Goal: Book appointment/travel/reservation

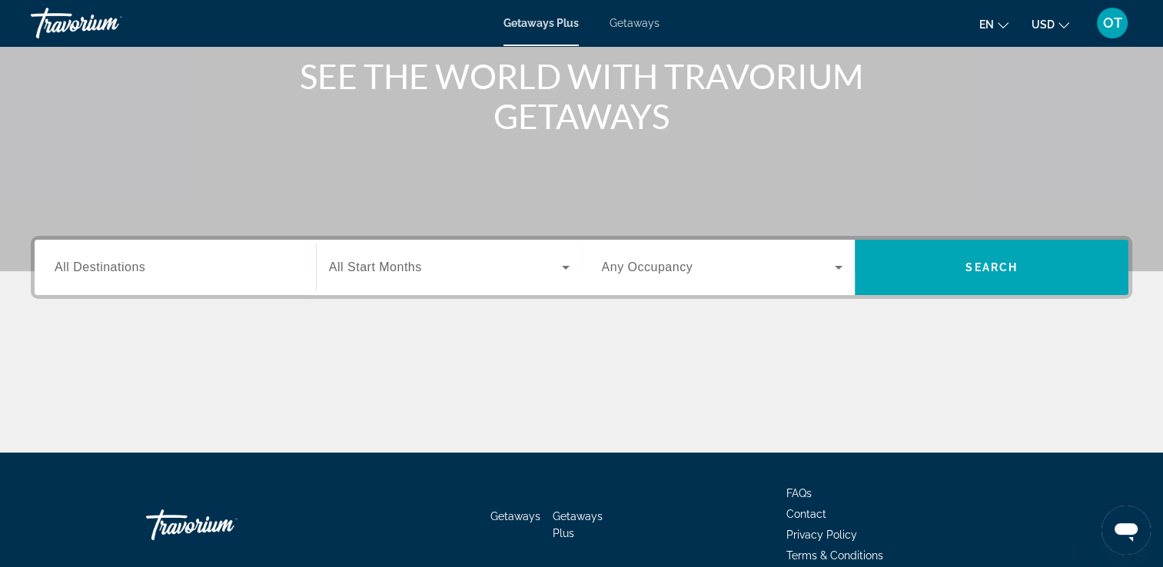
scroll to position [191, 0]
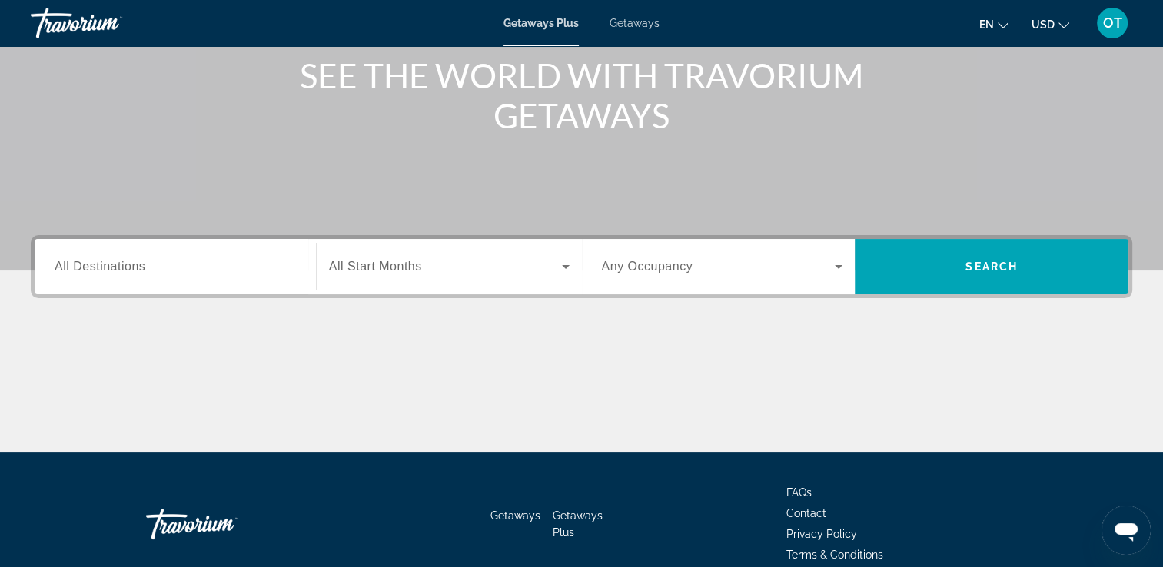
click at [633, 16] on div "Getaways Plus Getaways en English Español Français Italiano Português русский U…" at bounding box center [581, 23] width 1163 height 40
click at [631, 25] on span "Getaways" at bounding box center [635, 23] width 50 height 12
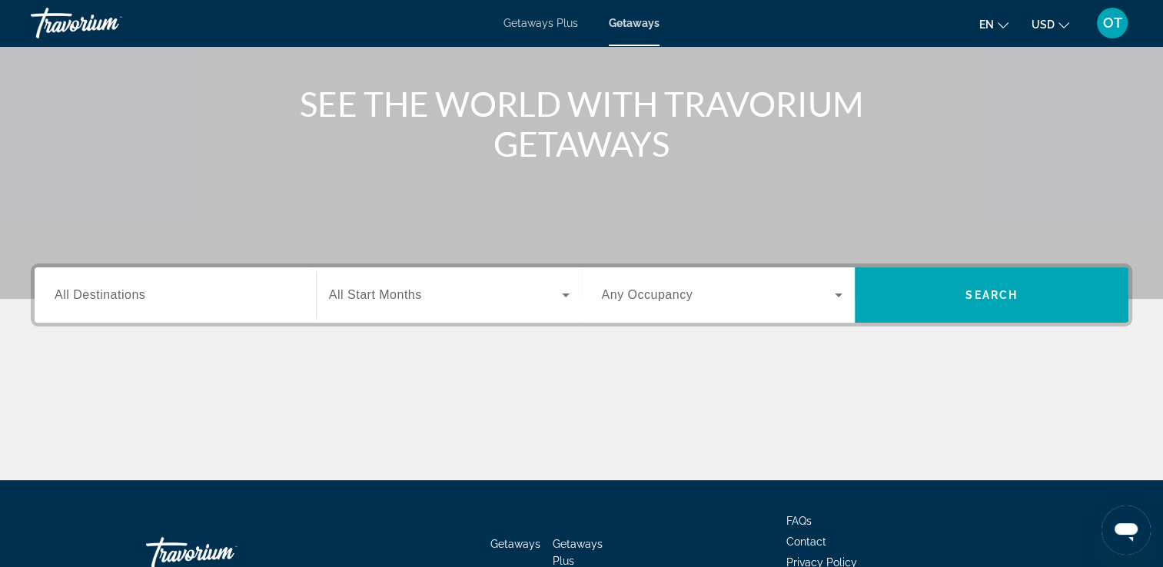
scroll to position [163, 0]
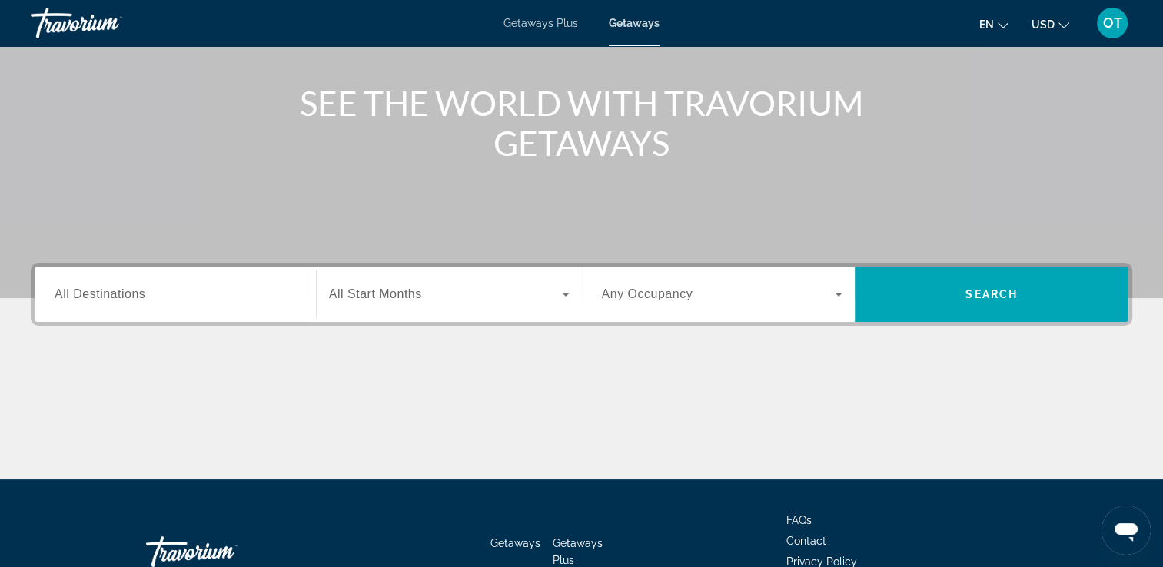
click at [267, 303] on div "Search widget" at bounding box center [175, 295] width 241 height 44
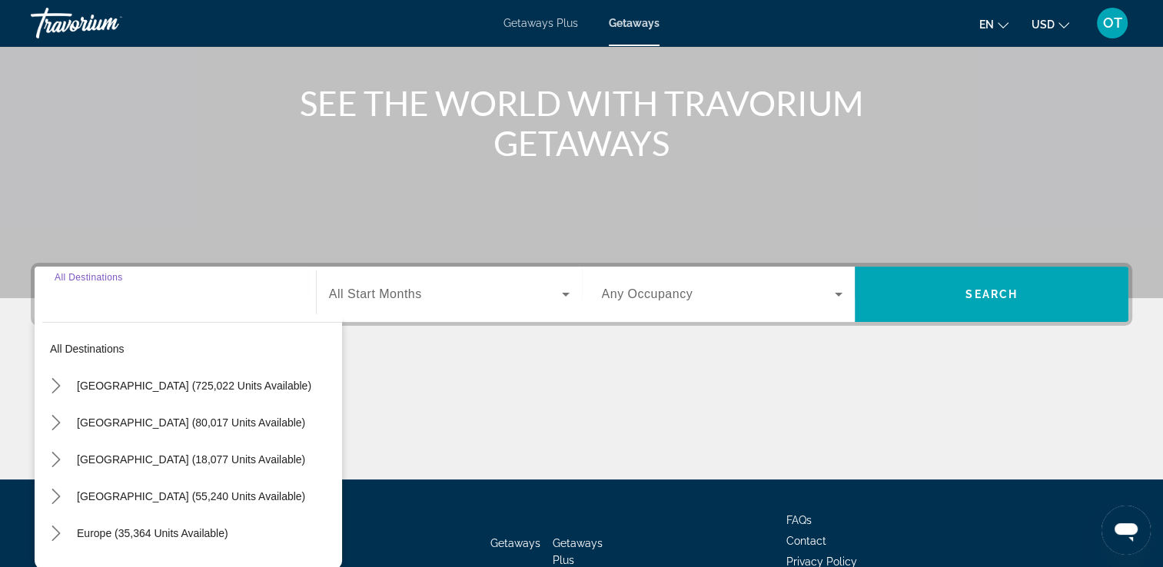
scroll to position [263, 0]
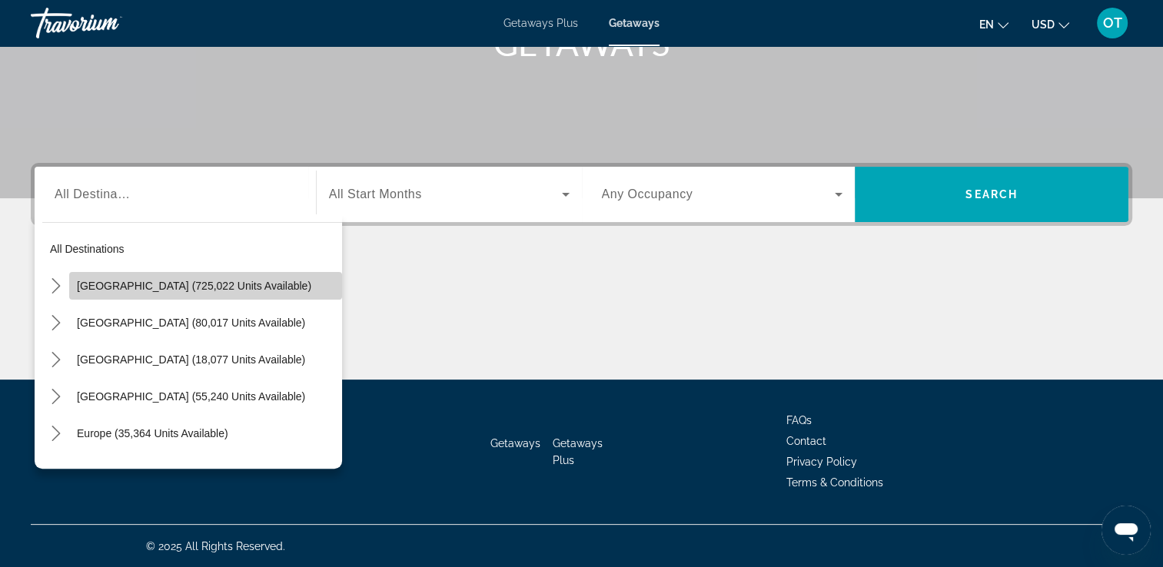
click at [271, 281] on span "Select destination: United States (725,022 units available)" at bounding box center [205, 286] width 273 height 37
type input "**********"
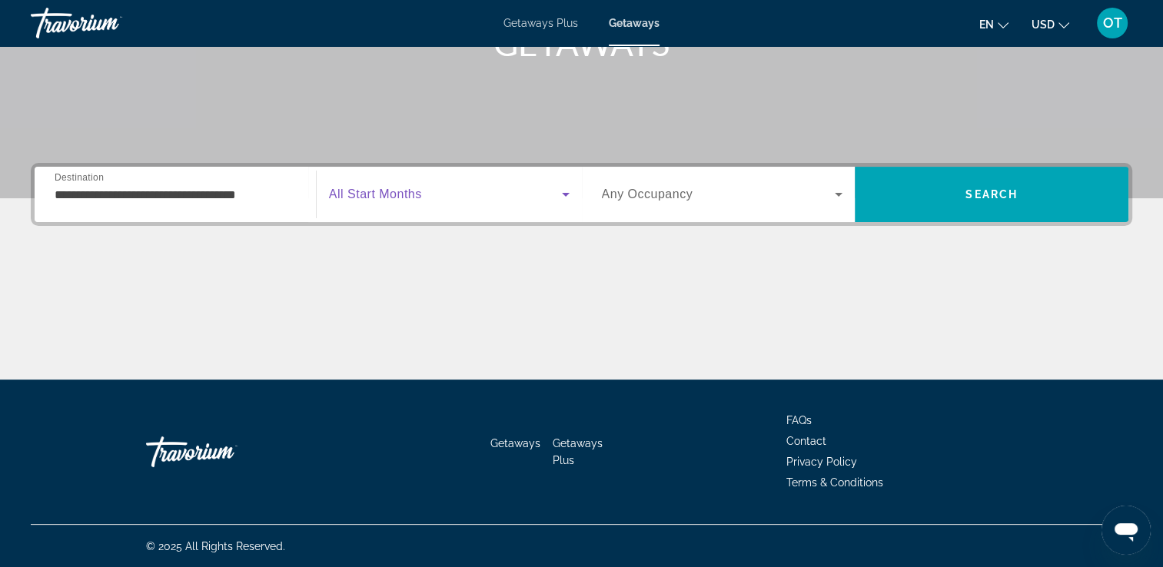
click at [424, 200] on span "Search widget" at bounding box center [445, 194] width 233 height 18
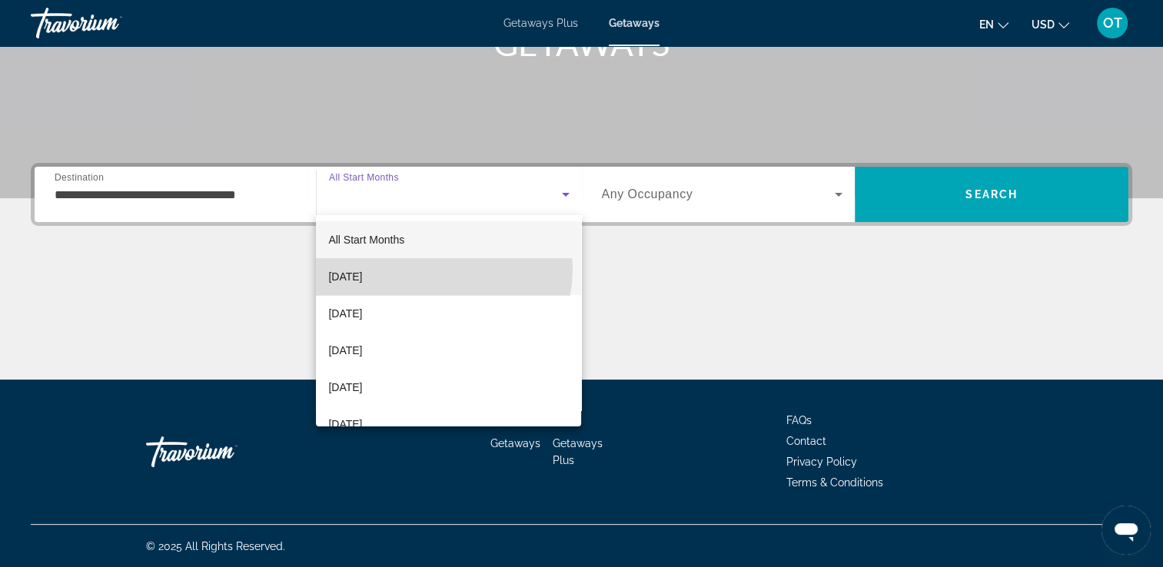
click at [435, 269] on mat-option "[DATE]" at bounding box center [448, 276] width 265 height 37
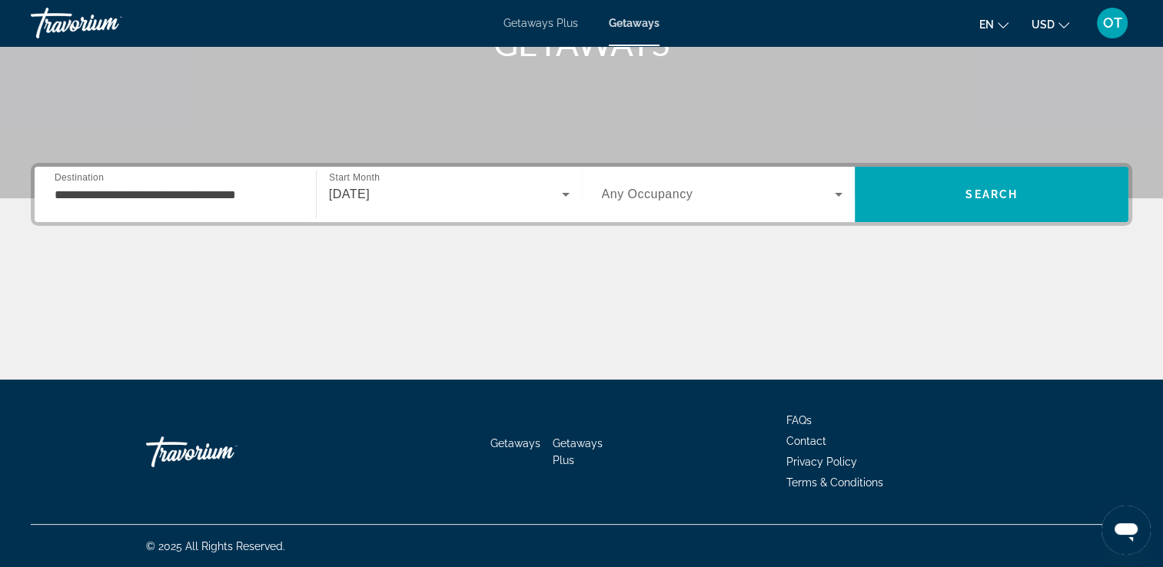
click at [619, 205] on div "Search widget" at bounding box center [722, 194] width 241 height 43
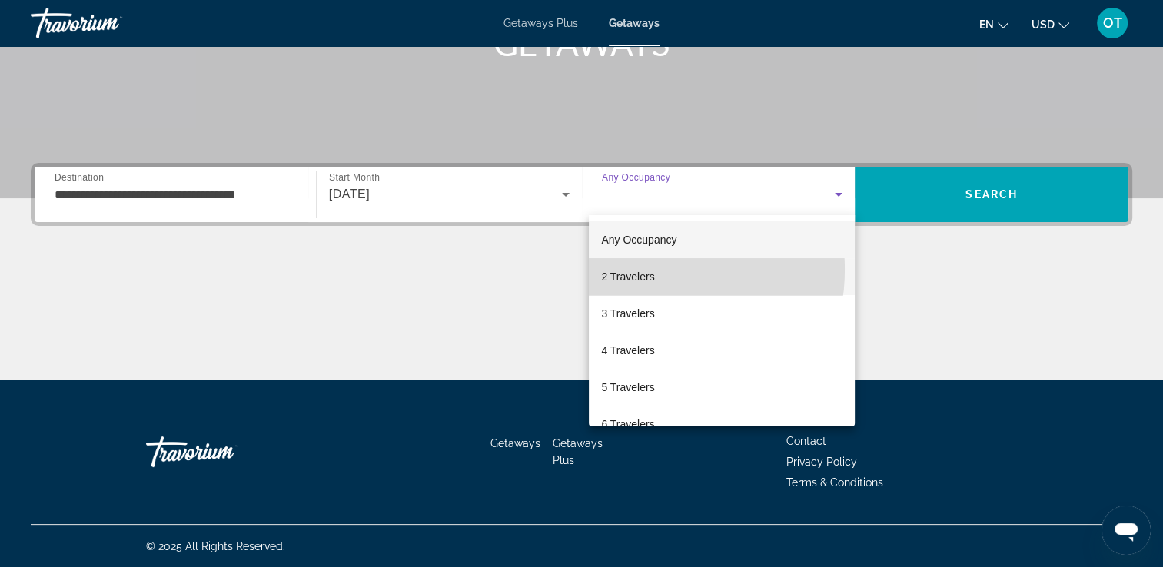
click at [637, 270] on span "2 Travelers" at bounding box center [627, 277] width 53 height 18
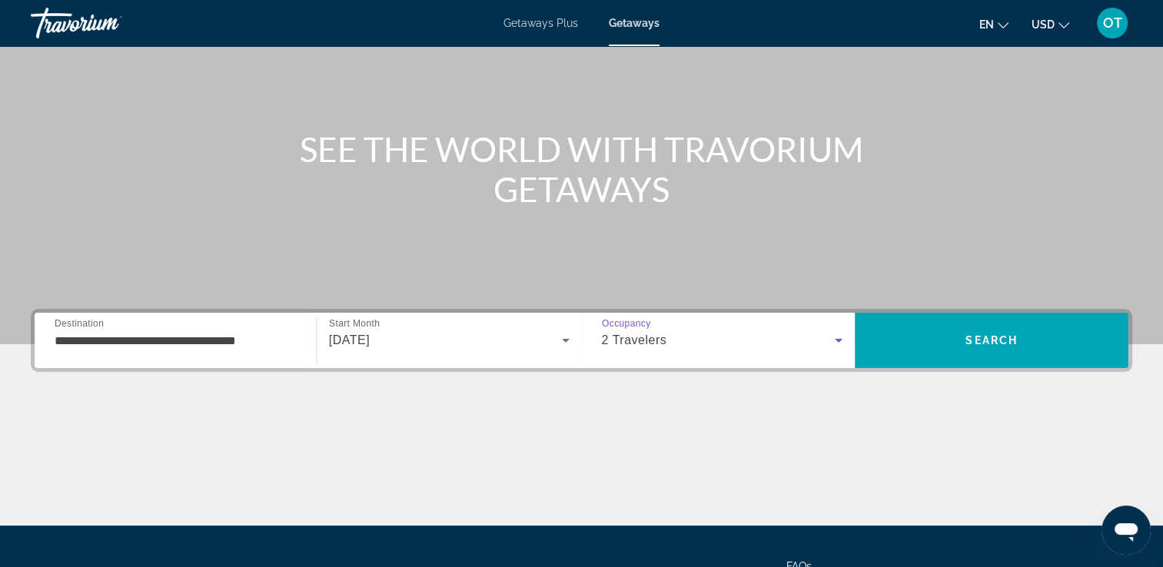
scroll to position [115, 0]
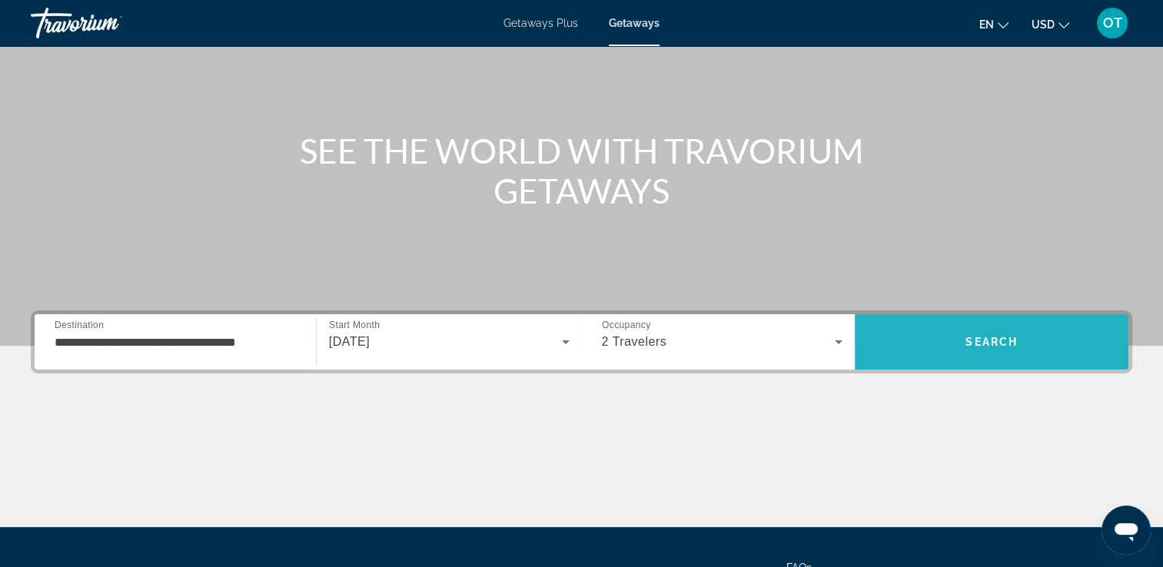
click at [910, 331] on span "Search" at bounding box center [992, 342] width 274 height 37
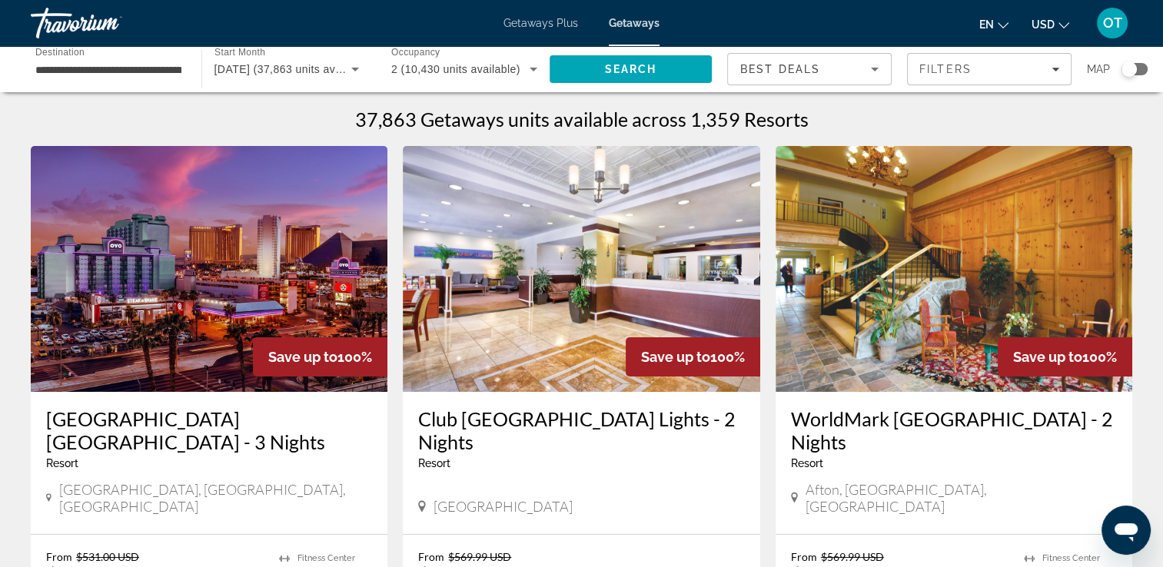
click at [841, 66] on div "Best Deals" at bounding box center [805, 69] width 131 height 18
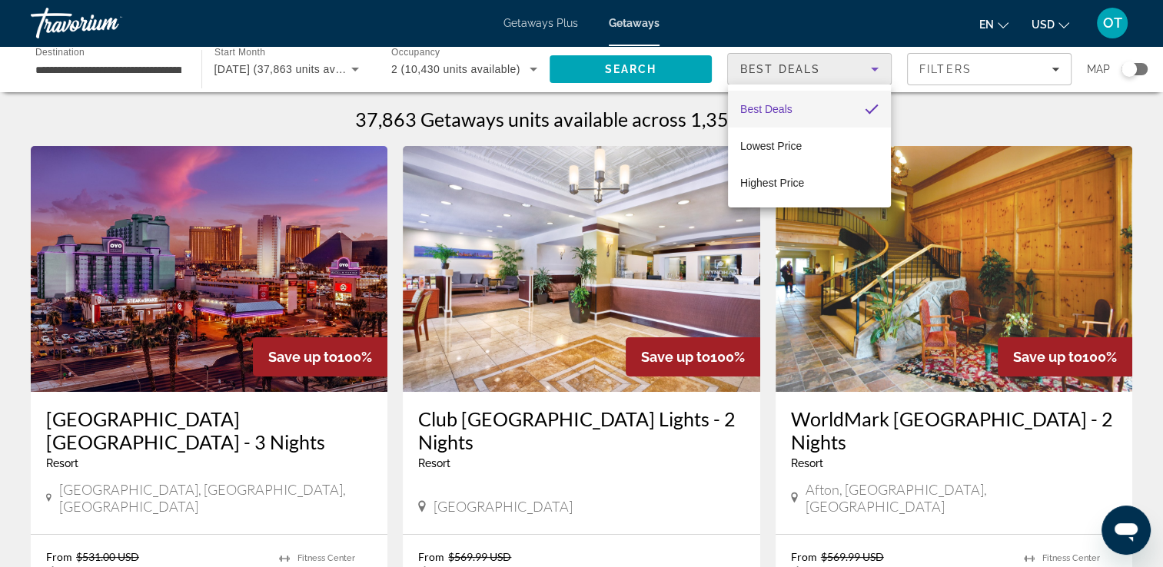
click at [946, 68] on div at bounding box center [581, 283] width 1163 height 567
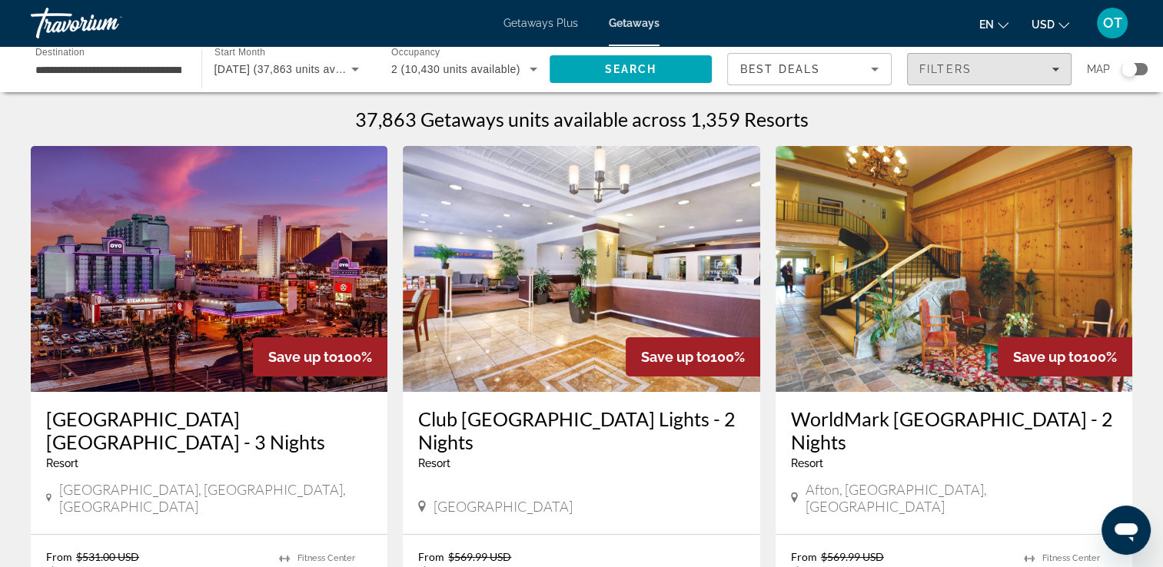
click at [946, 68] on span "Filters" at bounding box center [946, 69] width 52 height 12
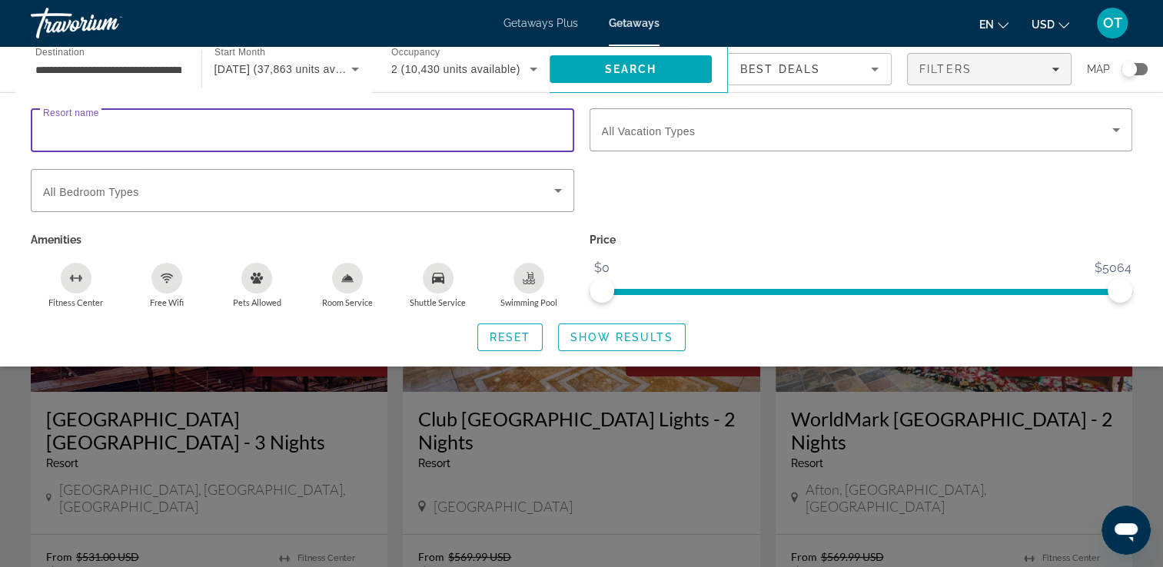
click at [471, 125] on input "Resort name" at bounding box center [302, 130] width 519 height 18
type input "**********"
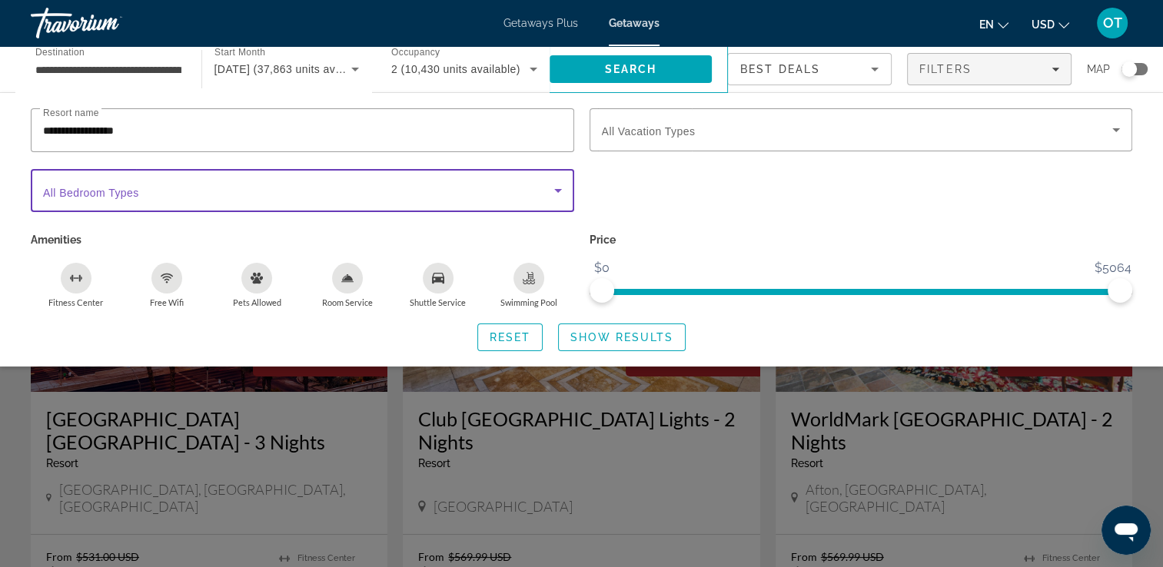
click at [469, 188] on span "Search widget" at bounding box center [298, 190] width 511 height 18
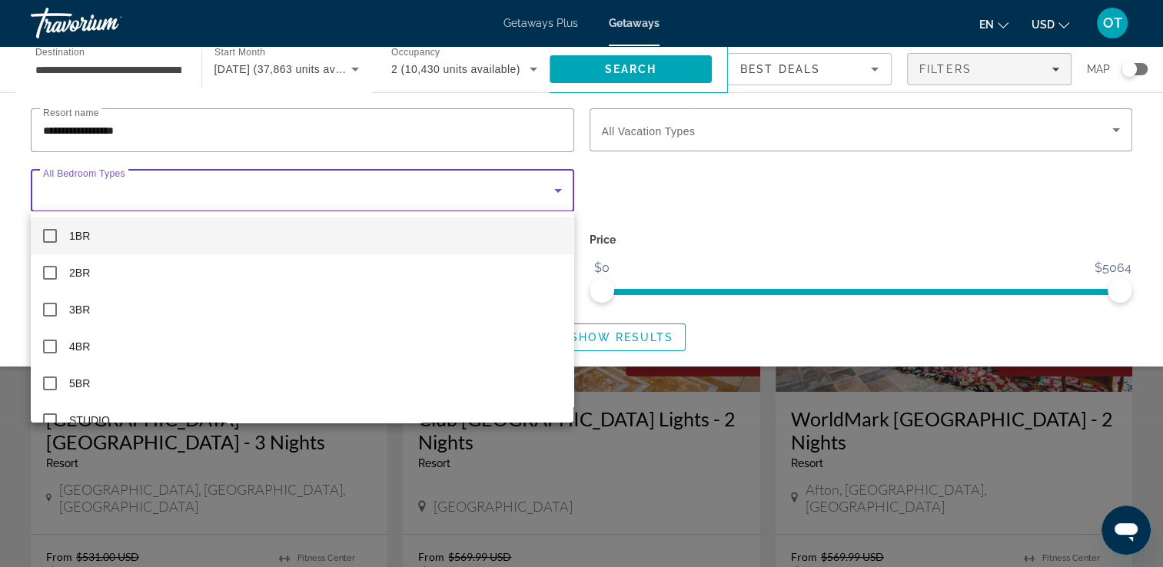
click at [684, 247] on div at bounding box center [581, 283] width 1163 height 567
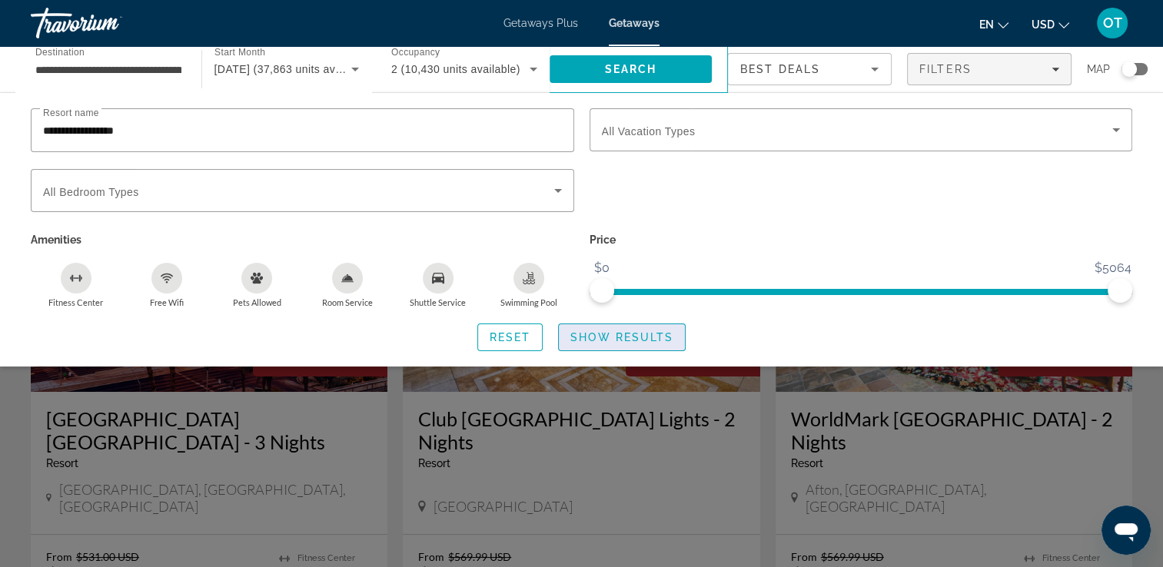
click at [585, 337] on span "Show Results" at bounding box center [621, 337] width 103 height 12
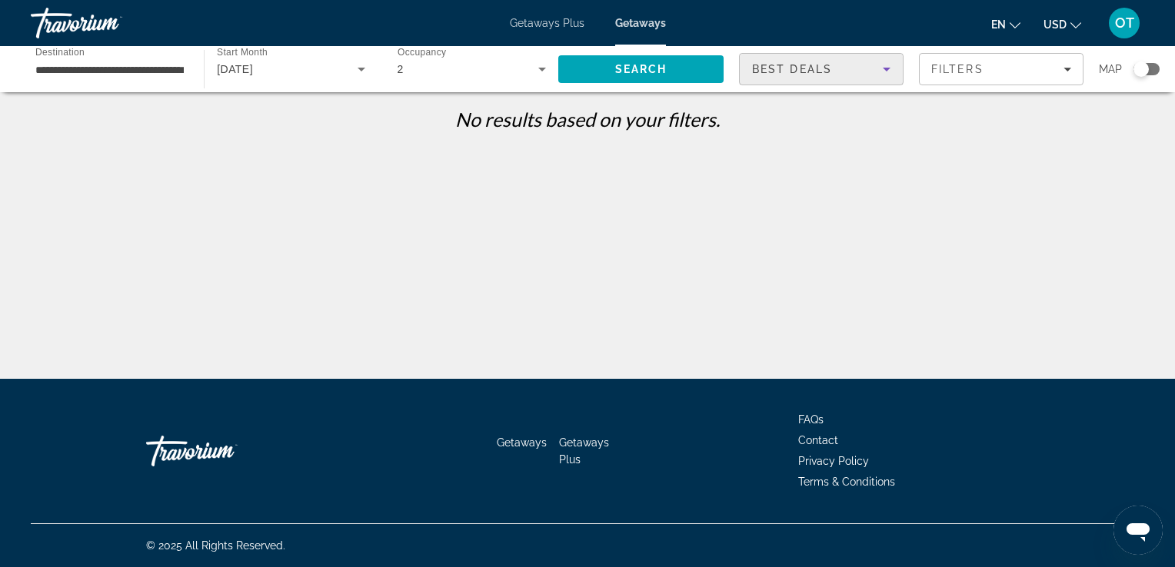
click at [813, 72] on span "Best Deals" at bounding box center [792, 69] width 80 height 12
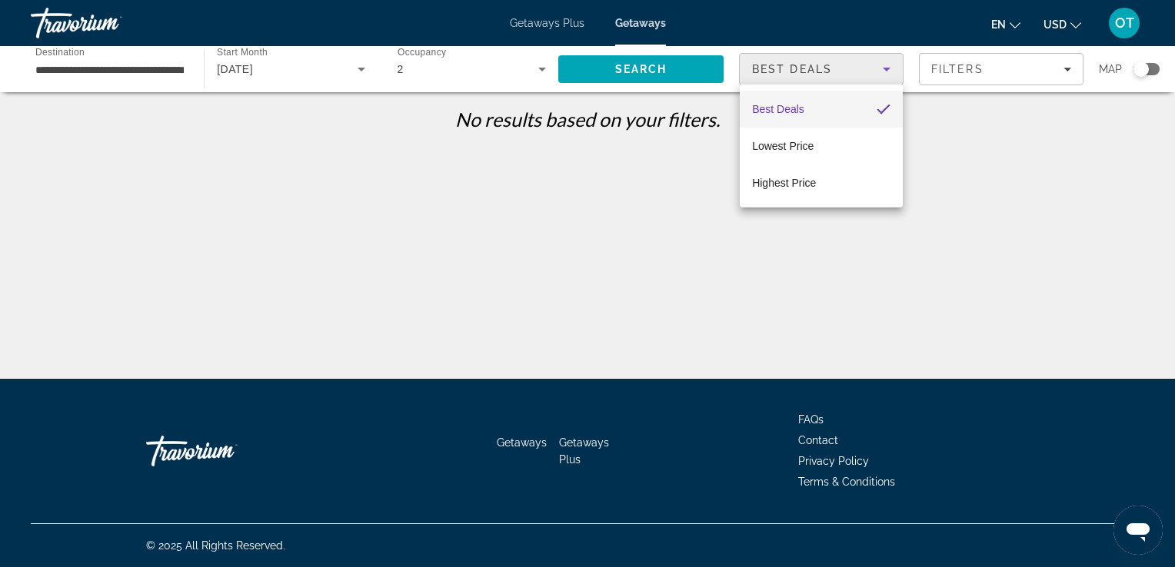
click at [944, 79] on div at bounding box center [587, 283] width 1175 height 567
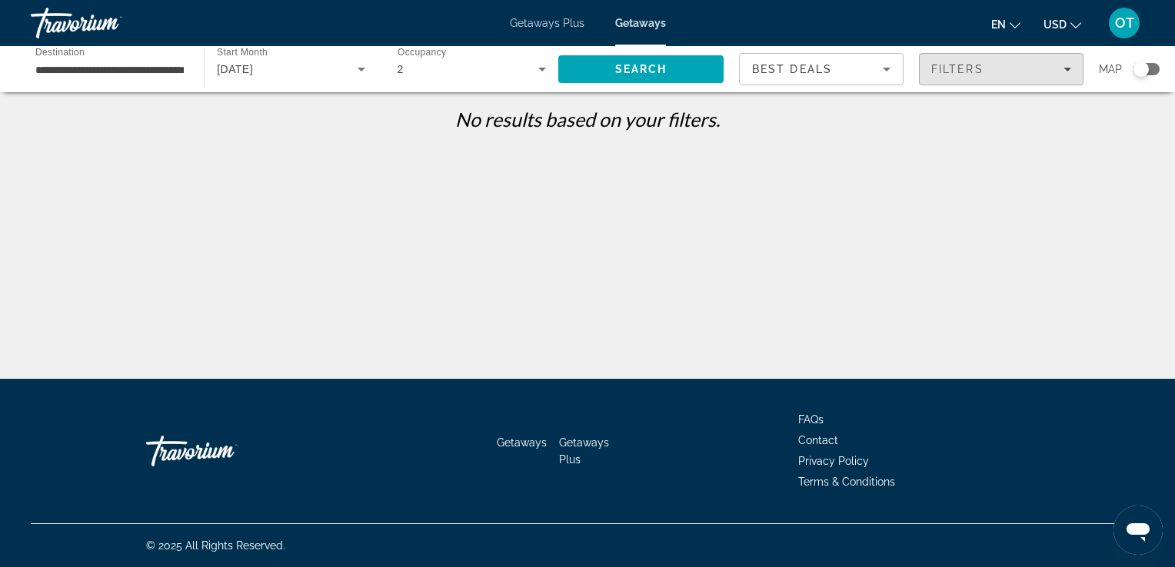
click at [944, 79] on span "Filters" at bounding box center [1001, 69] width 163 height 37
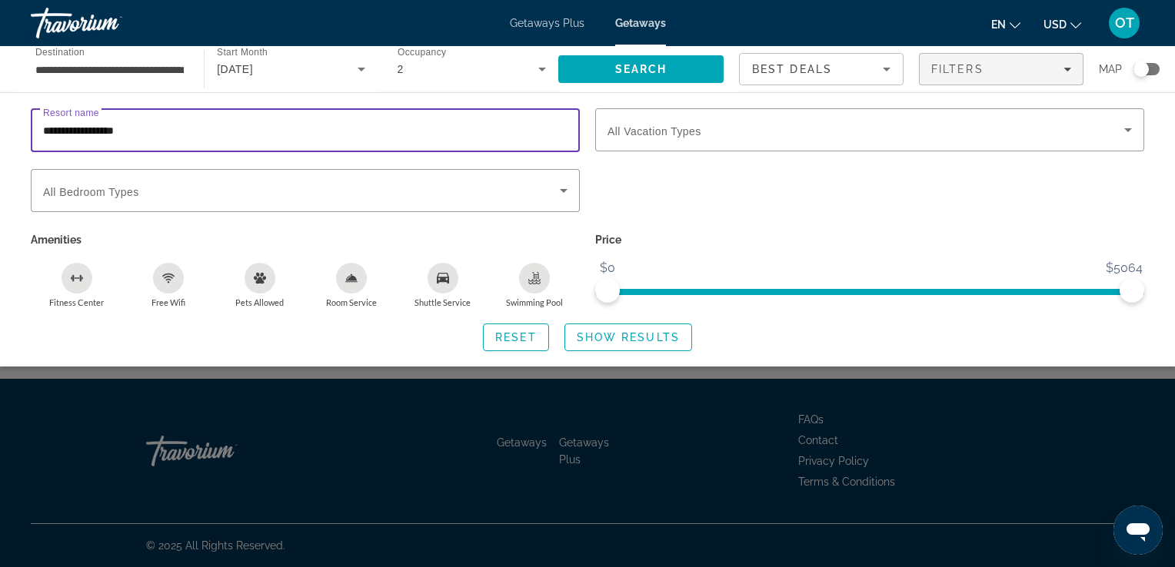
click at [62, 128] on input "**********" at bounding box center [305, 130] width 524 height 18
type input "**********"
click at [603, 338] on span "Show Results" at bounding box center [628, 337] width 103 height 12
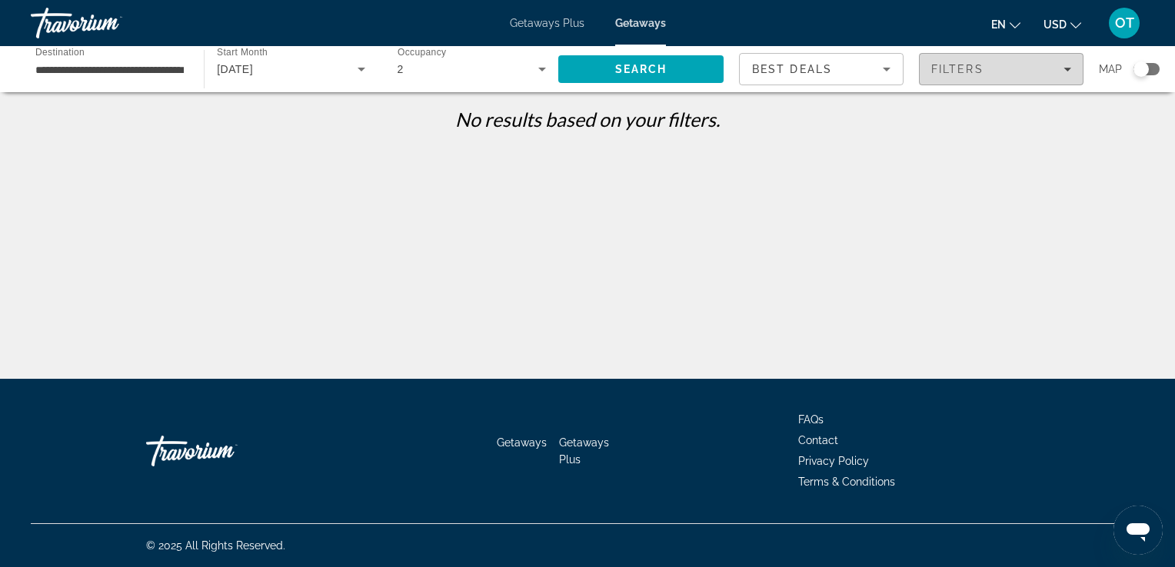
click at [1014, 66] on div "Filters" at bounding box center [1001, 69] width 140 height 12
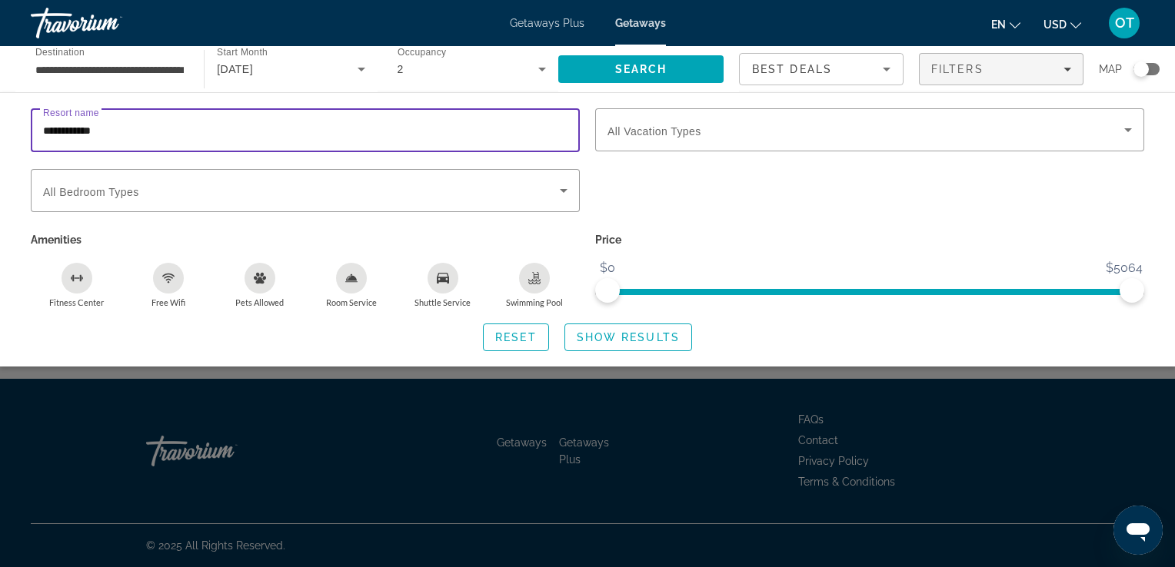
click at [448, 126] on input "**********" at bounding box center [305, 130] width 524 height 18
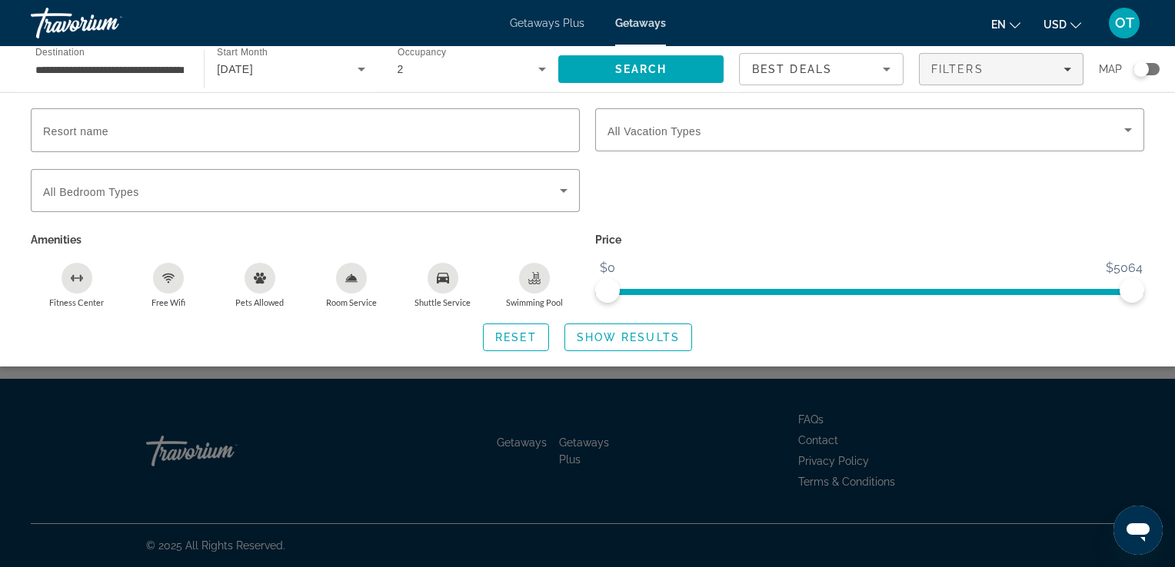
click at [1141, 65] on div "Search widget" at bounding box center [1140, 69] width 15 height 15
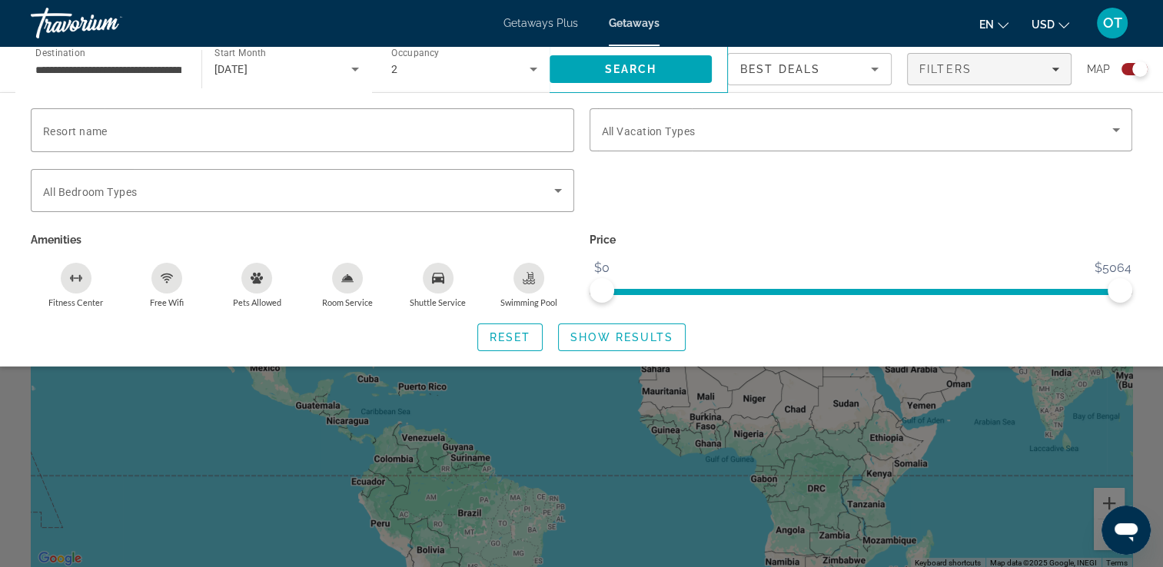
click at [782, 431] on div "Search widget" at bounding box center [581, 399] width 1163 height 337
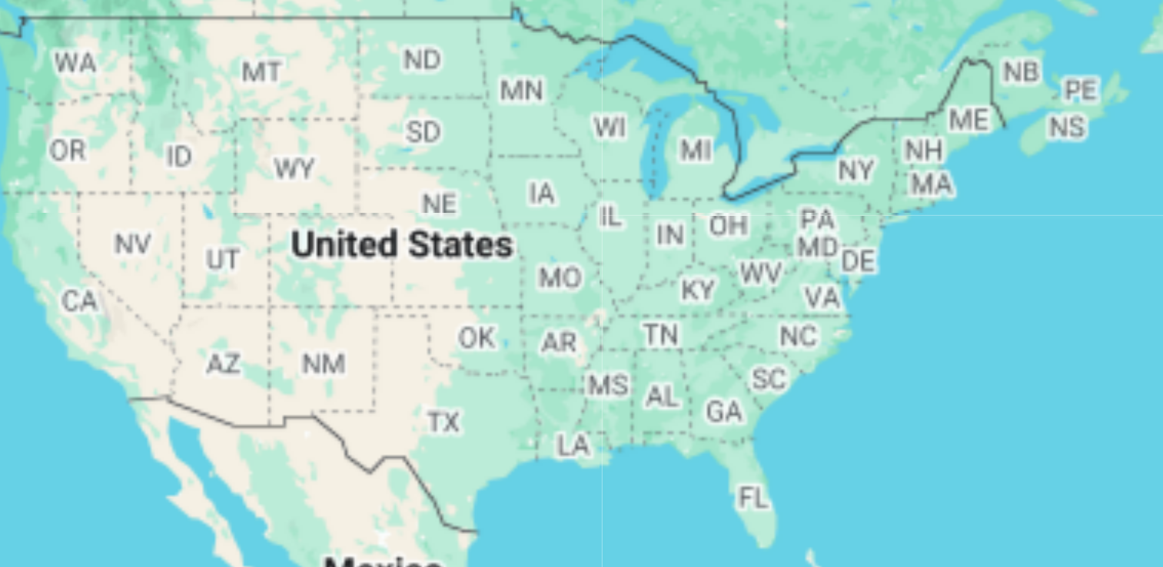
click at [212, 286] on div "Main content" at bounding box center [582, 338] width 1102 height 461
click at [192, 245] on div "Main content" at bounding box center [582, 338] width 1102 height 461
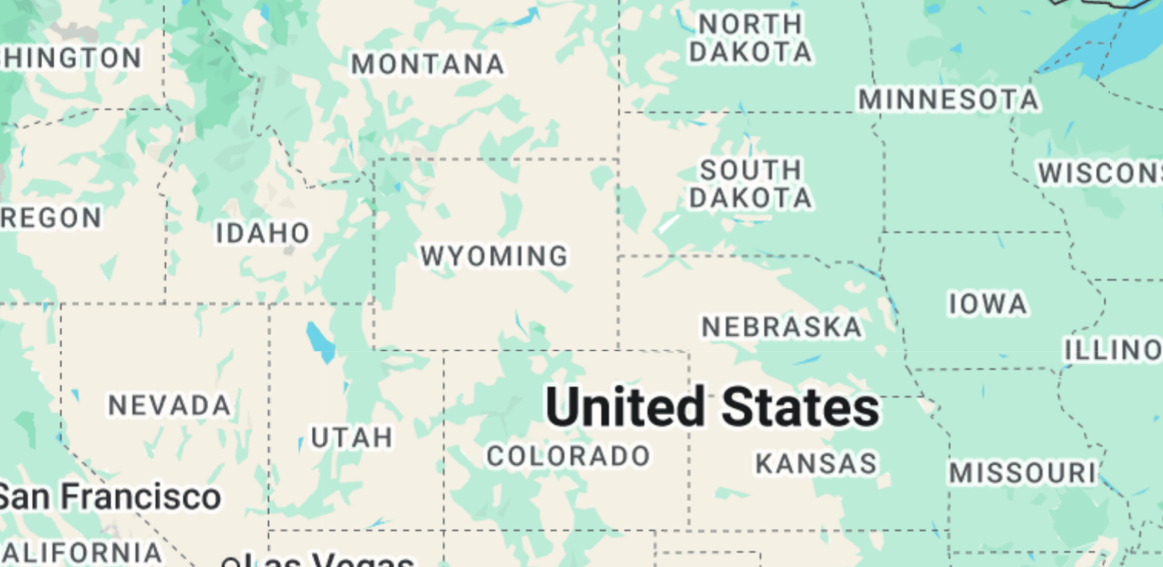
click at [192, 245] on div "Main content" at bounding box center [582, 338] width 1102 height 461
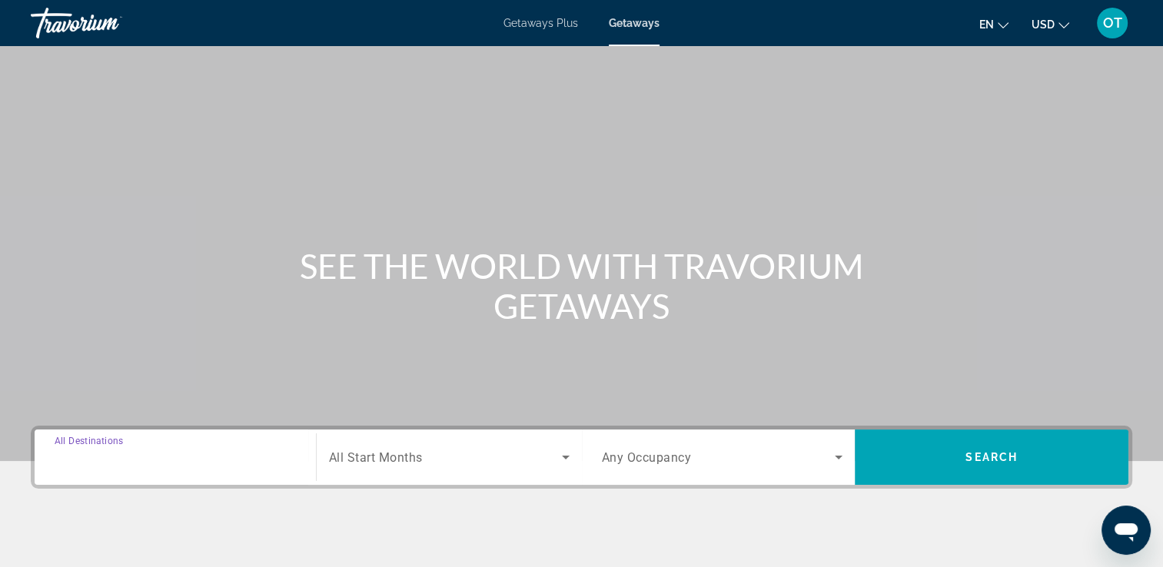
click at [234, 454] on input "Destination All Destinations" at bounding box center [175, 458] width 241 height 18
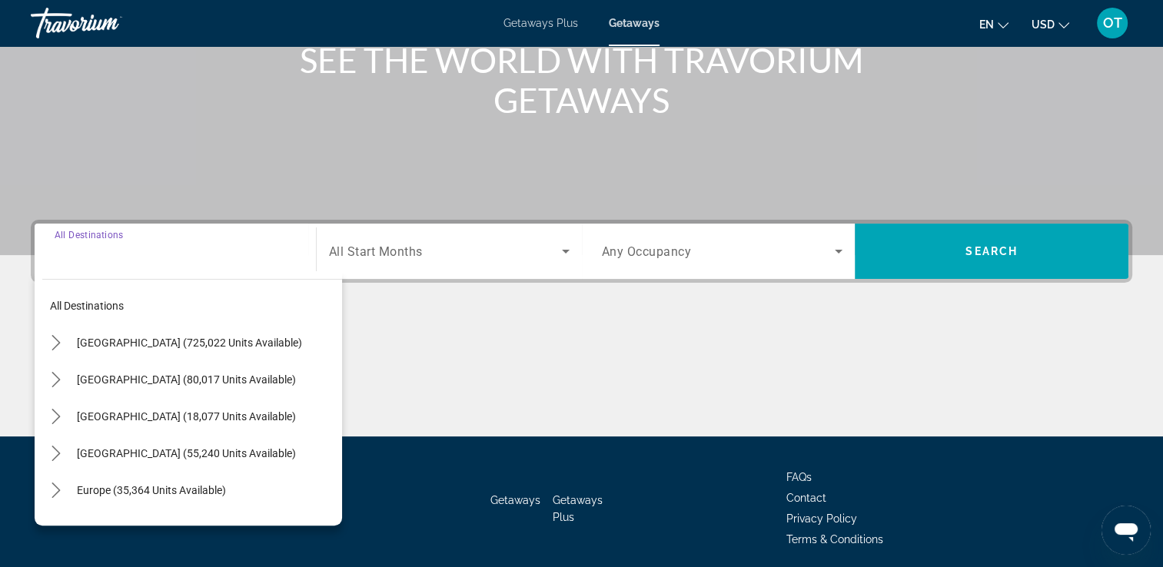
scroll to position [263, 0]
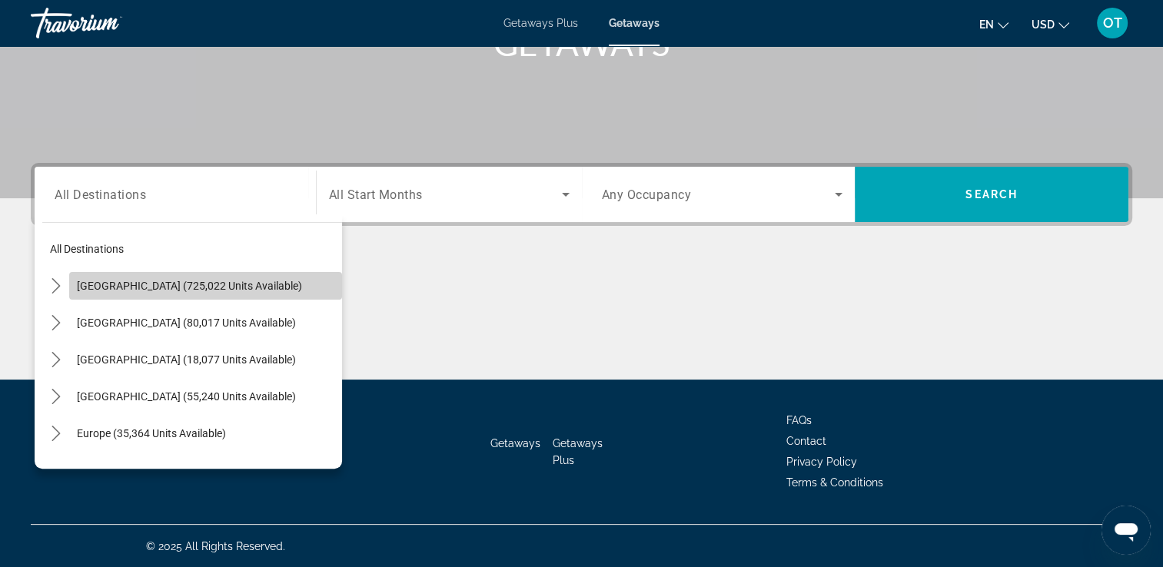
click at [271, 287] on span "Select destination: United States (725,022 units available)" at bounding box center [205, 286] width 273 height 37
type input "**********"
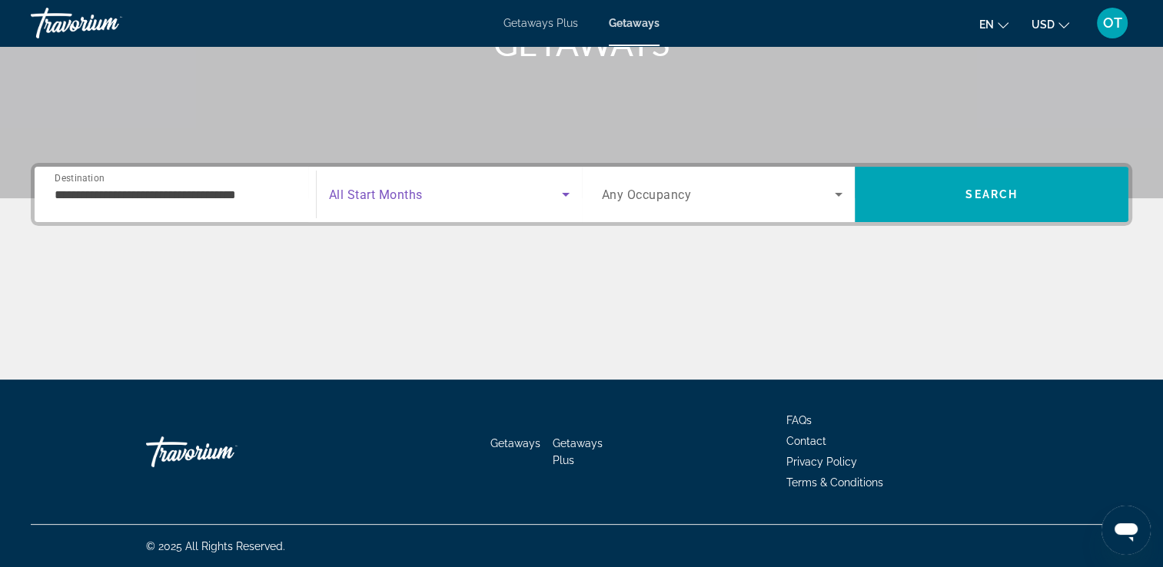
click at [426, 198] on span "Search widget" at bounding box center [445, 194] width 233 height 18
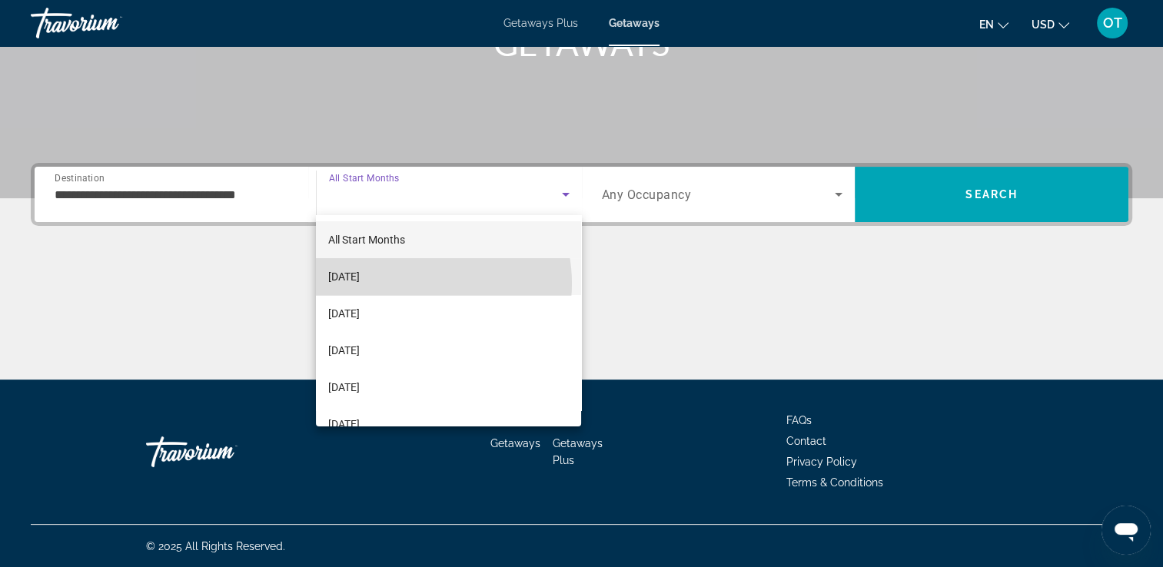
click at [414, 284] on mat-option "[DATE]" at bounding box center [448, 276] width 265 height 37
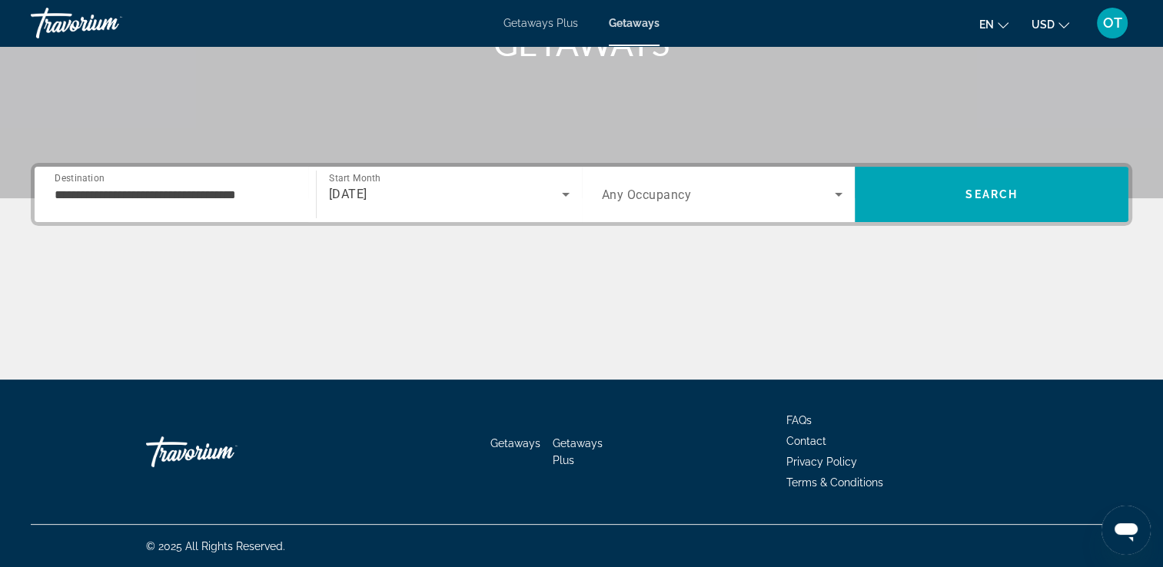
click at [617, 191] on span "Any Occupancy" at bounding box center [647, 195] width 90 height 15
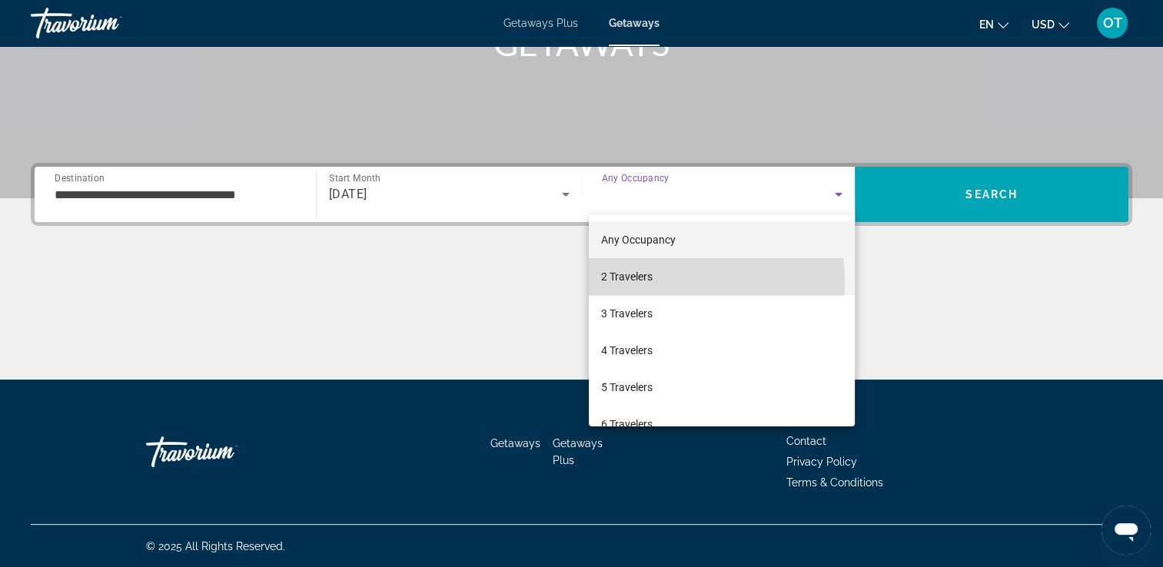
click at [634, 284] on span "2 Travelers" at bounding box center [627, 277] width 52 height 18
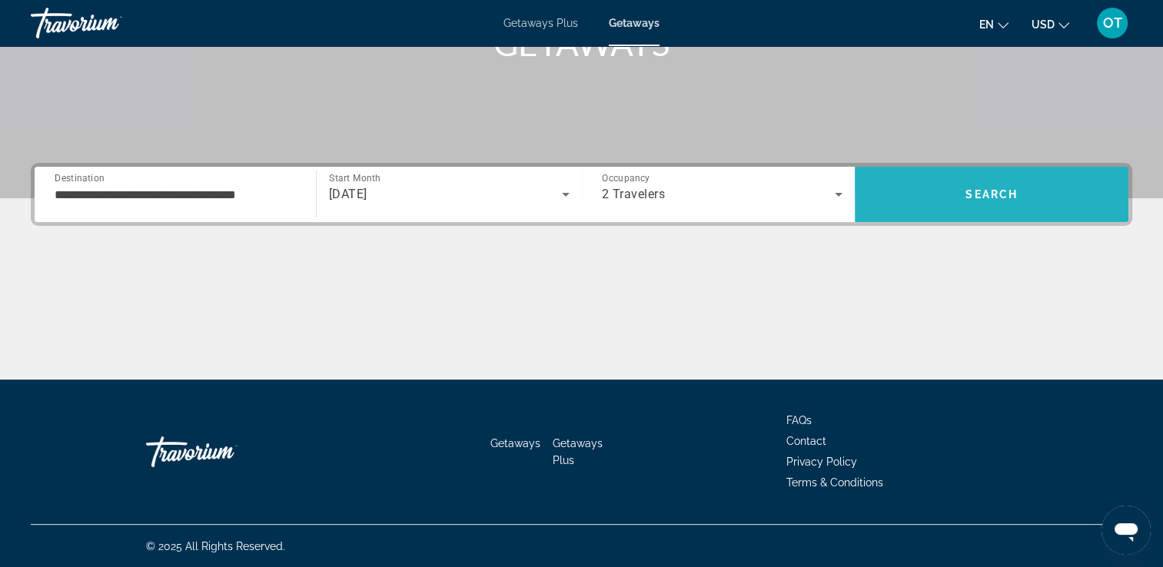
click at [933, 205] on span "Search" at bounding box center [992, 194] width 274 height 37
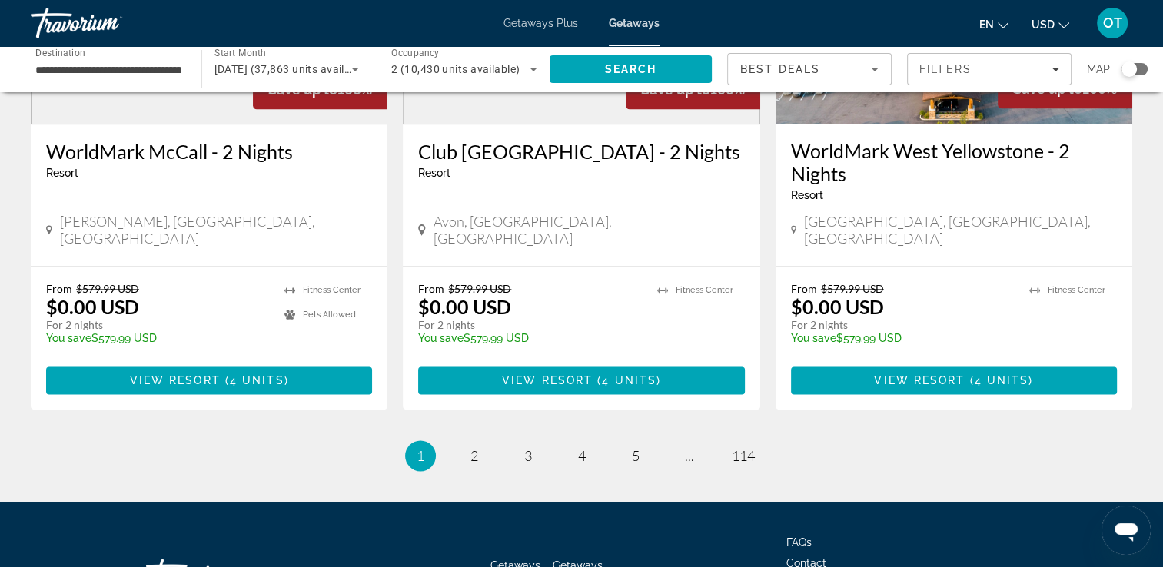
scroll to position [1989, 0]
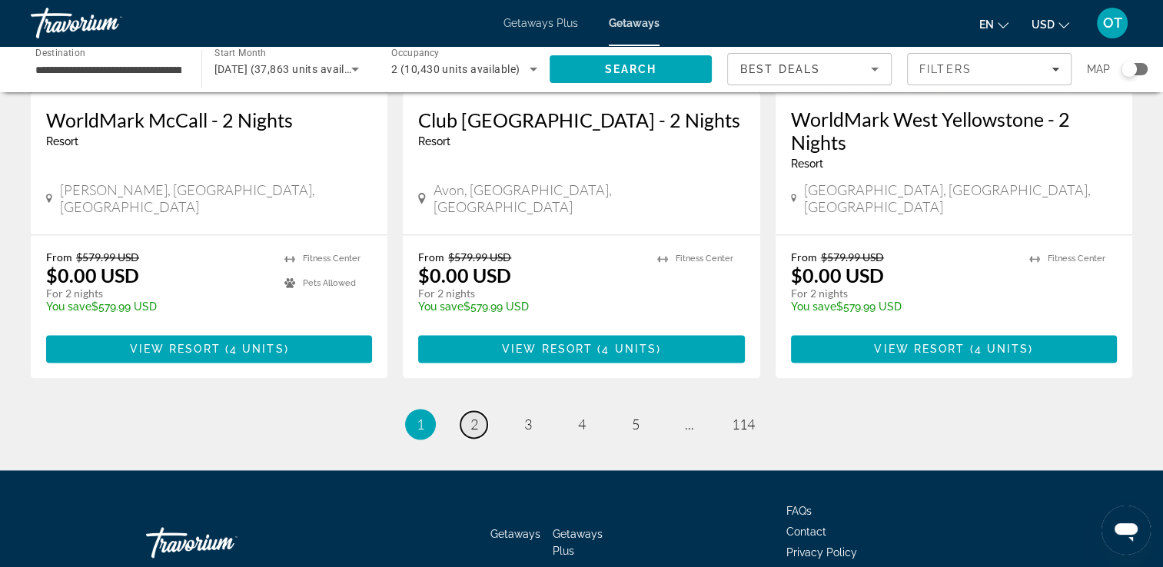
click at [467, 411] on link "page 2" at bounding box center [474, 424] width 27 height 27
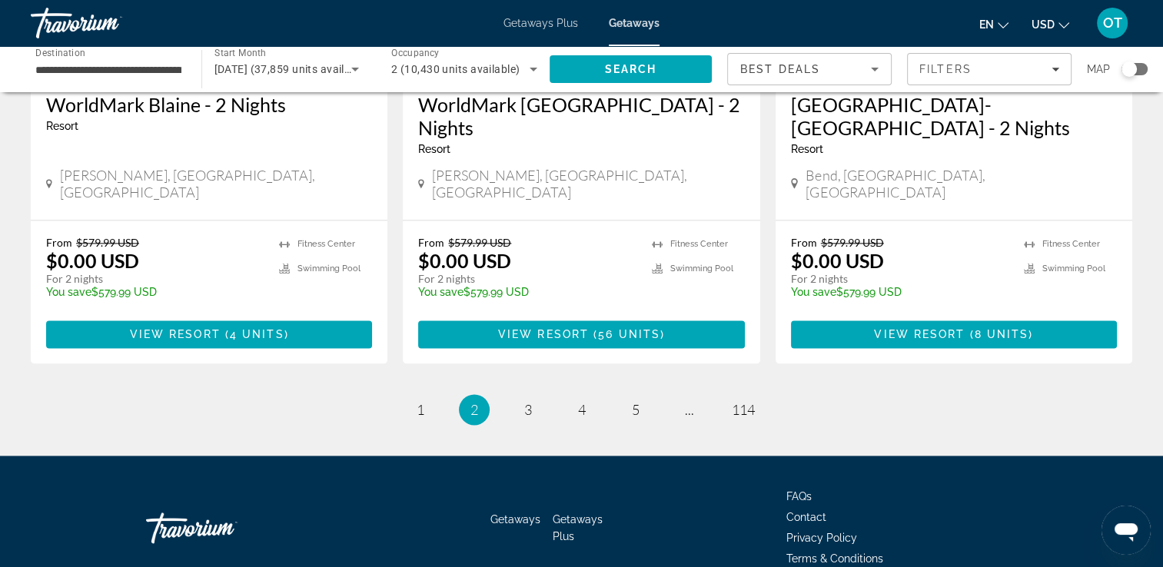
scroll to position [2011, 0]
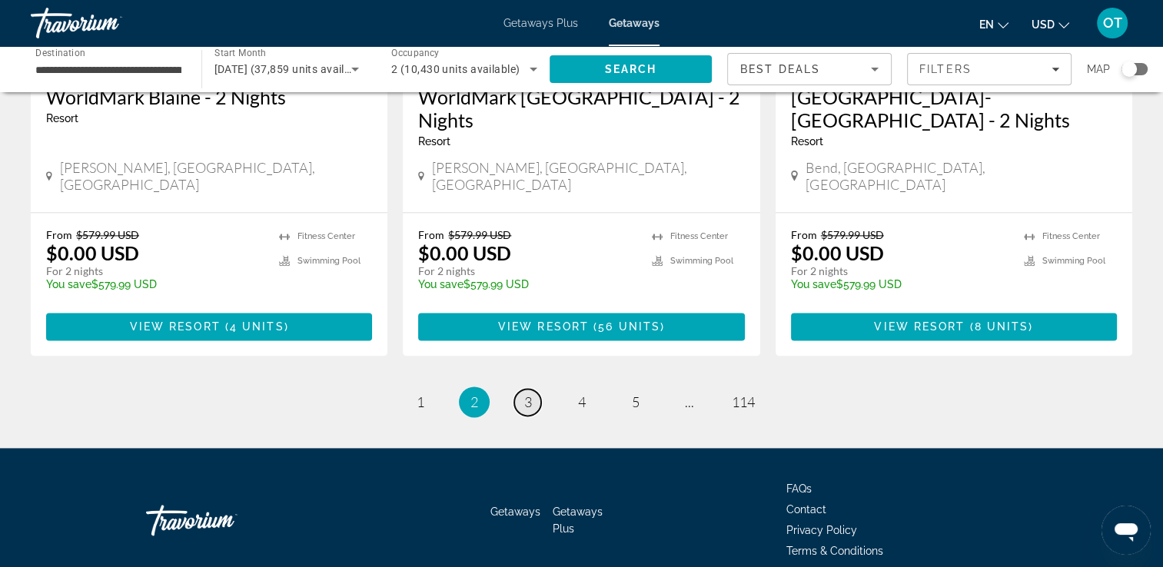
click at [528, 394] on span "3" at bounding box center [528, 402] width 8 height 17
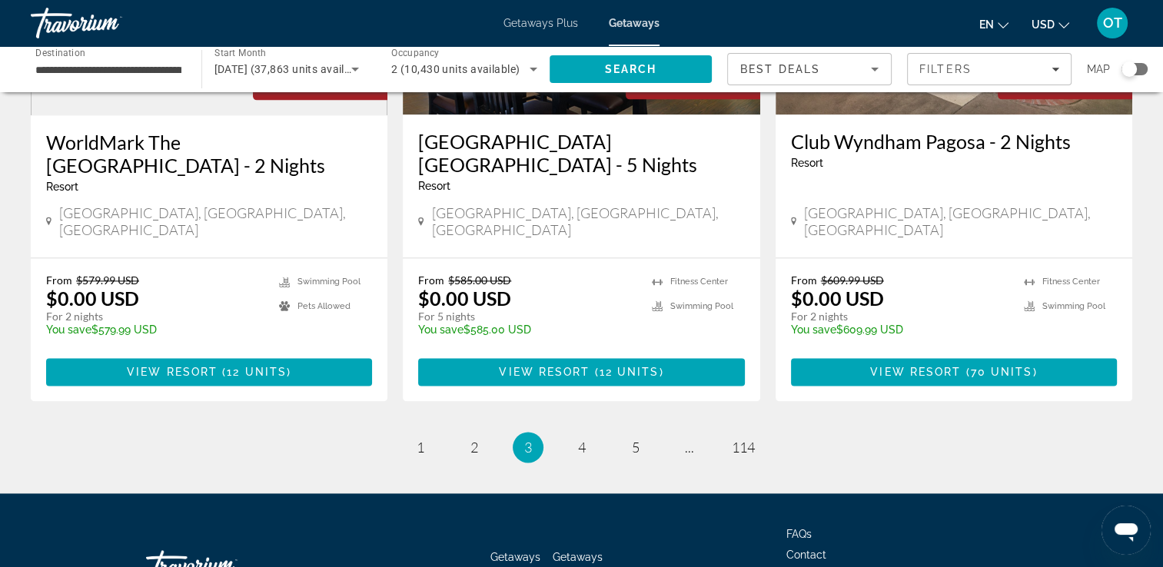
scroll to position [1944, 0]
click at [594, 434] on link "page 4" at bounding box center [581, 447] width 27 height 27
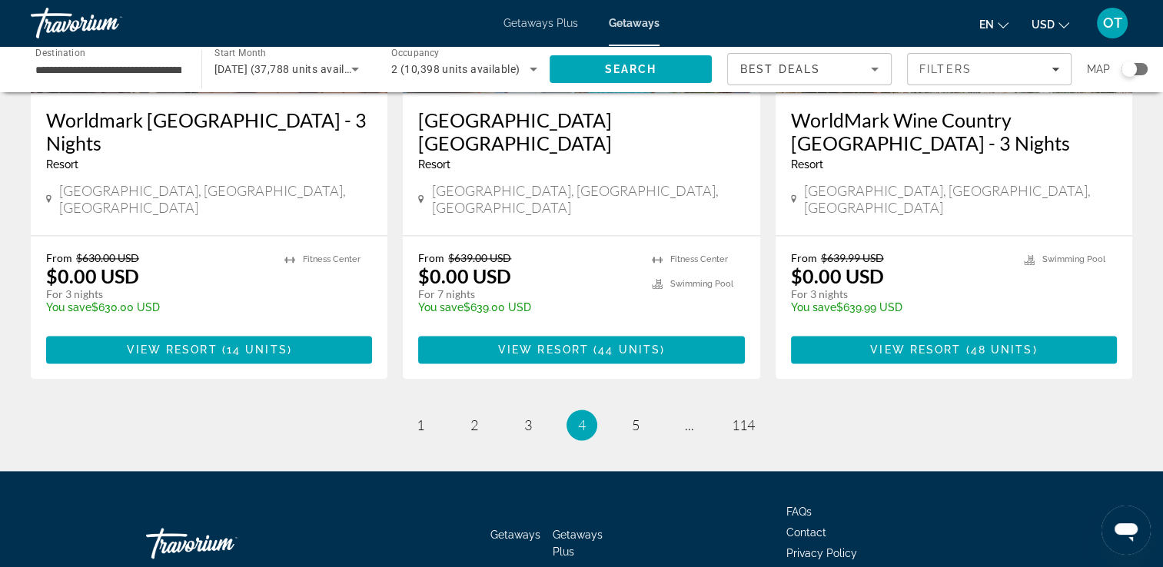
scroll to position [1988, 0]
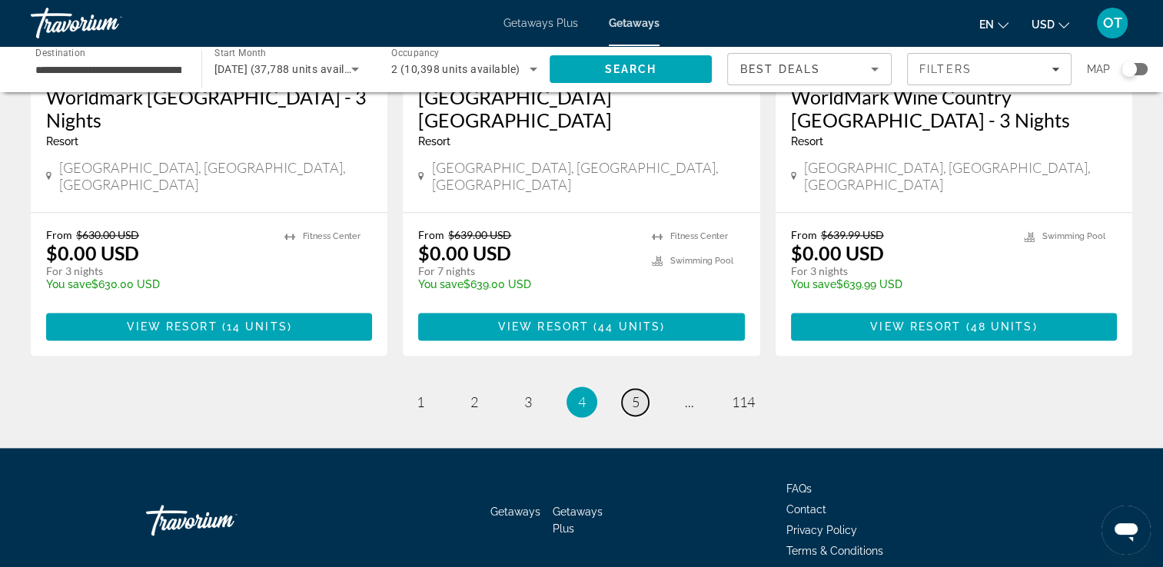
click at [637, 394] on span "5" at bounding box center [636, 402] width 8 height 17
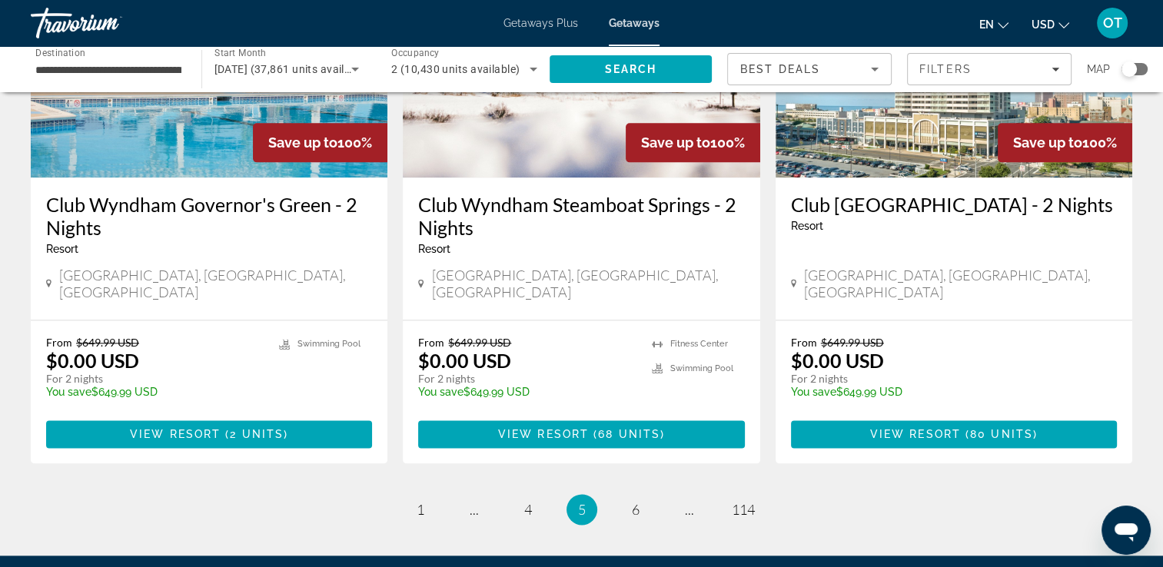
scroll to position [1916, 0]
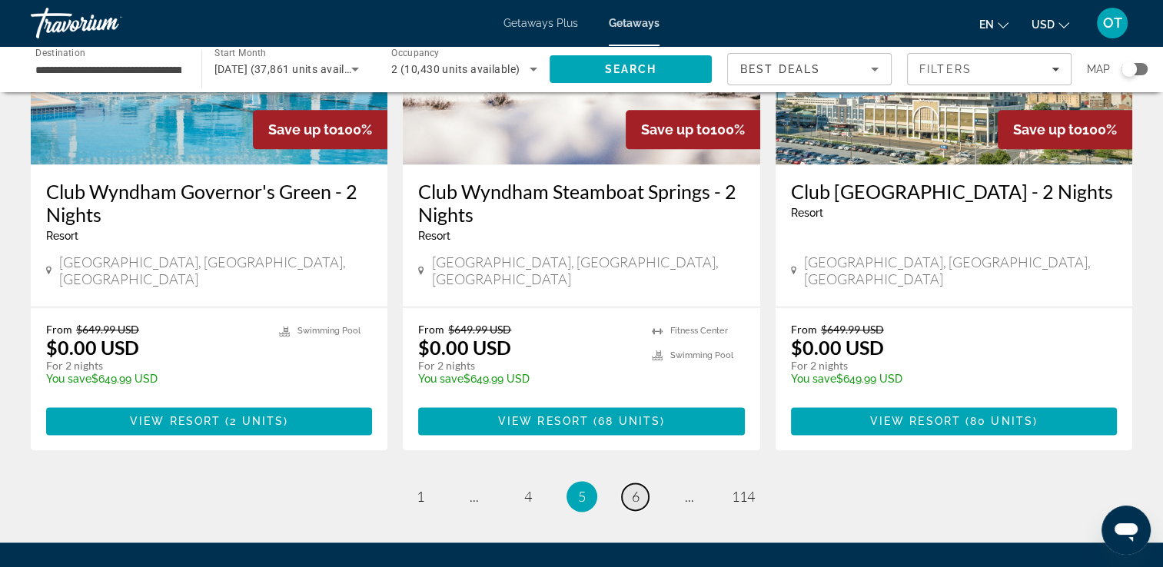
click at [635, 488] on span "6" at bounding box center [636, 496] width 8 height 17
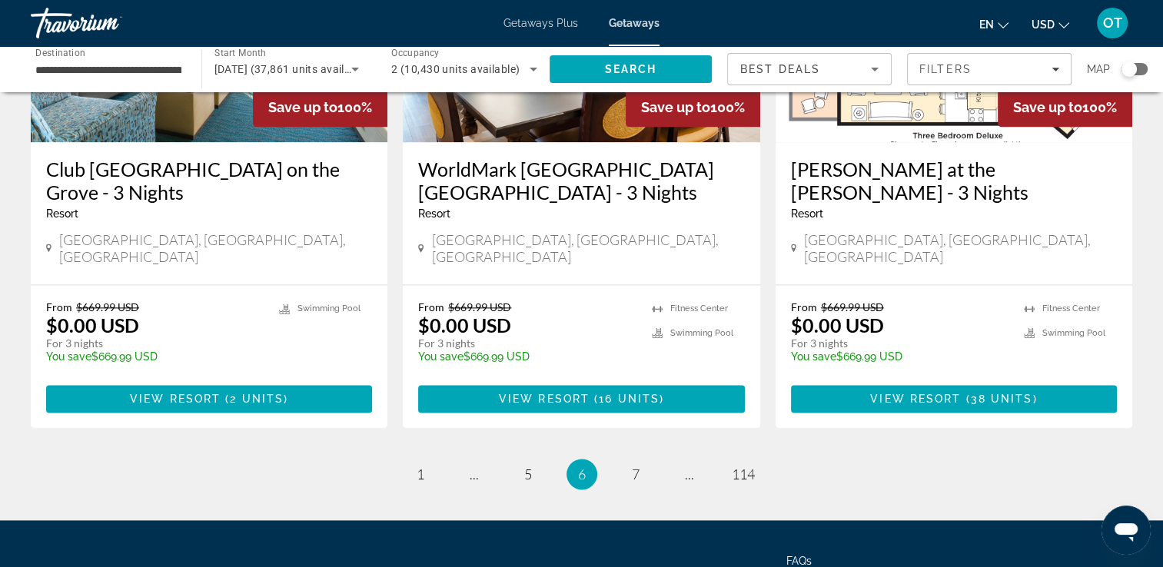
scroll to position [1945, 0]
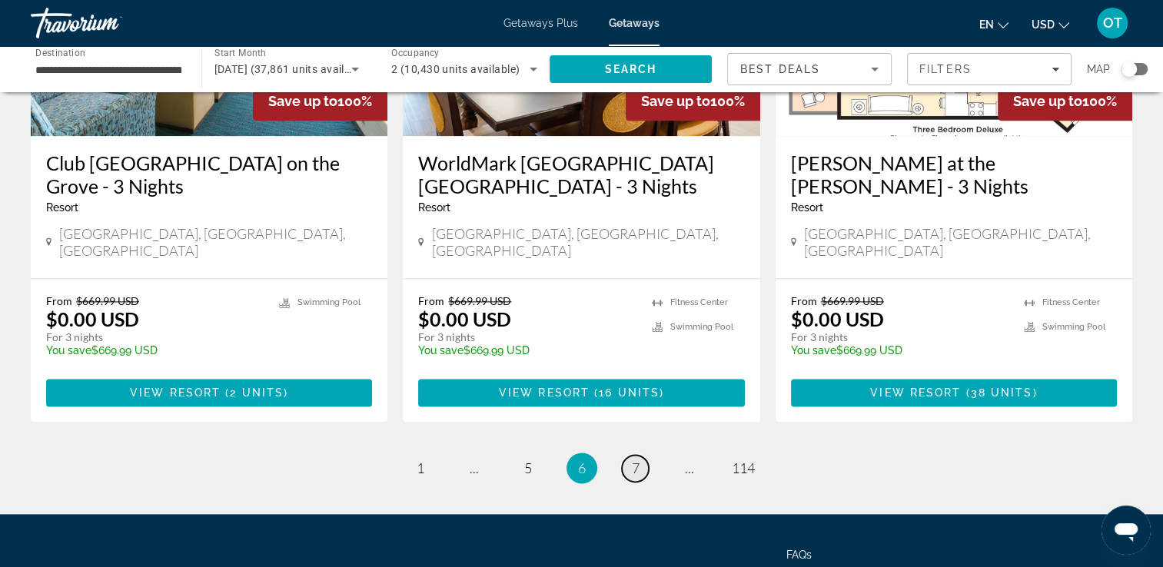
click at [640, 455] on link "page 7" at bounding box center [635, 468] width 27 height 27
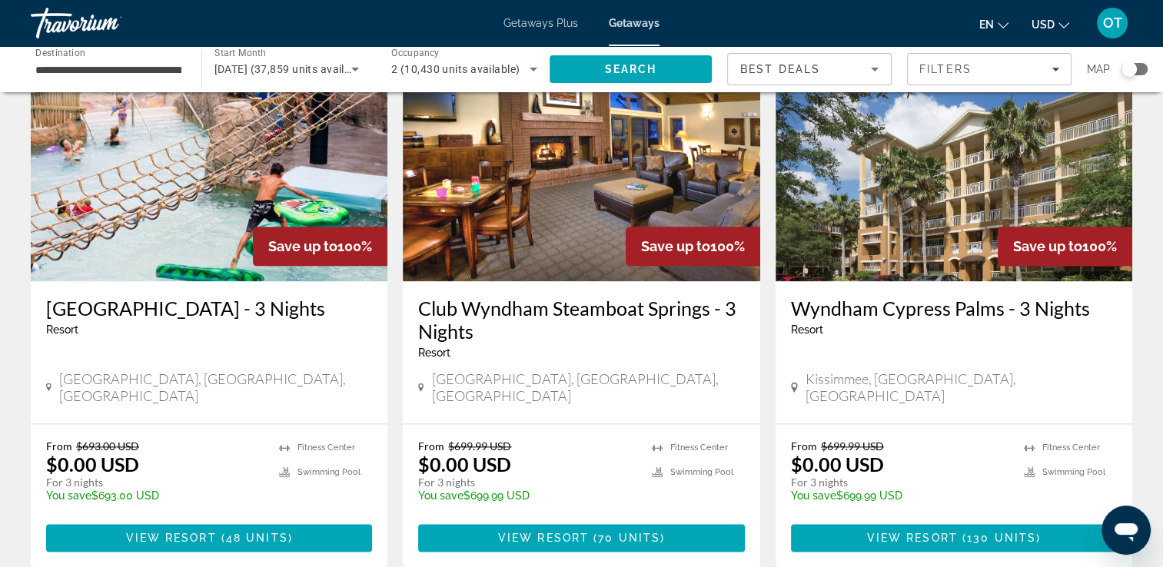
scroll to position [1878, 0]
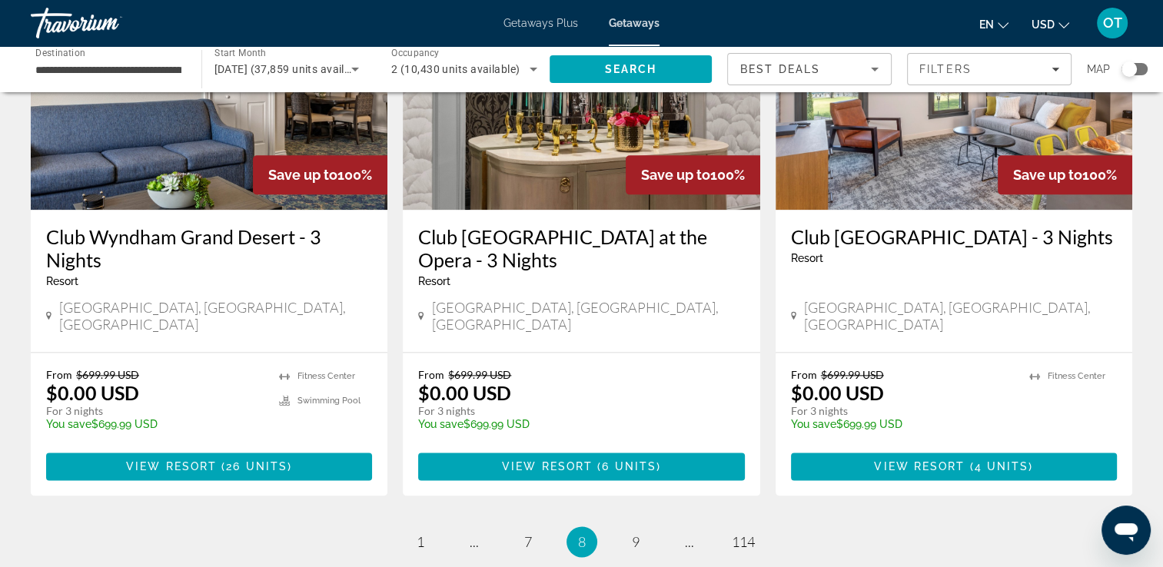
scroll to position [1851, 0]
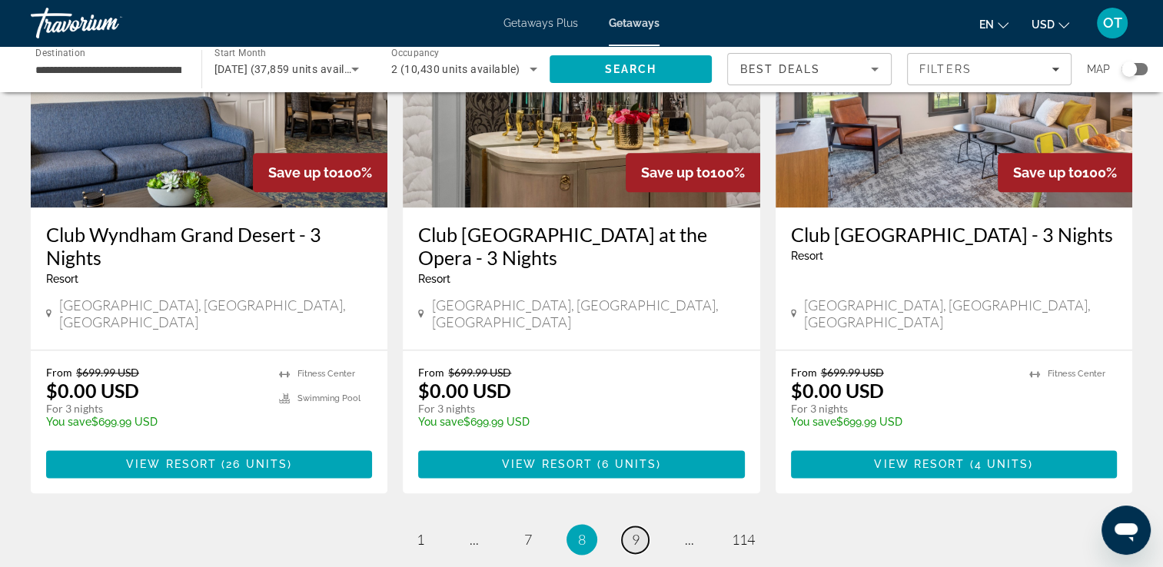
click at [637, 531] on span "9" at bounding box center [636, 539] width 8 height 17
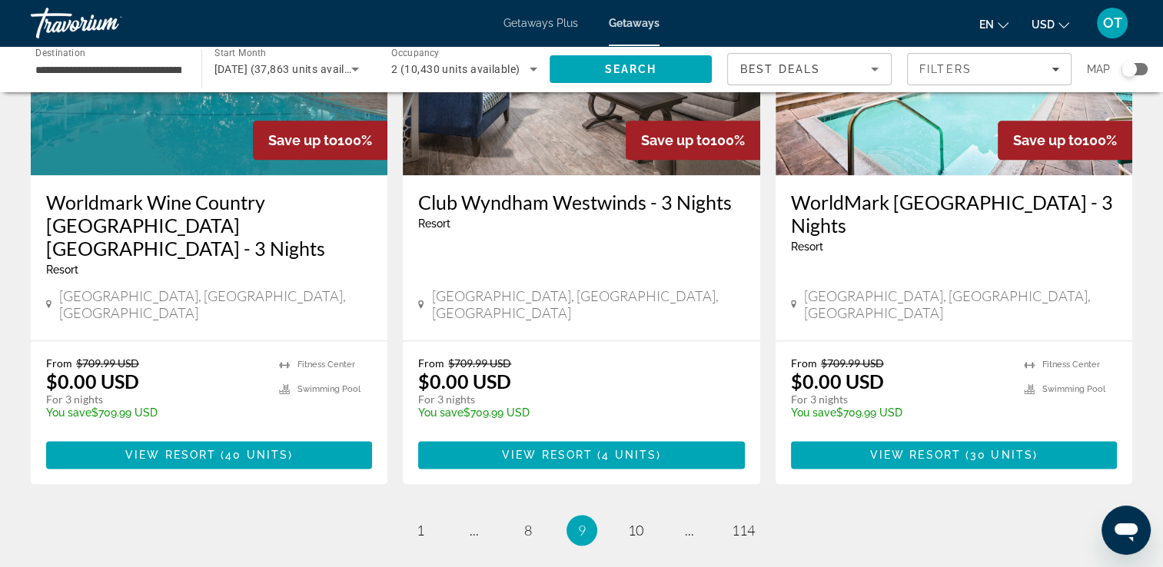
scroll to position [1907, 0]
click at [637, 522] on span "10" at bounding box center [635, 530] width 15 height 17
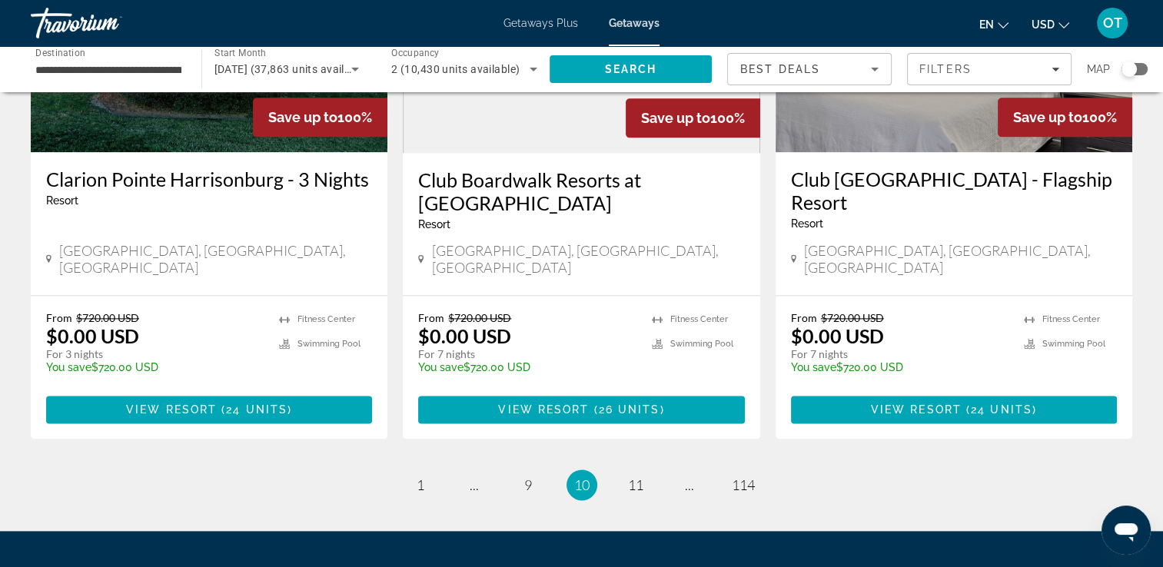
scroll to position [1952, 0]
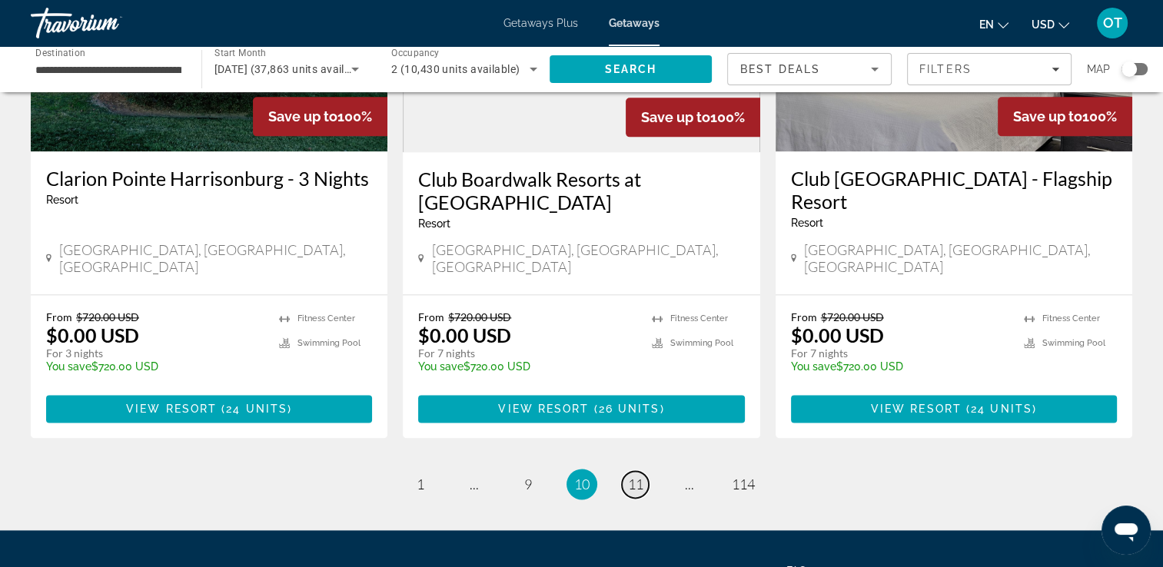
click at [635, 476] on span "11" at bounding box center [635, 484] width 15 height 17
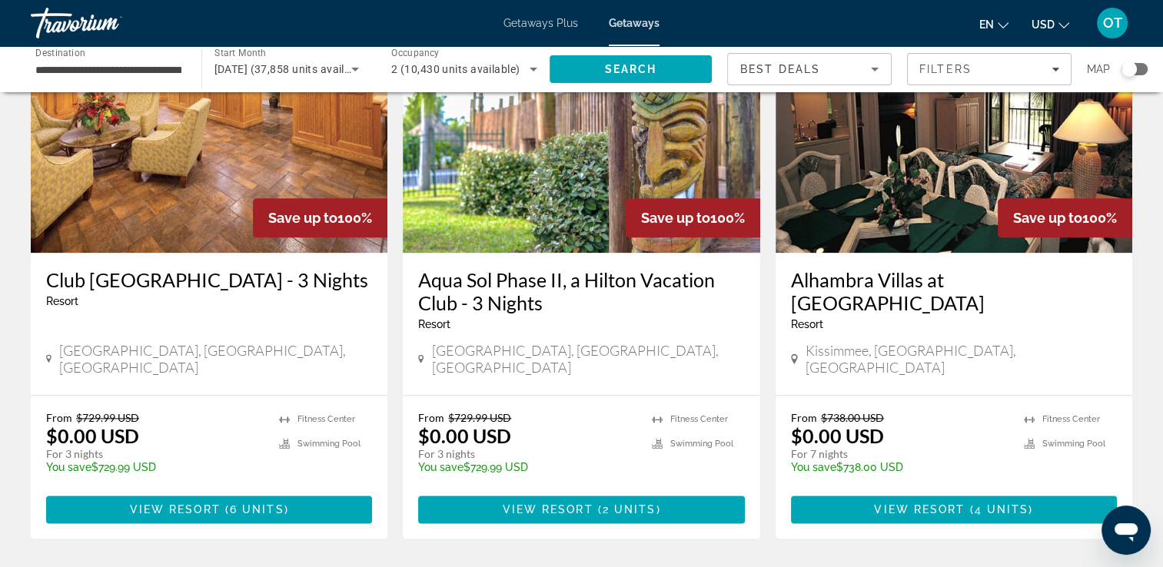
scroll to position [1858, 0]
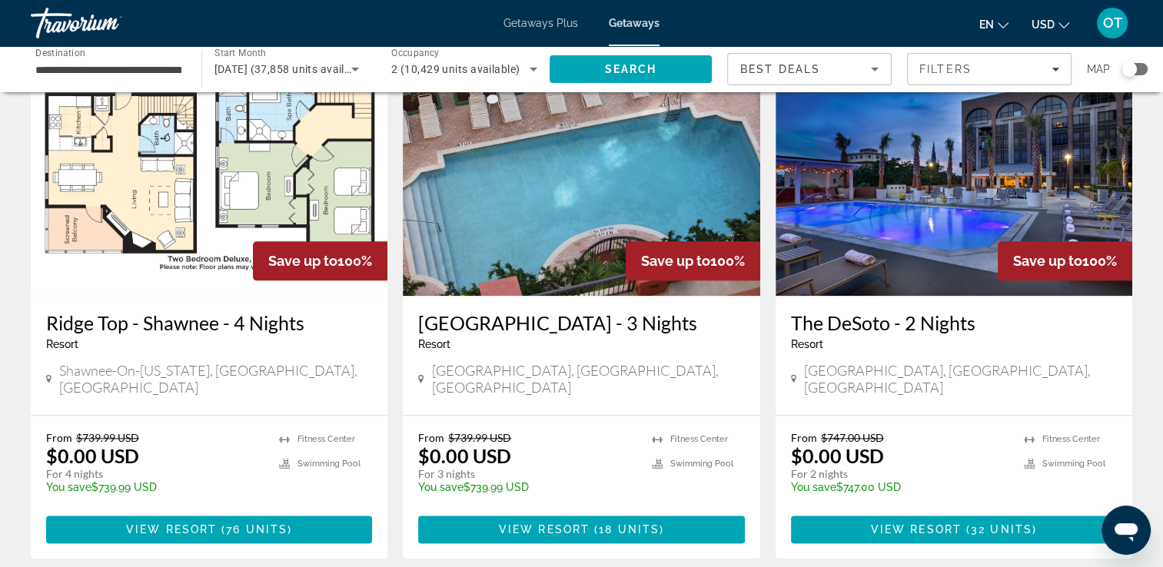
scroll to position [1815, 0]
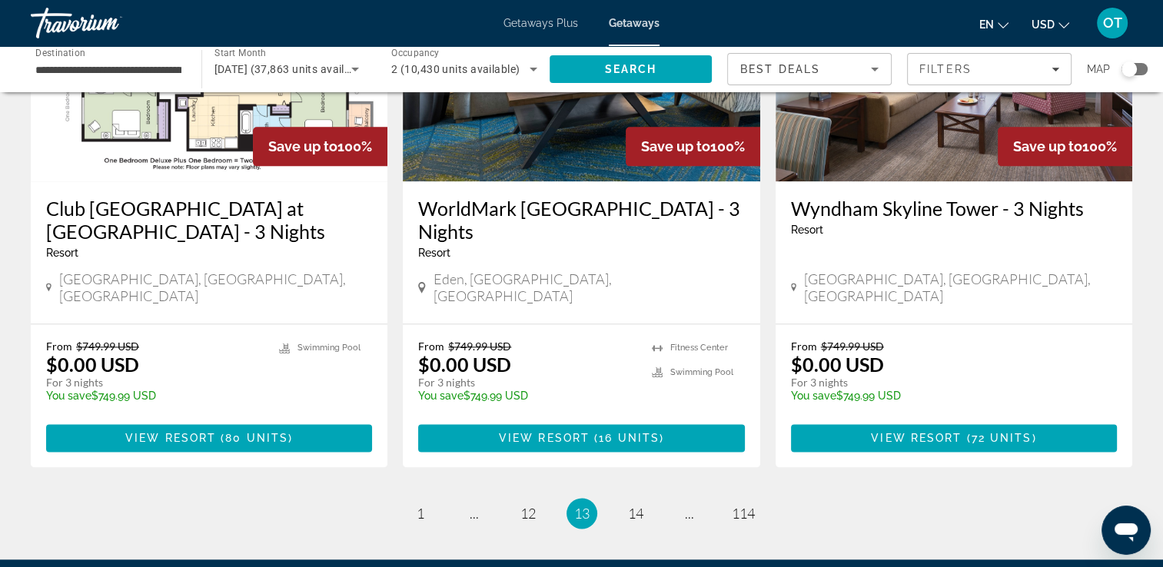
scroll to position [1906, 0]
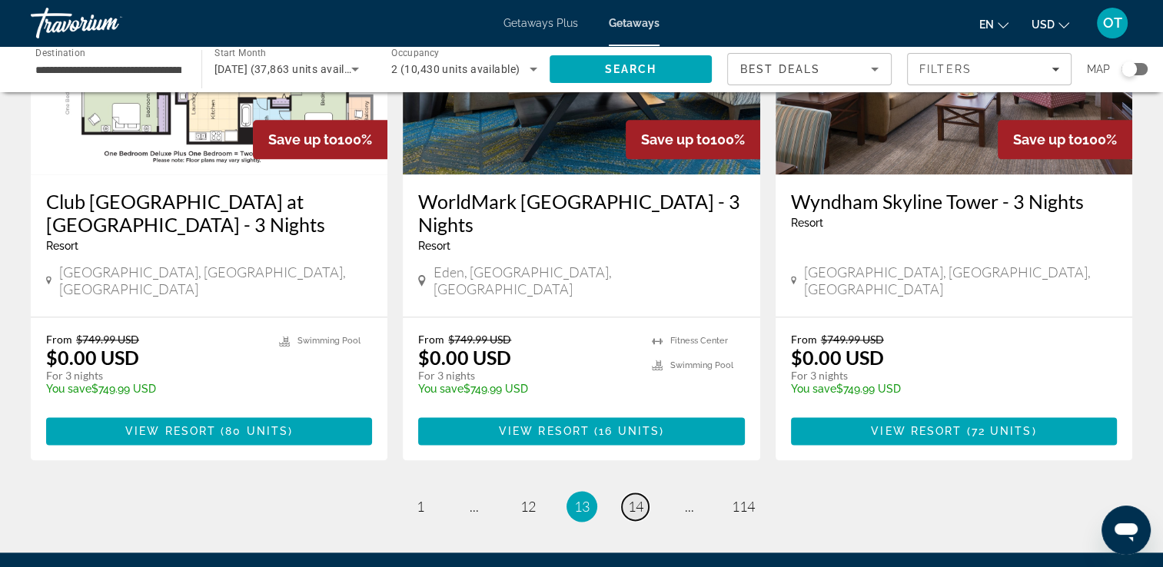
click at [643, 498] on span "14" at bounding box center [635, 506] width 15 height 17
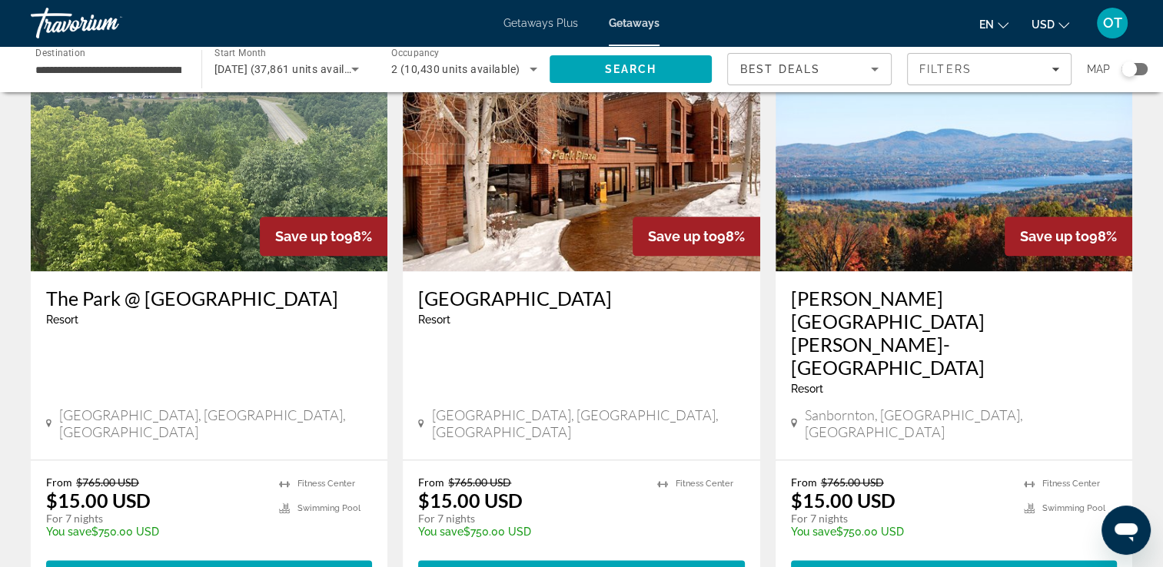
scroll to position [1795, 0]
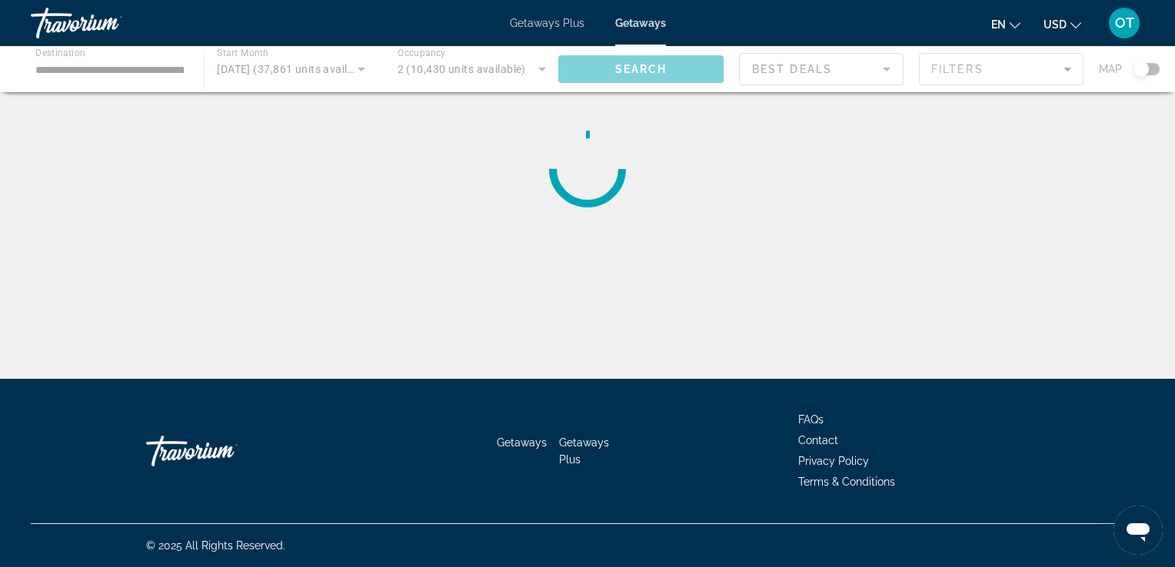
drag, startPoint x: 637, startPoint y: 491, endPoint x: 597, endPoint y: 509, distance: 44.7
click at [597, 509] on div "Getaways Getaways Plus FAQs Contact Privacy Policy Terms & Conditions" at bounding box center [587, 451] width 1113 height 145
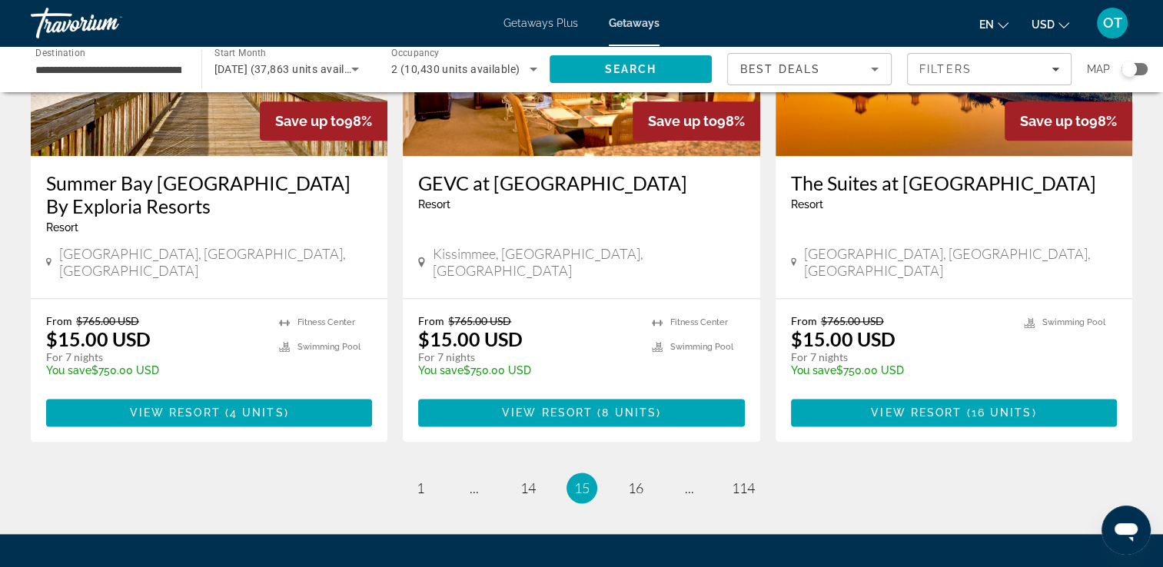
scroll to position [2034, 0]
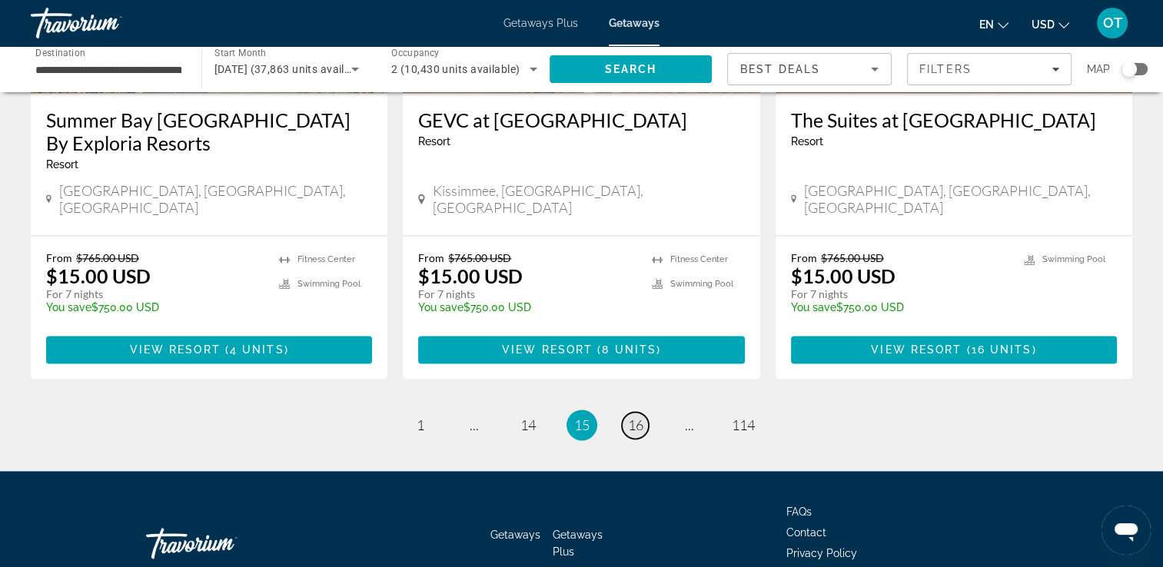
click at [637, 417] on span "16" at bounding box center [635, 425] width 15 height 17
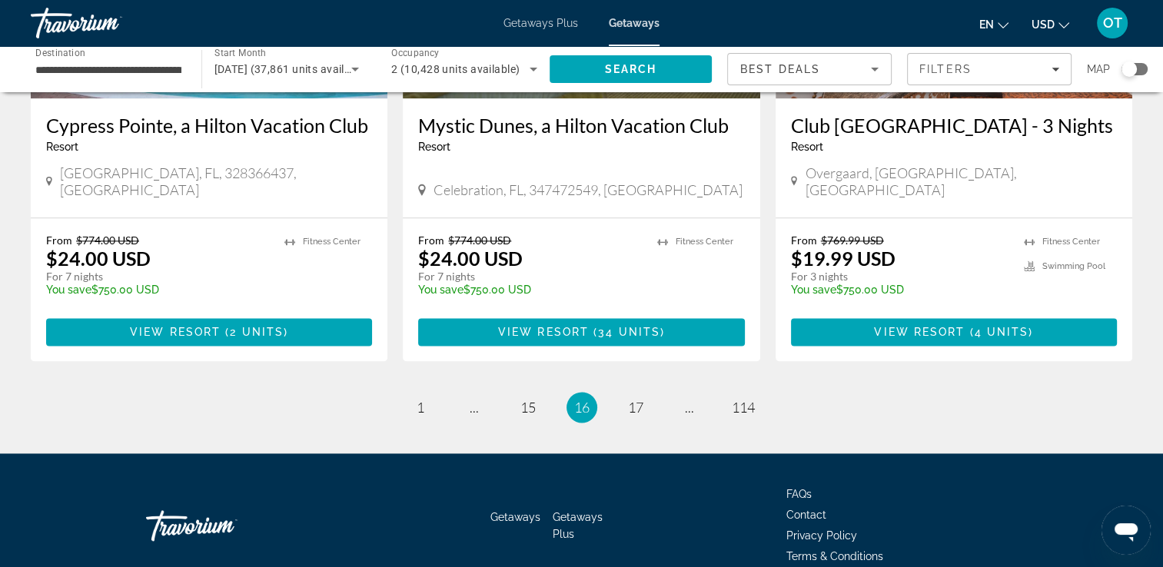
scroll to position [1965, 0]
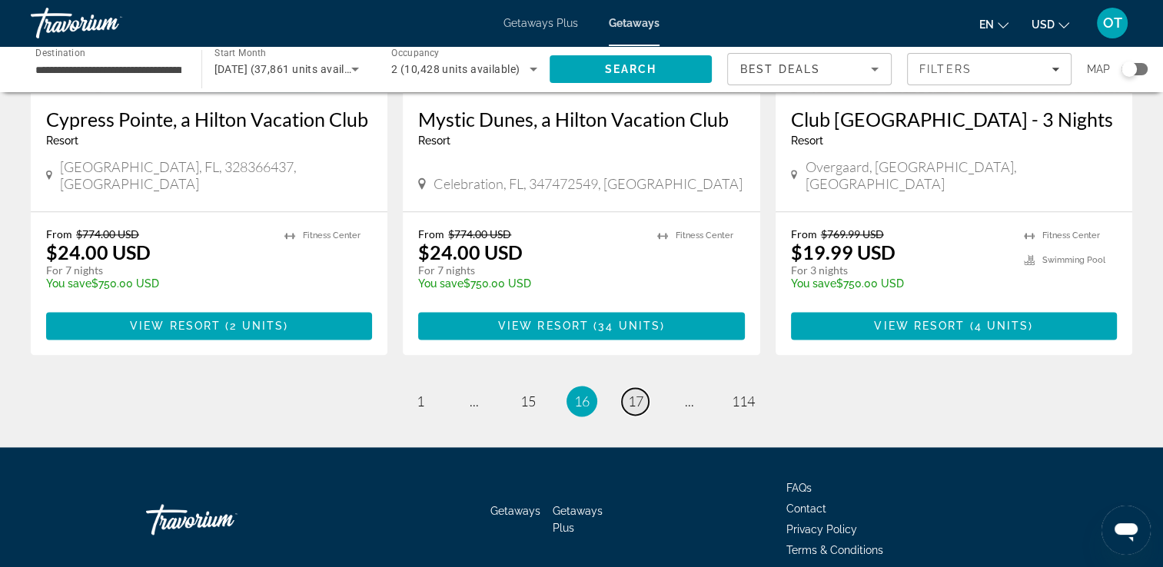
click at [640, 393] on span "17" at bounding box center [635, 401] width 15 height 17
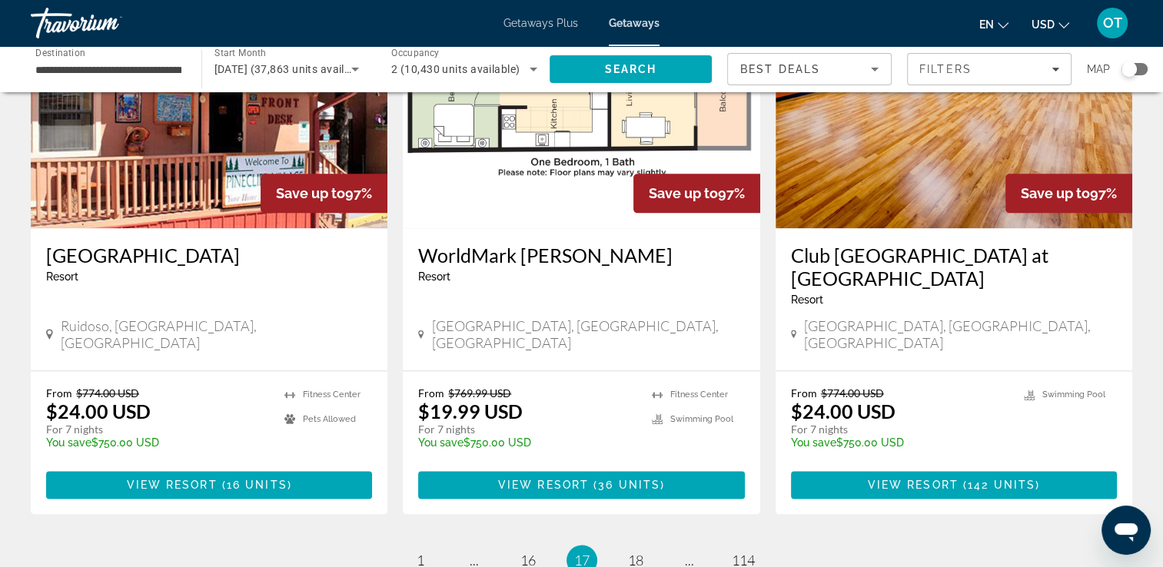
scroll to position [1842, 0]
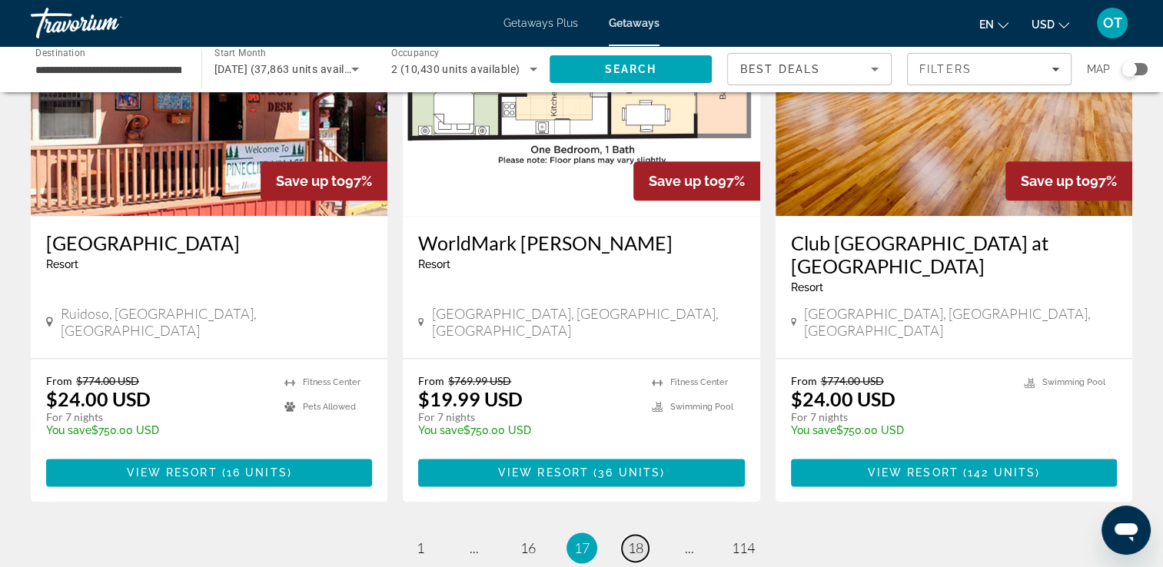
click at [646, 535] on link "page 18" at bounding box center [635, 548] width 27 height 27
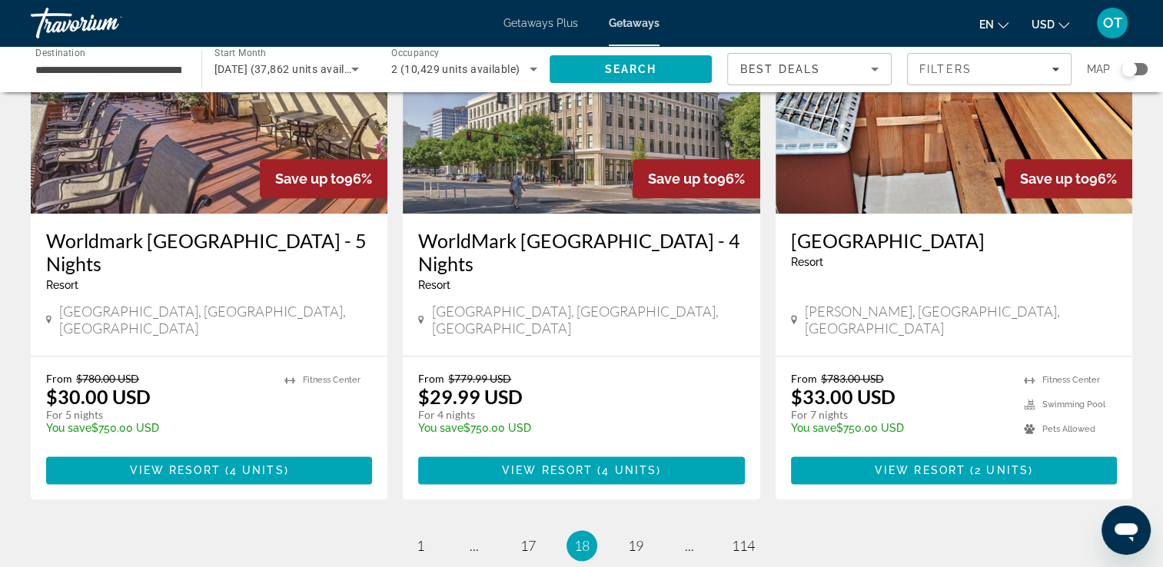
scroll to position [1867, 0]
click at [646, 533] on link "page 19" at bounding box center [635, 546] width 27 height 27
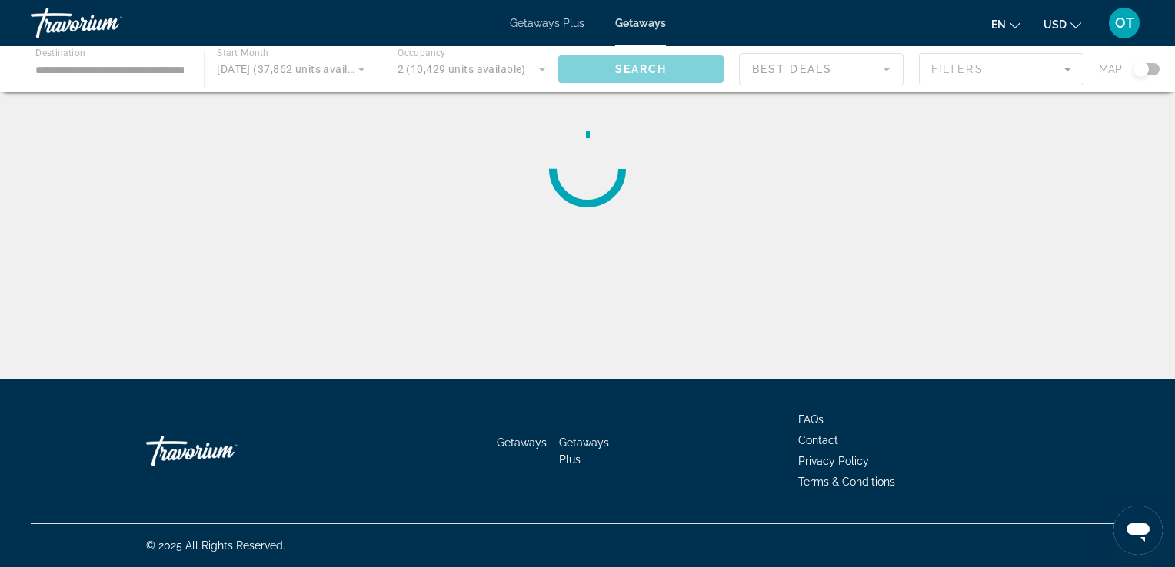
click at [646, 456] on div "Getaways Getaways Plus FAQs Contact Privacy Policy Terms & Conditions" at bounding box center [587, 451] width 1113 height 145
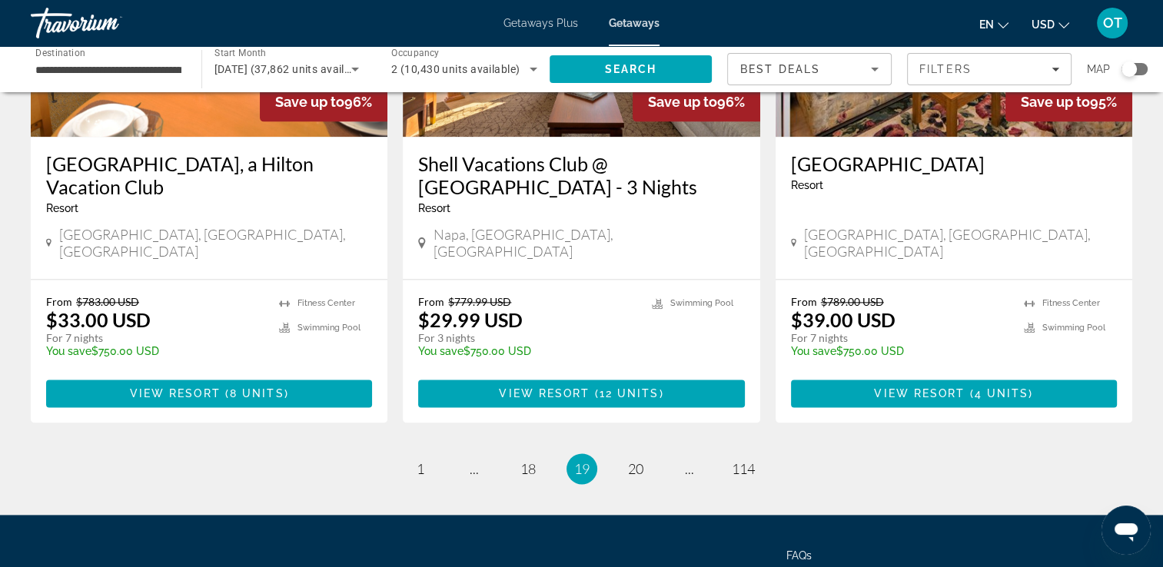
scroll to position [1924, 0]
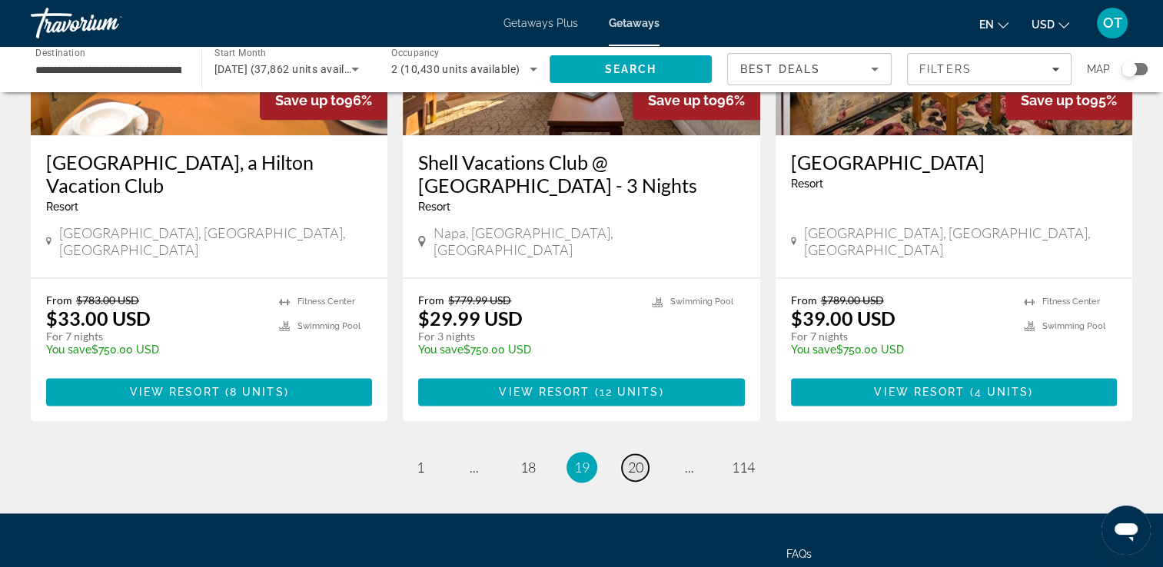
click at [629, 459] on span "20" at bounding box center [635, 467] width 15 height 17
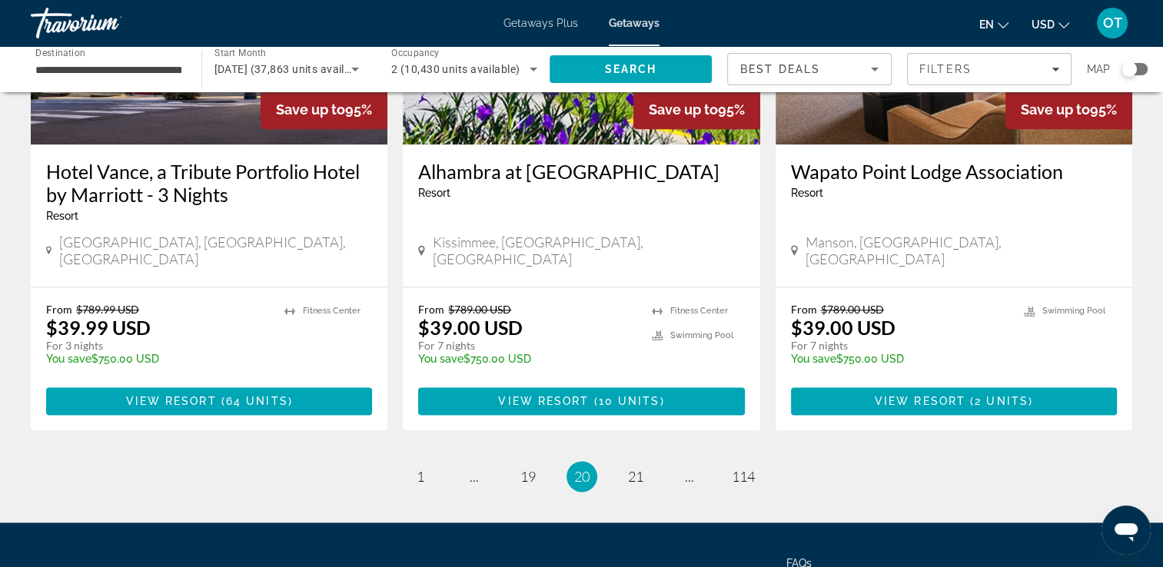
scroll to position [1965, 0]
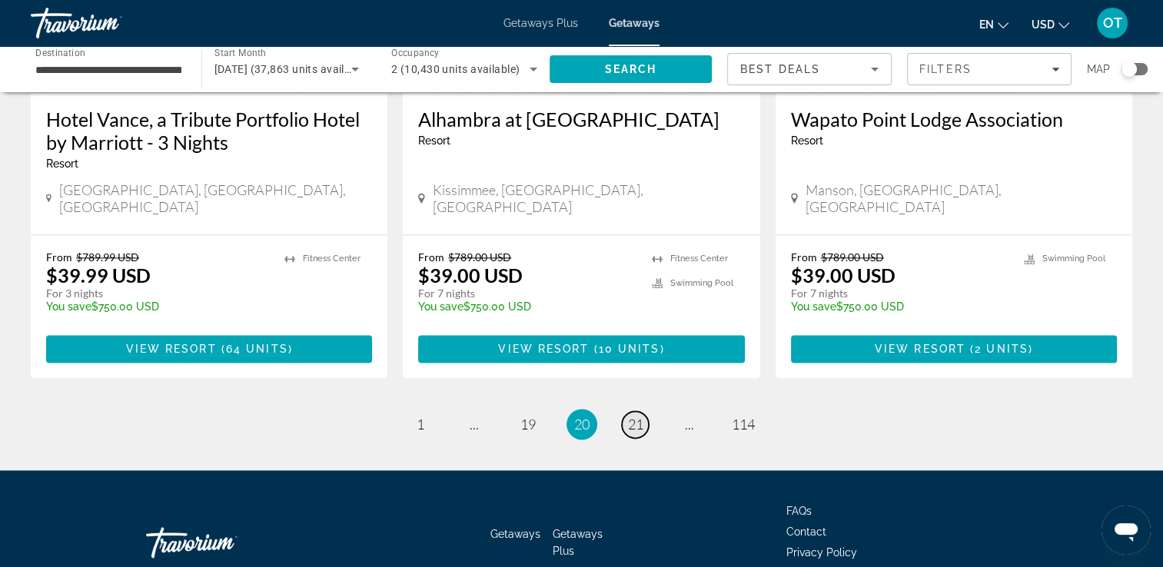
click at [642, 416] on span "21" at bounding box center [635, 424] width 15 height 17
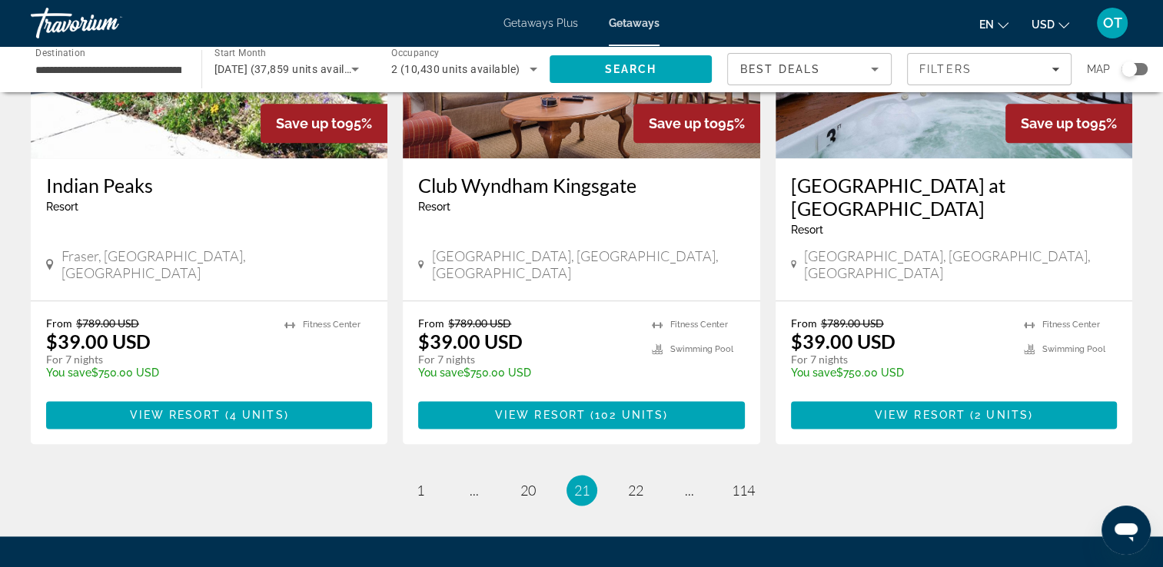
scroll to position [1876, 0]
click at [640, 482] on span "22" at bounding box center [635, 490] width 15 height 17
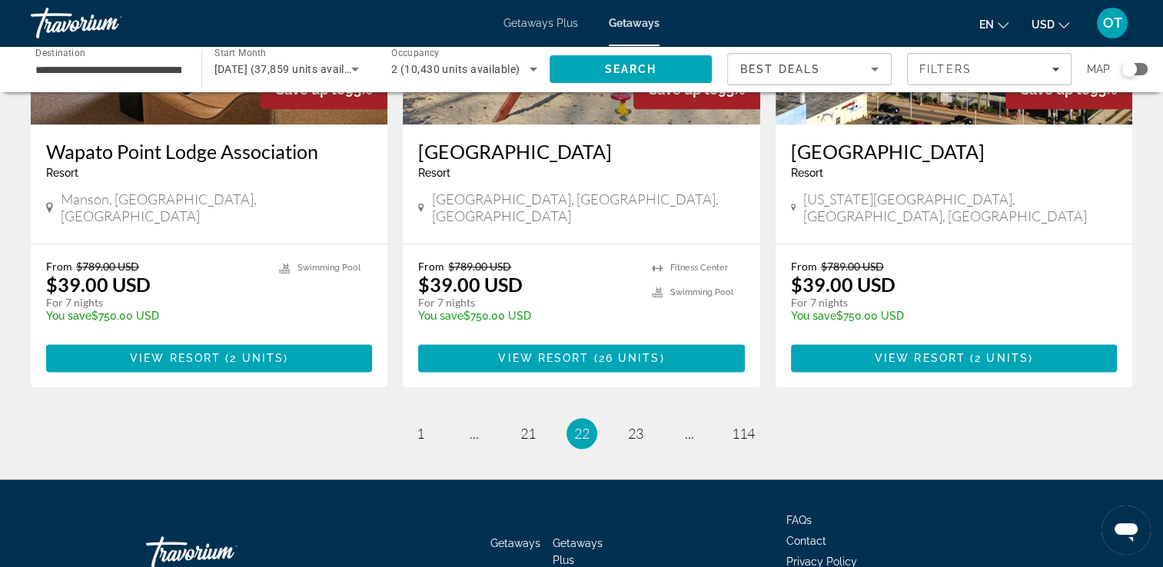
scroll to position [1965, 0]
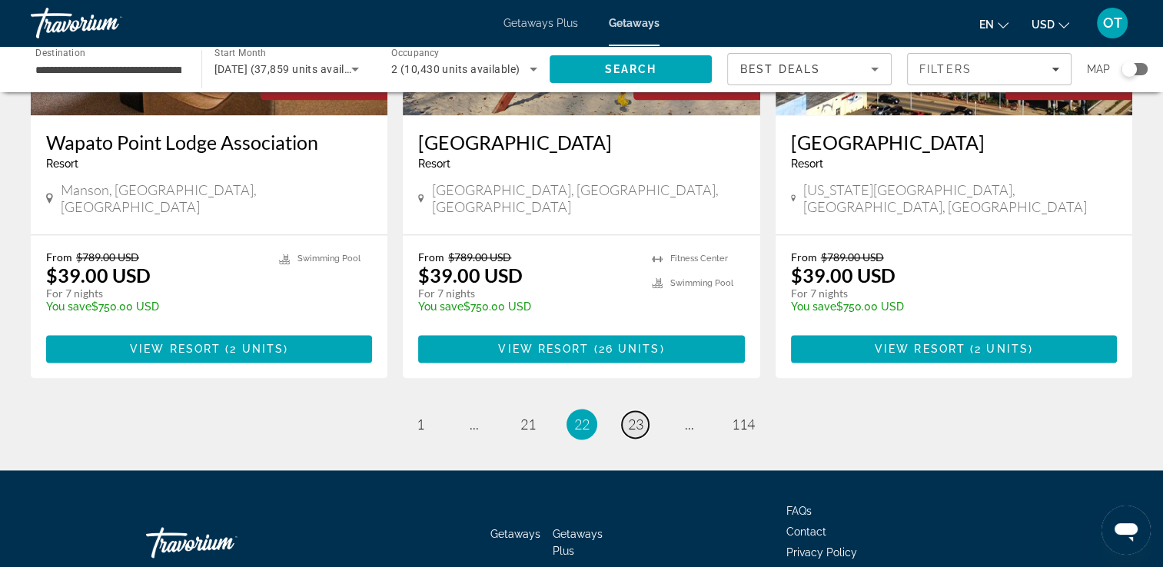
click at [634, 416] on span "23" at bounding box center [635, 424] width 15 height 17
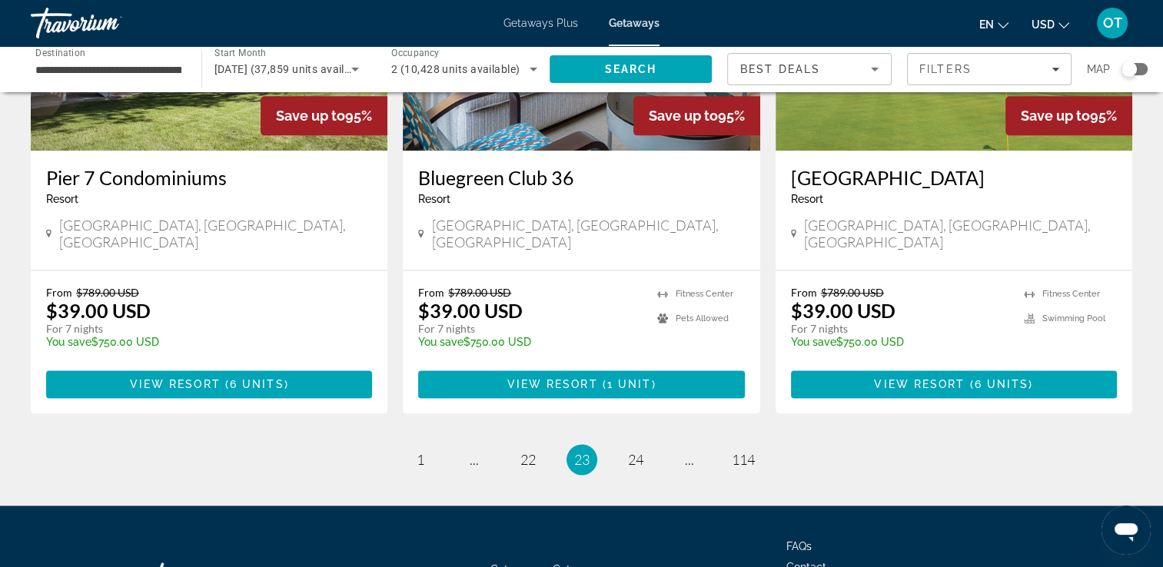
scroll to position [1941, 0]
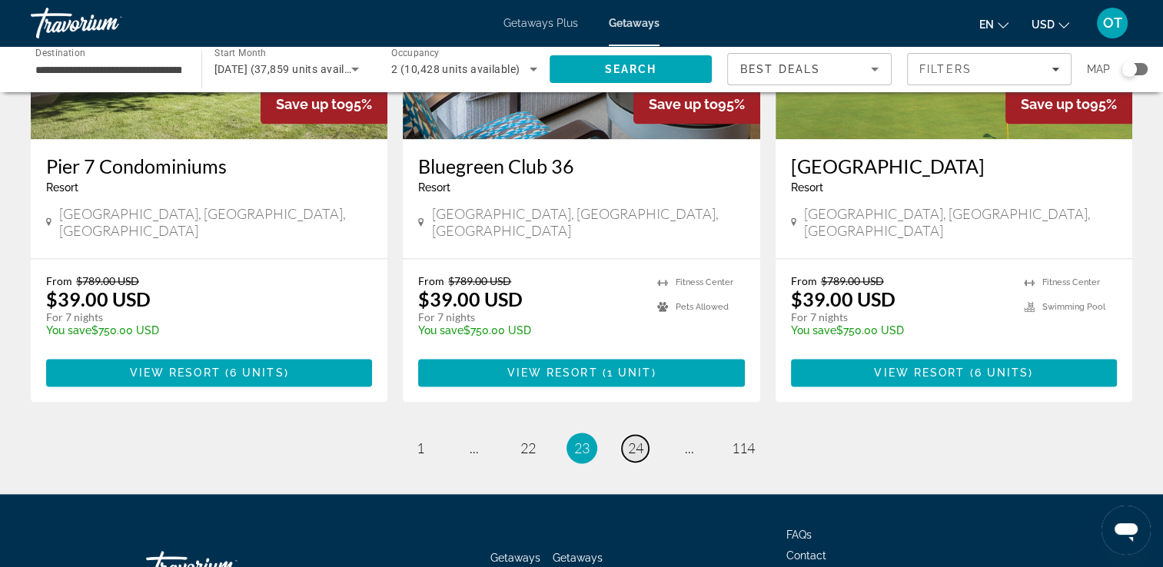
click at [640, 440] on span "24" at bounding box center [635, 448] width 15 height 17
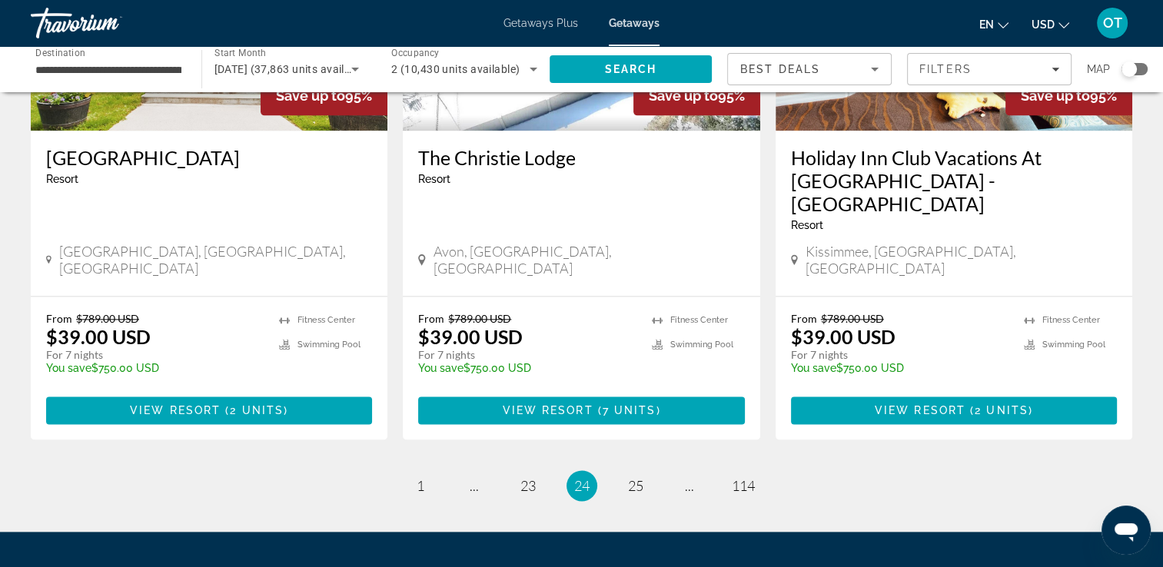
scroll to position [1904, 0]
click at [634, 477] on span "25" at bounding box center [635, 485] width 15 height 17
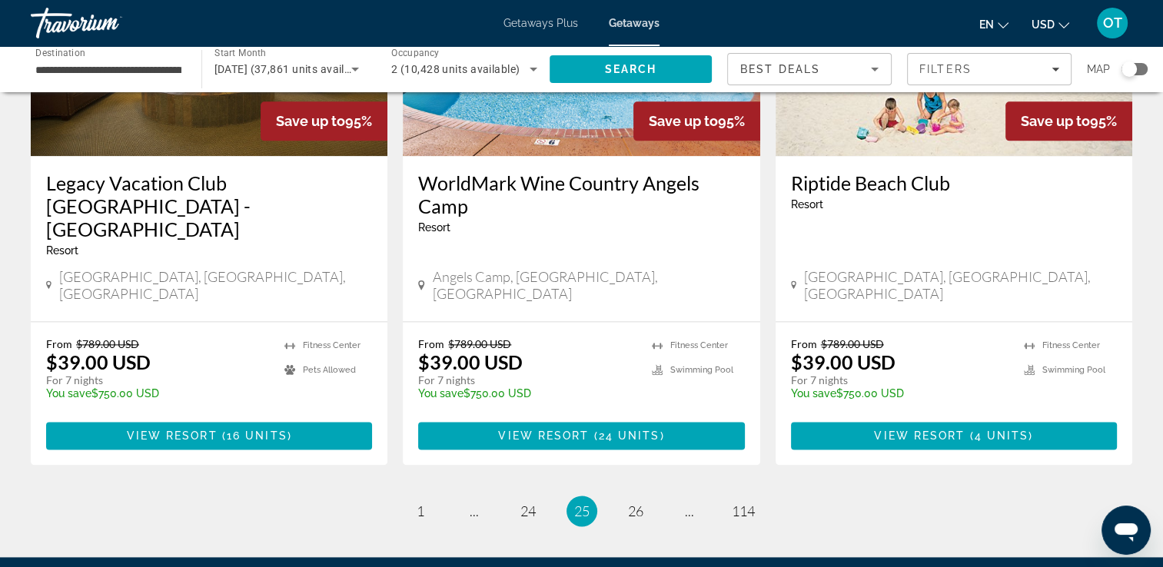
scroll to position [1948, 0]
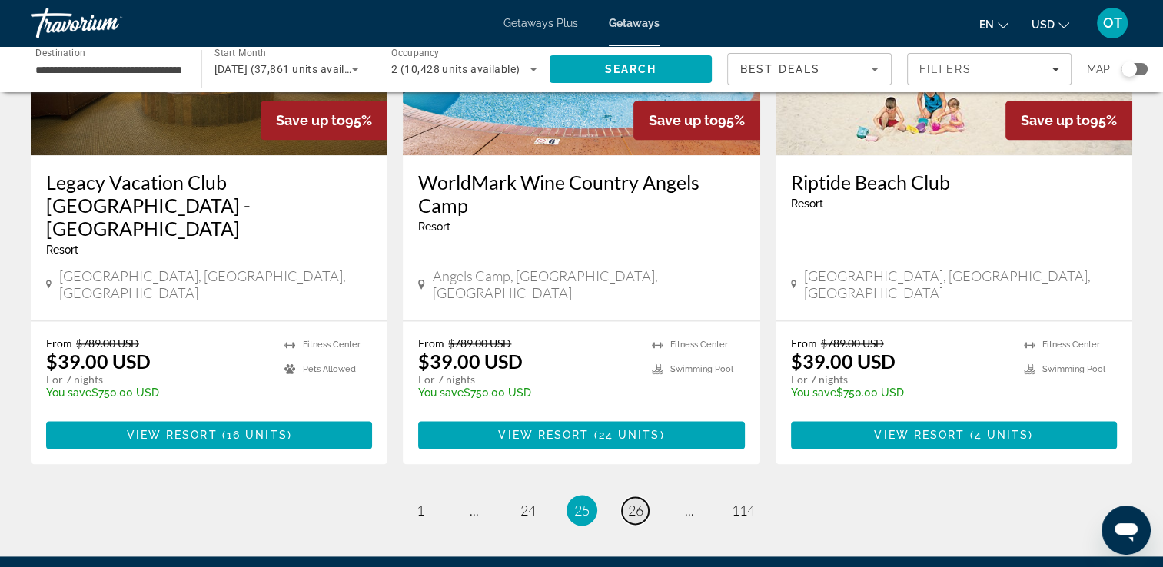
click at [637, 502] on span "26" at bounding box center [635, 510] width 15 height 17
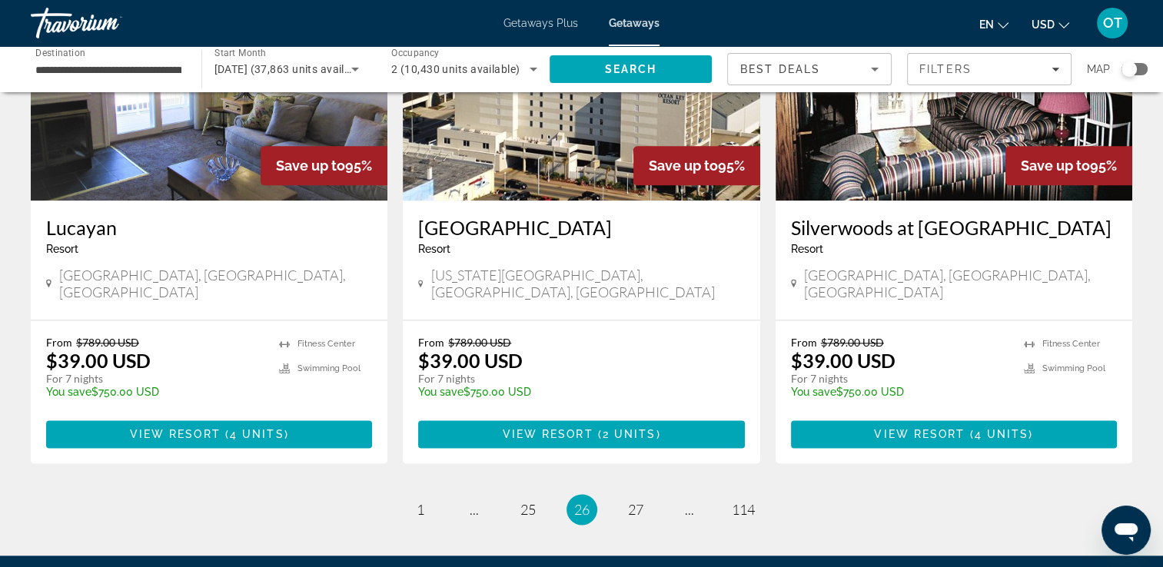
scroll to position [1881, 0]
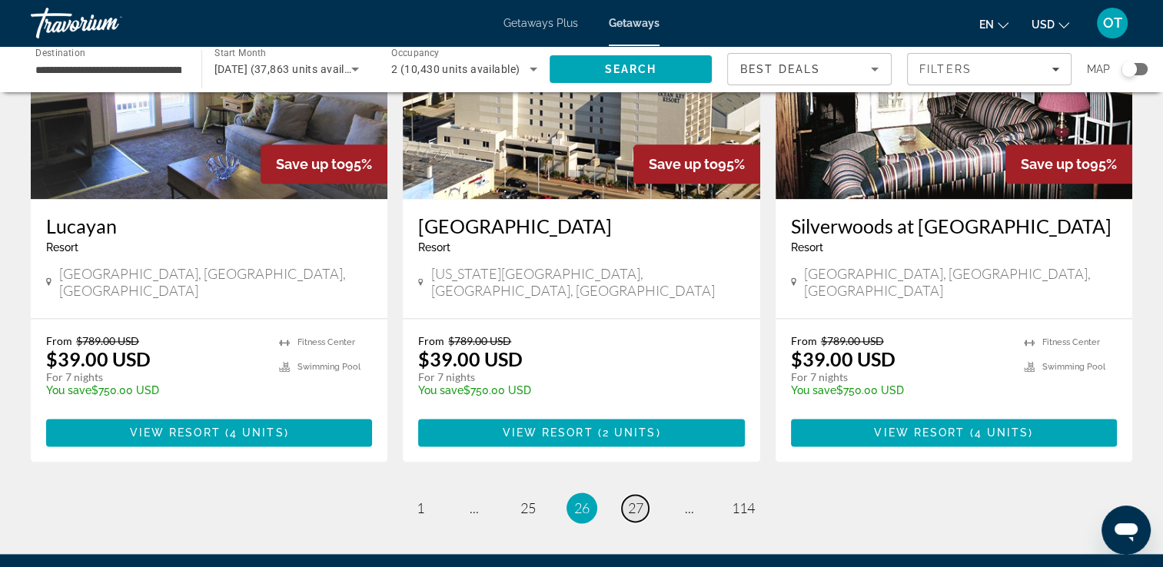
click at [640, 500] on span "27" at bounding box center [635, 508] width 15 height 17
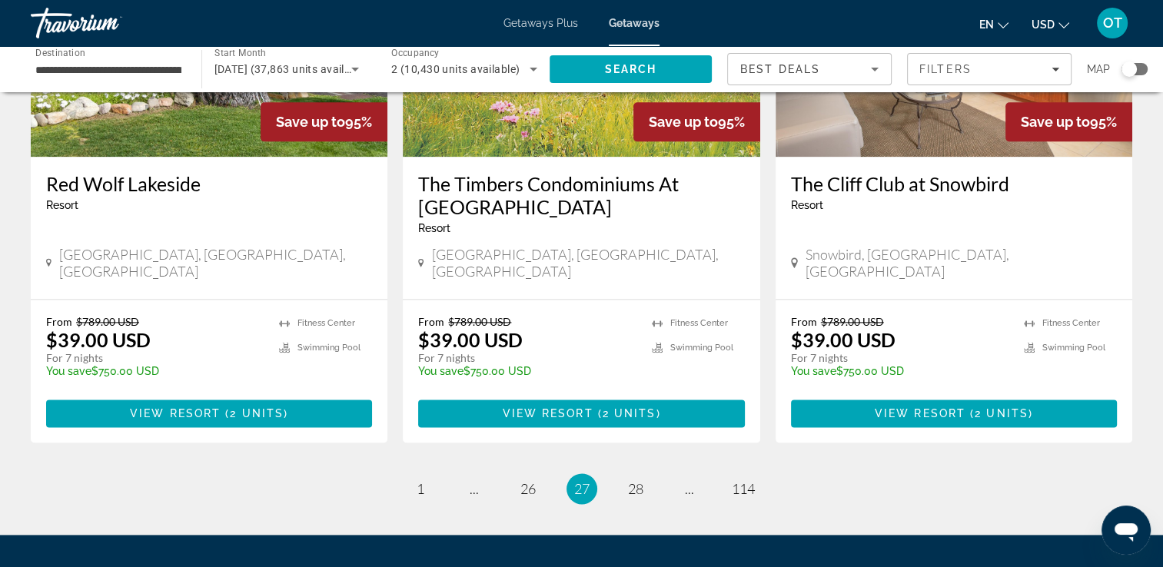
scroll to position [1901, 0]
click at [631, 481] on span "28" at bounding box center [635, 489] width 15 height 17
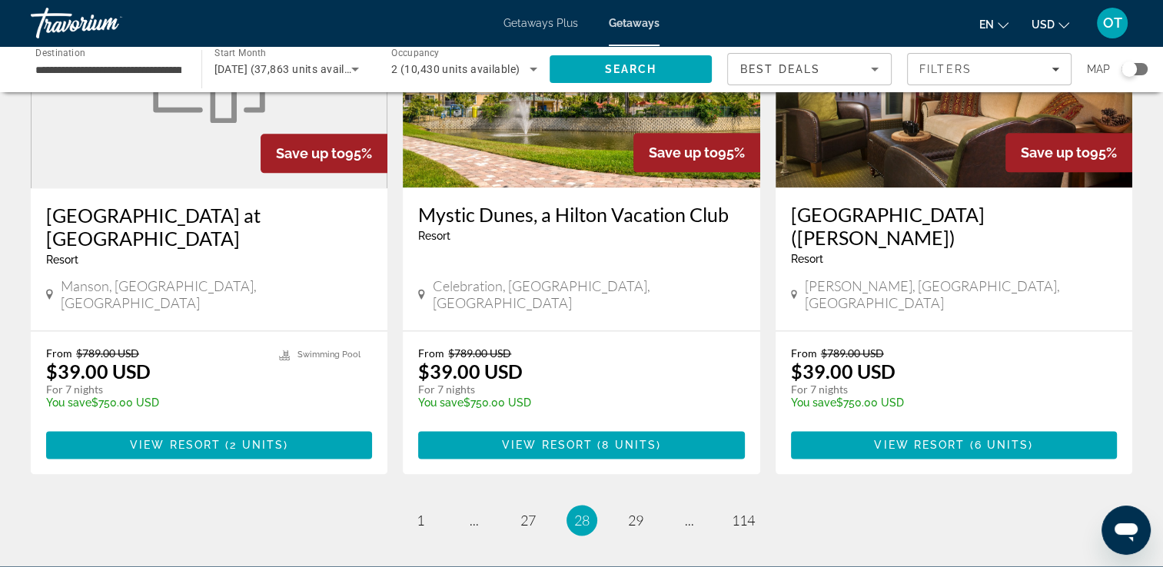
scroll to position [1894, 0]
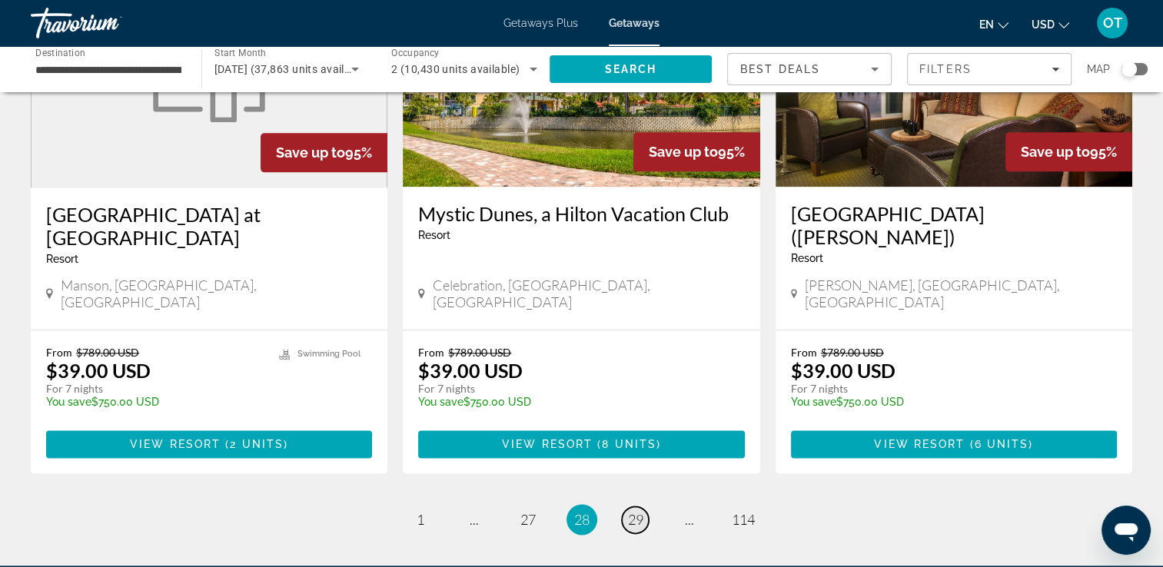
click at [636, 511] on span "29" at bounding box center [635, 519] width 15 height 17
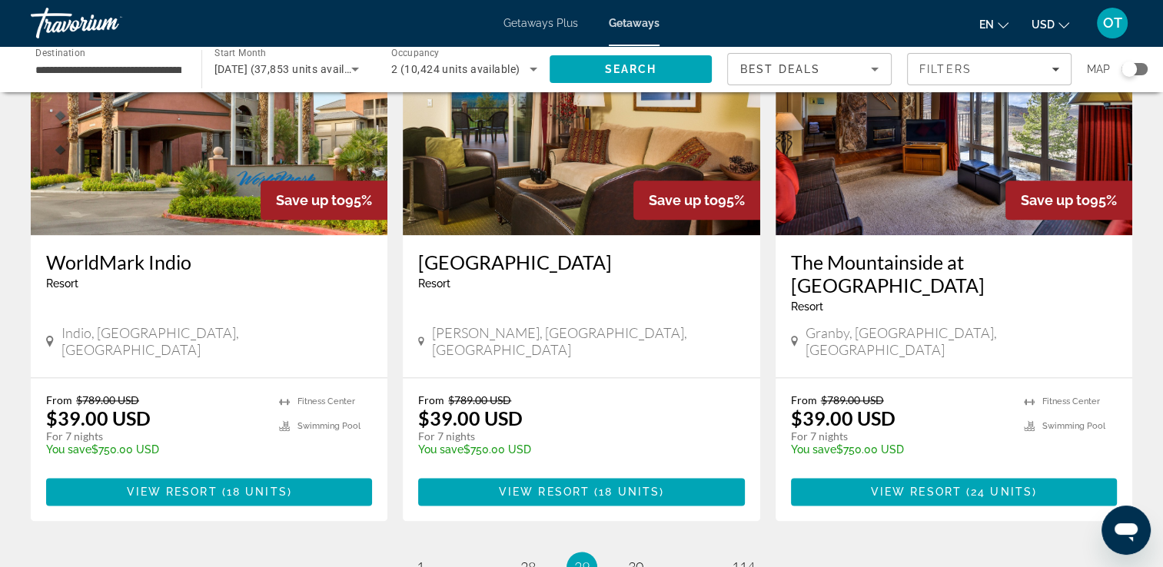
scroll to position [1841, 0]
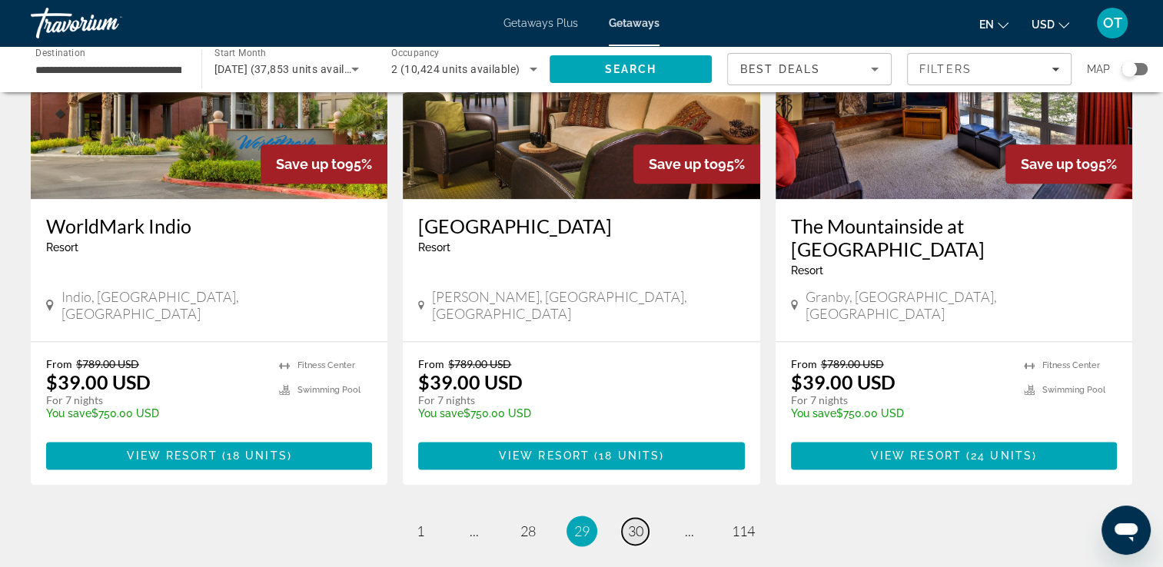
click at [629, 523] on span "30" at bounding box center [635, 531] width 15 height 17
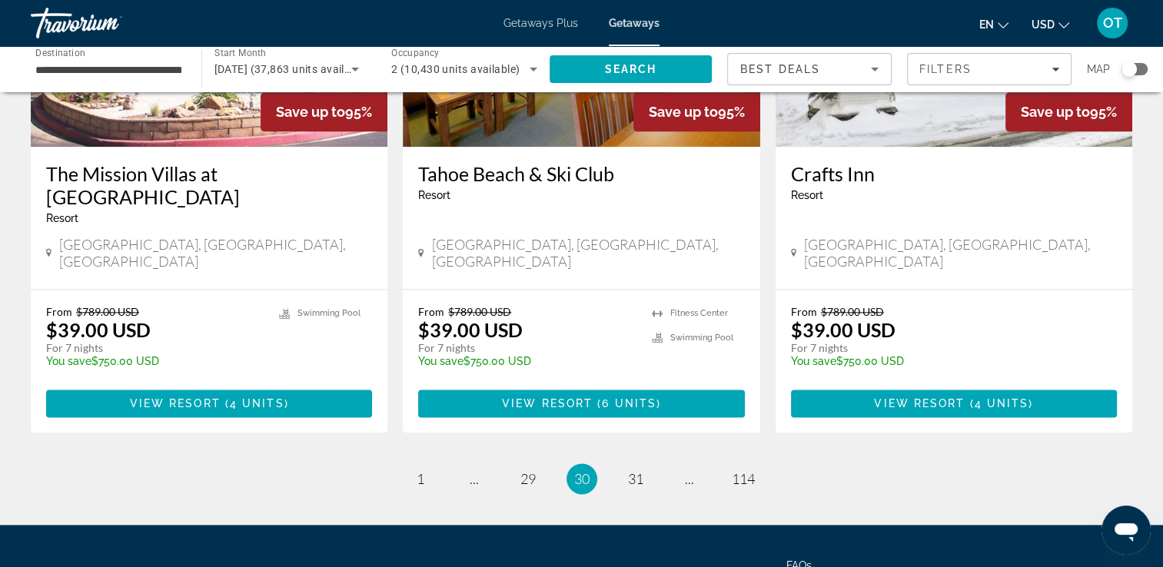
scroll to position [1941, 0]
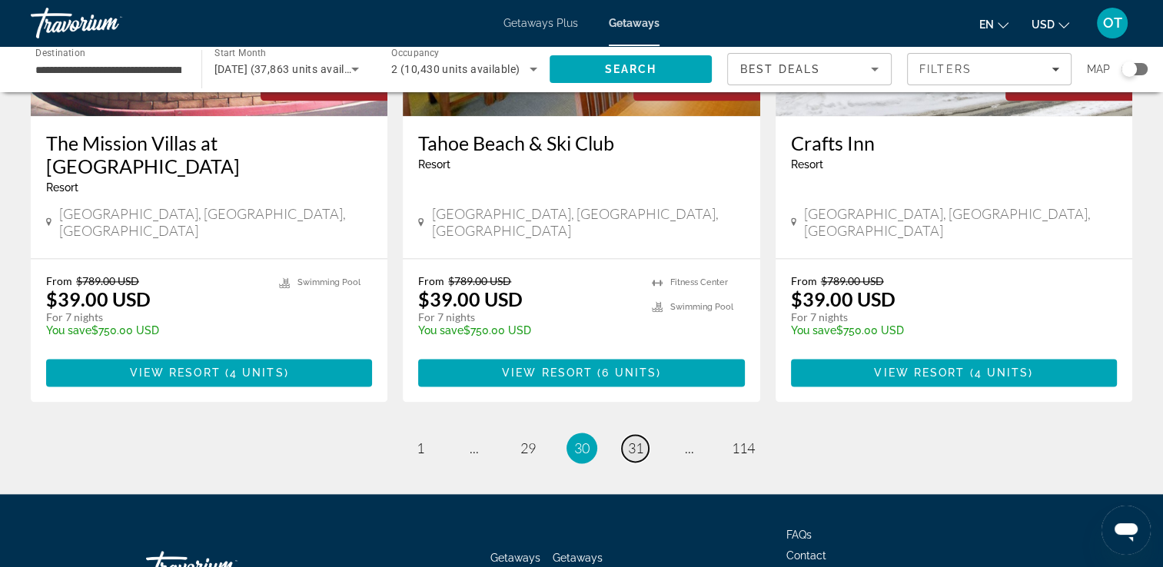
click at [638, 440] on span "31" at bounding box center [635, 448] width 15 height 17
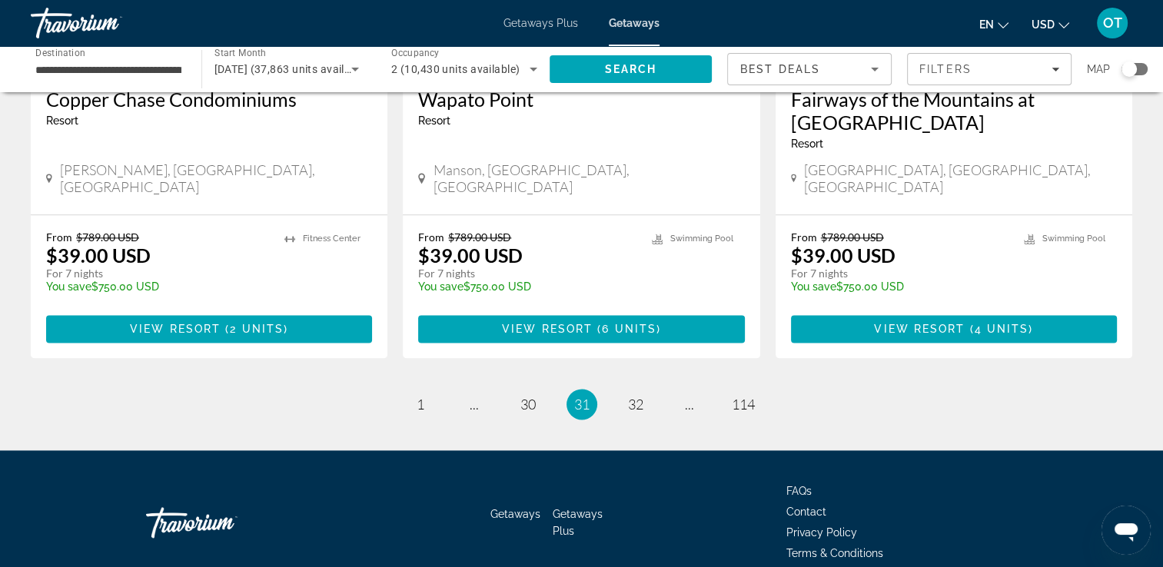
scroll to position [1965, 0]
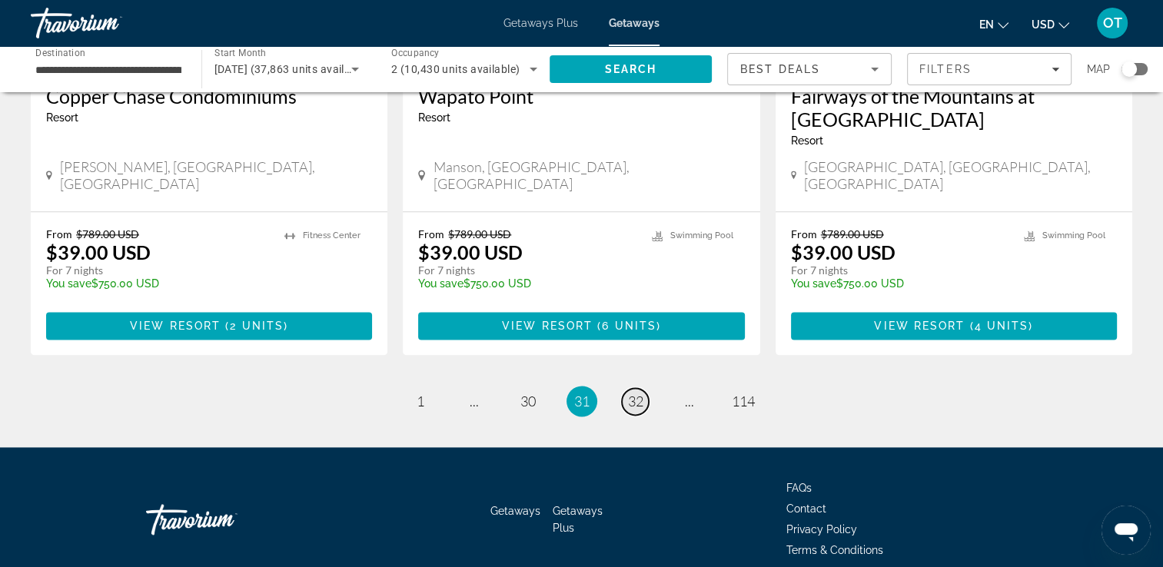
click at [628, 393] on span "32" at bounding box center [635, 401] width 15 height 17
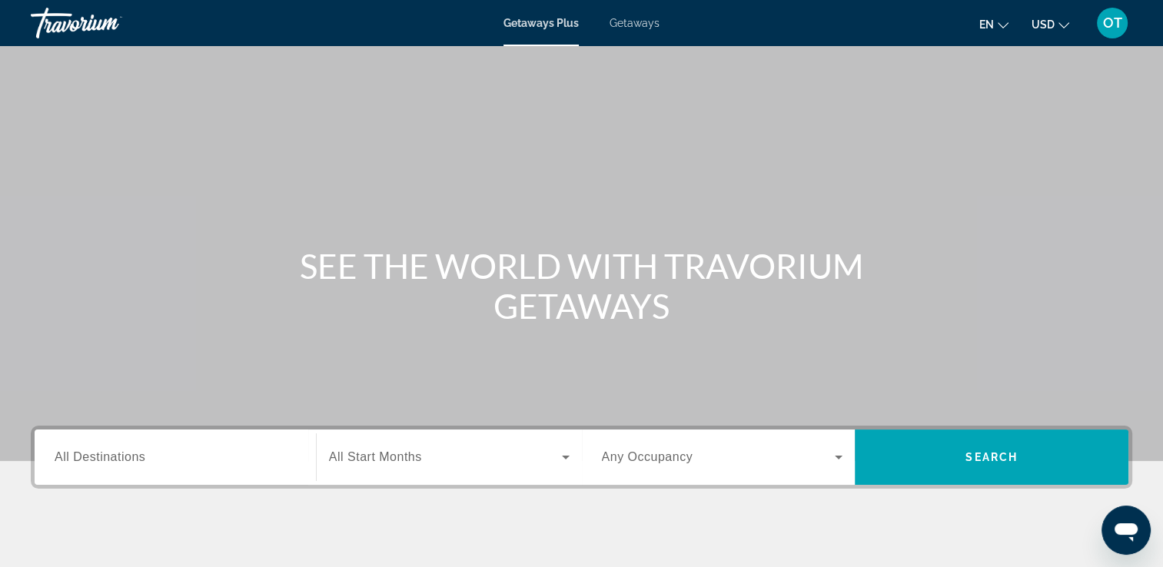
click at [284, 471] on div "Search widget" at bounding box center [175, 458] width 241 height 44
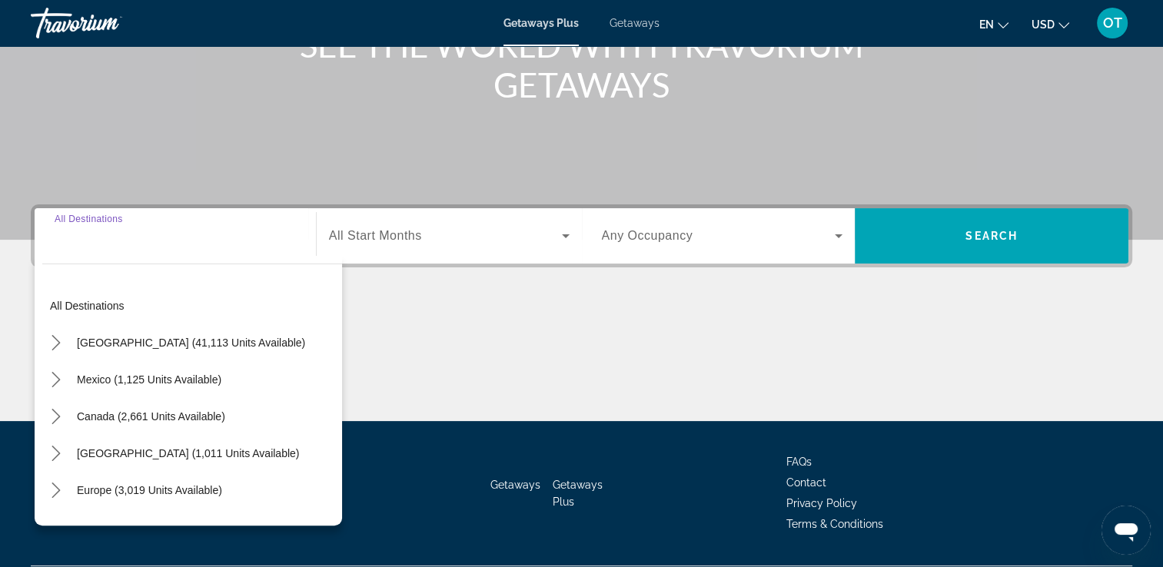
scroll to position [263, 0]
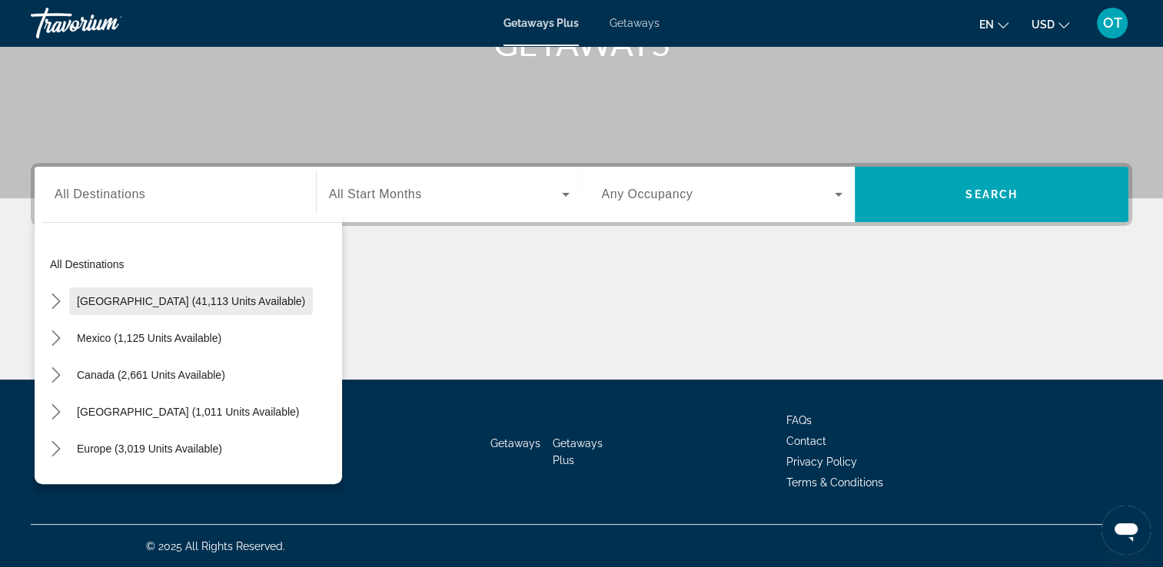
drag, startPoint x: 276, startPoint y: 294, endPoint x: 244, endPoint y: 298, distance: 31.7
click at [244, 298] on div "United States (41,113 units available)" at bounding box center [192, 301] width 300 height 37
click at [244, 298] on span "United States (41,113 units available)" at bounding box center [191, 301] width 228 height 12
type input "**********"
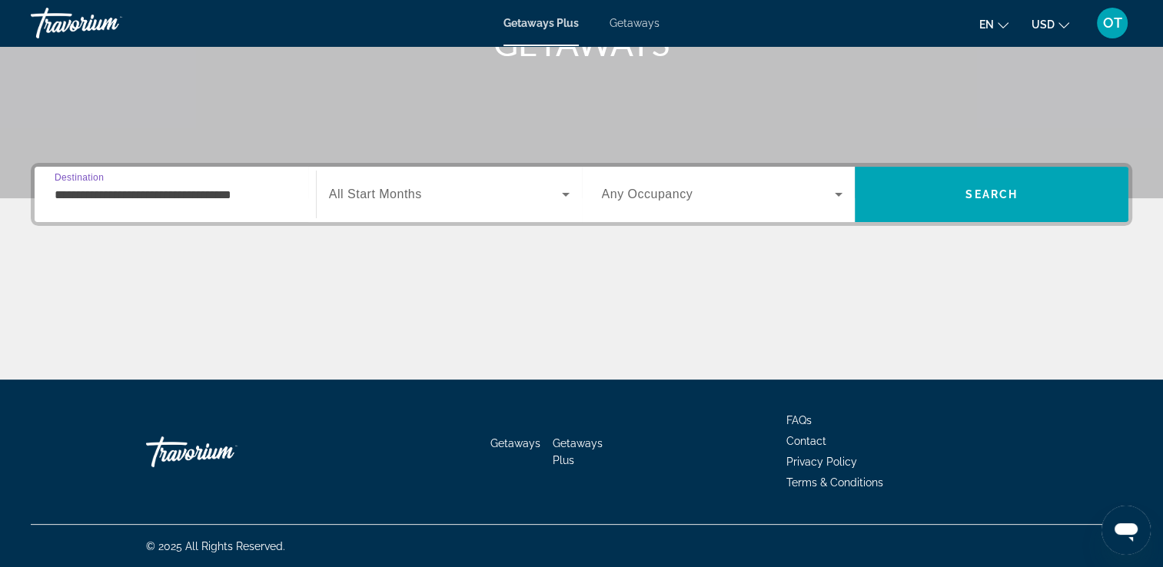
click at [451, 196] on span "Search widget" at bounding box center [445, 194] width 233 height 18
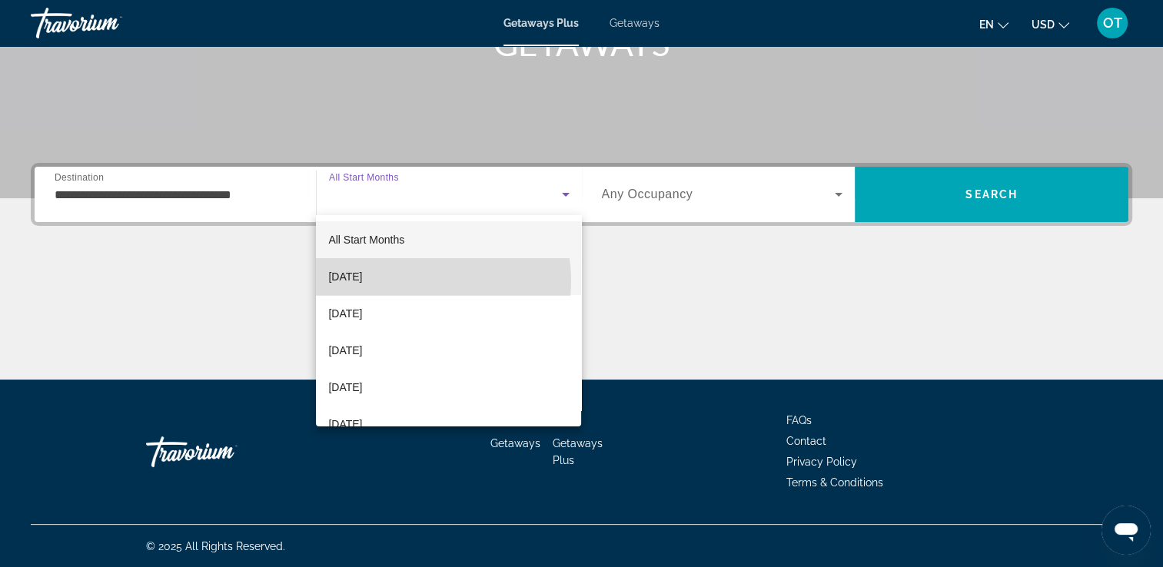
click at [421, 281] on mat-option "[DATE]" at bounding box center [448, 276] width 265 height 37
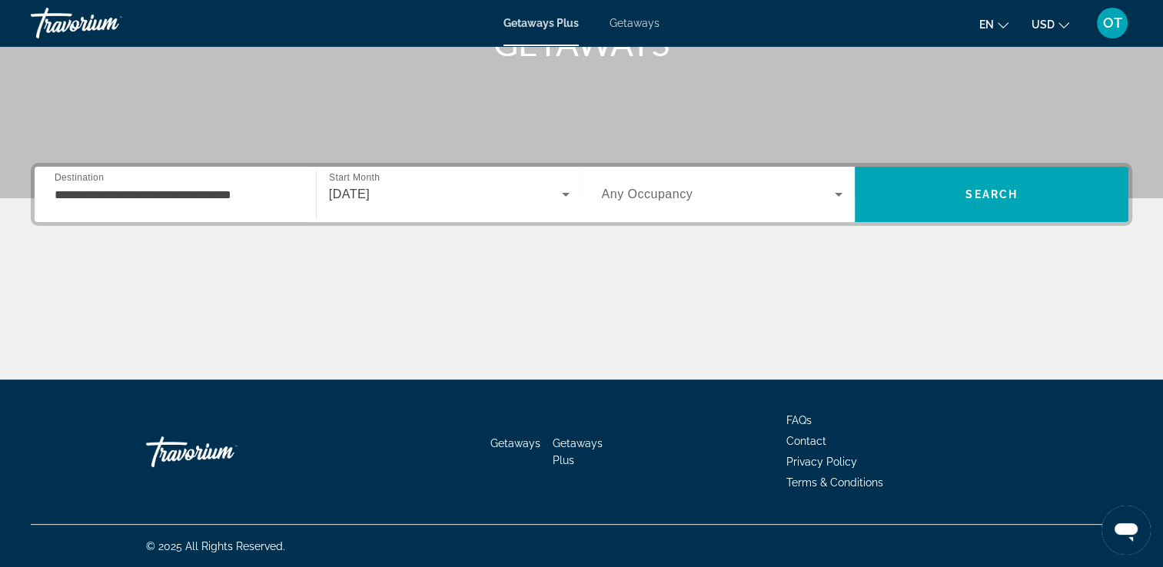
click at [647, 191] on span "Any Occupancy" at bounding box center [647, 194] width 91 height 13
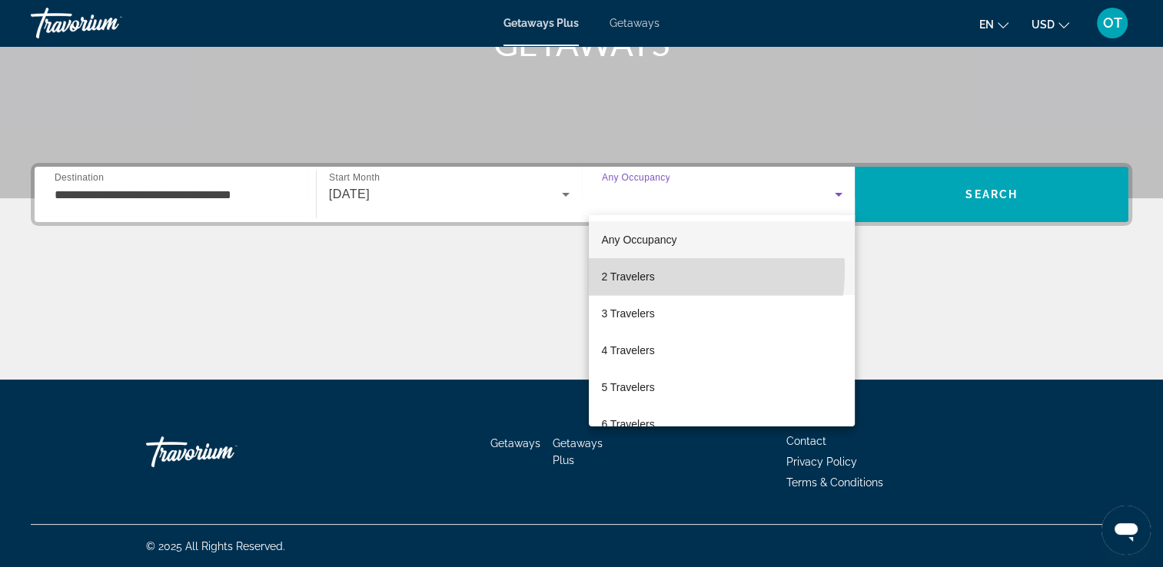
click at [628, 269] on span "2 Travelers" at bounding box center [627, 277] width 53 height 18
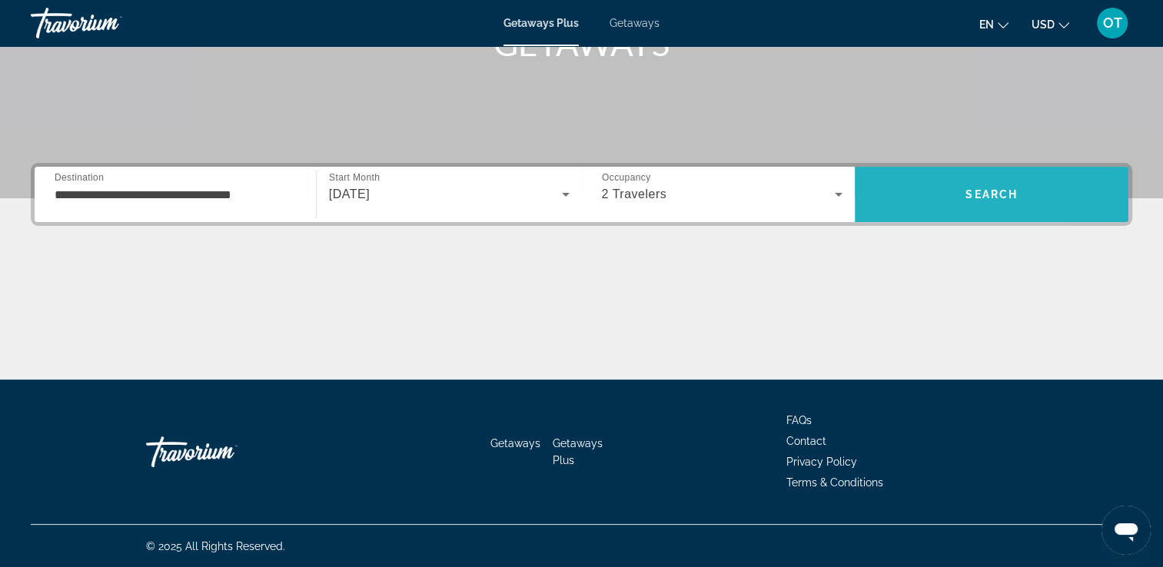
click at [906, 181] on span "Search" at bounding box center [992, 194] width 274 height 37
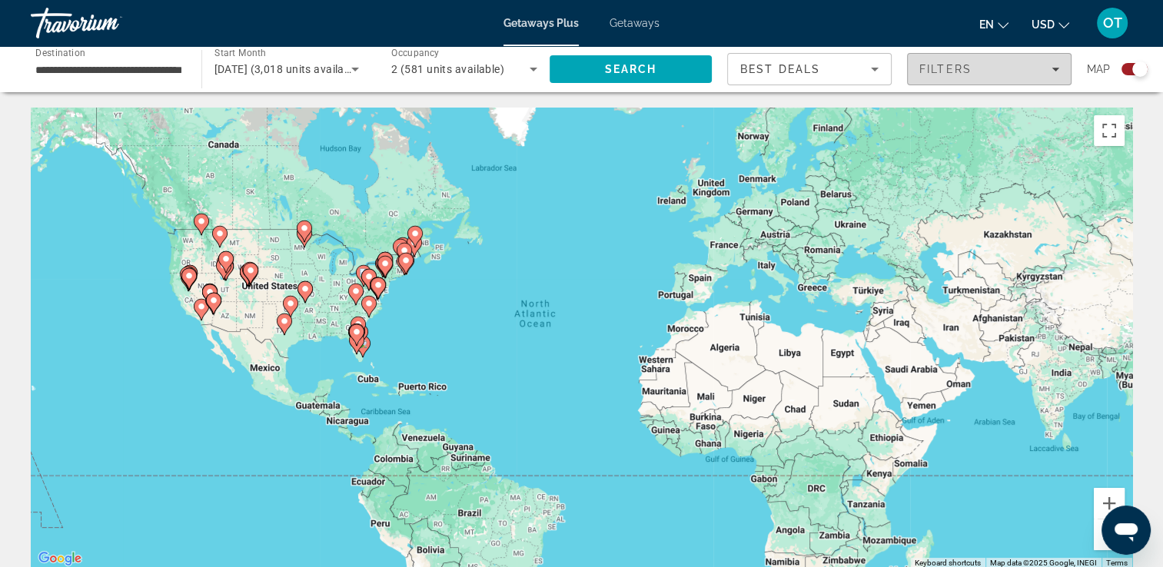
click at [946, 65] on span "Filters" at bounding box center [946, 69] width 52 height 12
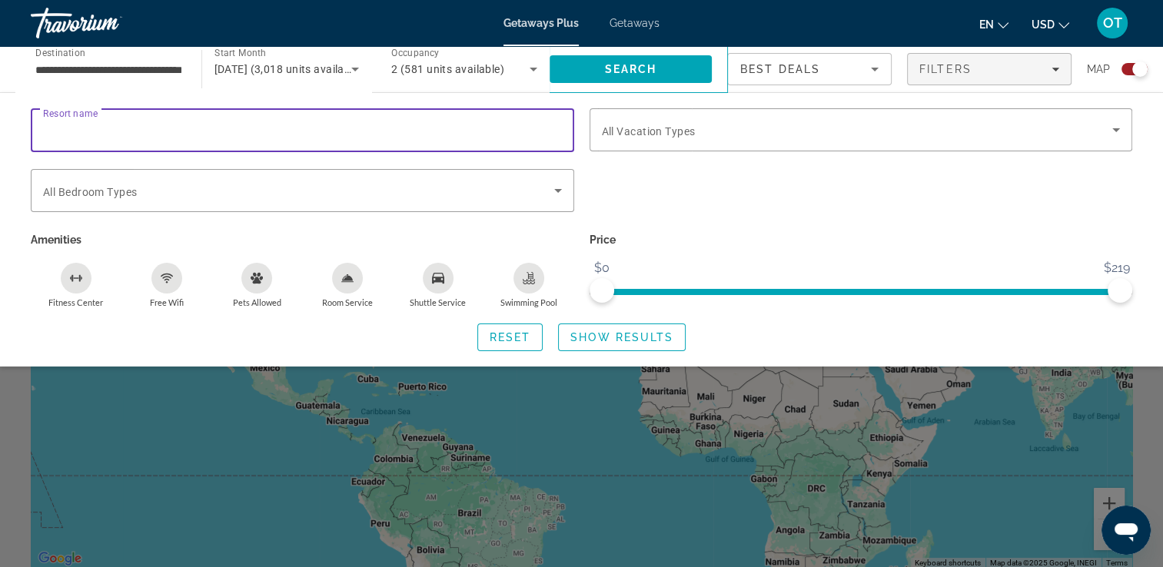
click at [507, 131] on input "Resort name" at bounding box center [302, 130] width 519 height 18
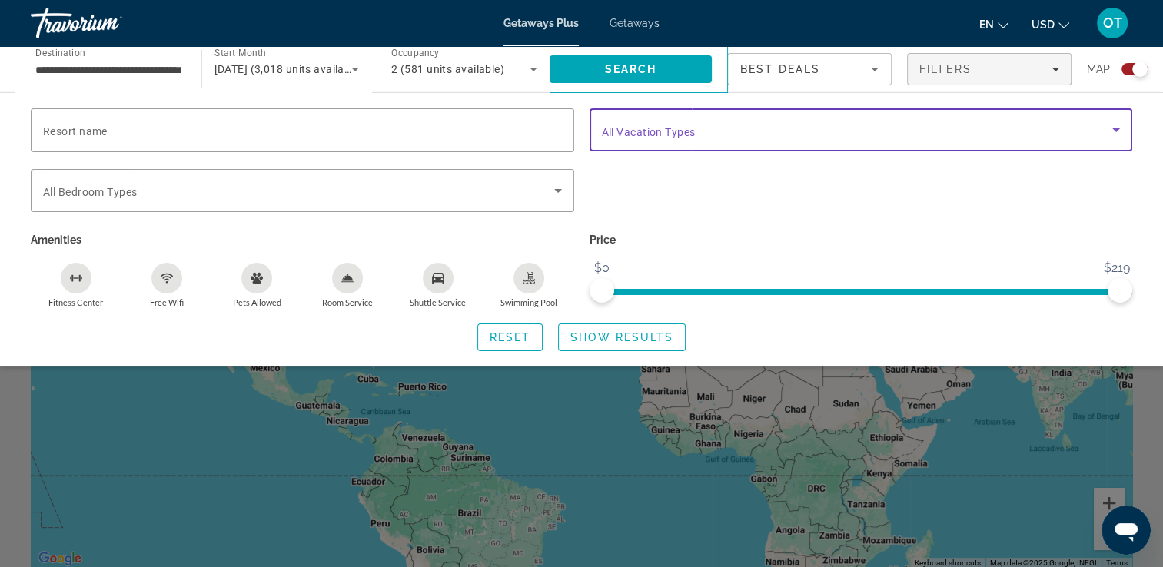
click at [655, 138] on span "Search widget" at bounding box center [857, 130] width 511 height 18
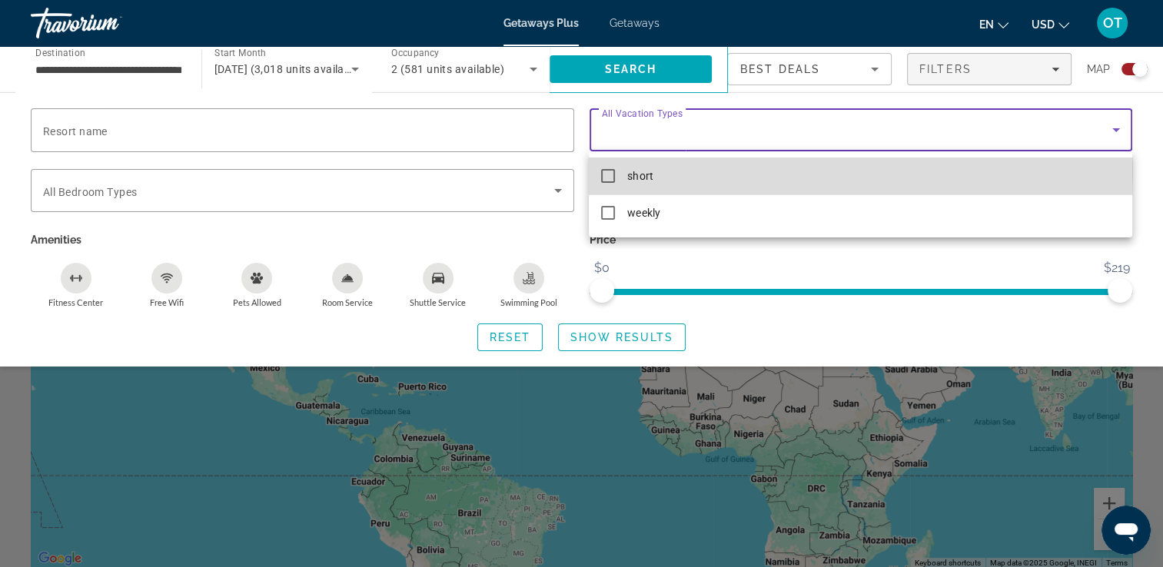
click at [656, 169] on mat-option "short" at bounding box center [860, 176] width 543 height 37
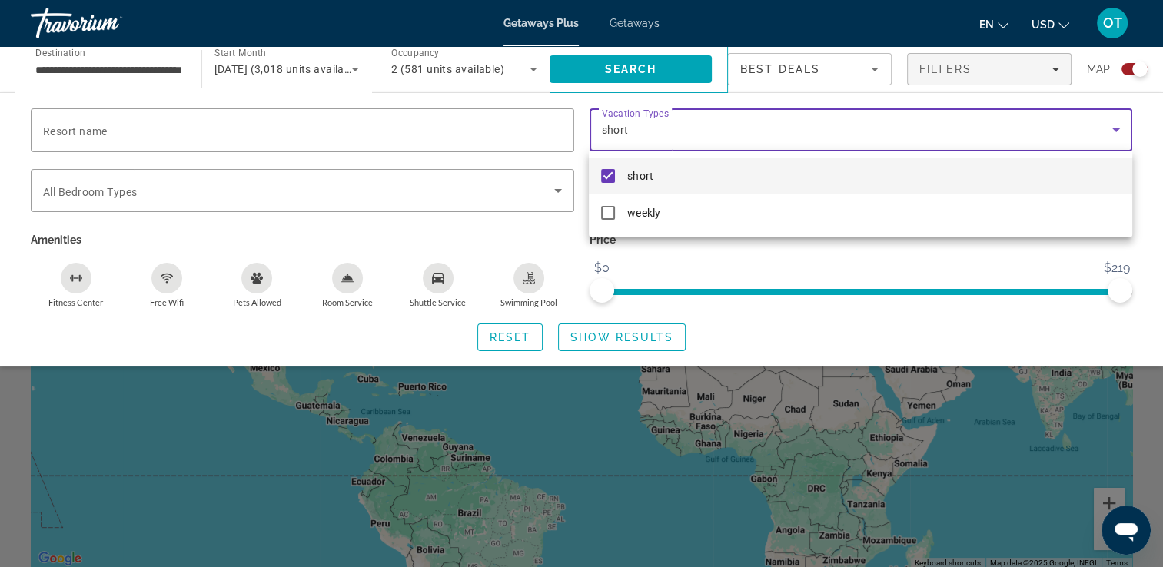
click at [508, 246] on div at bounding box center [581, 283] width 1163 height 567
